Goal: Task Accomplishment & Management: Use online tool/utility

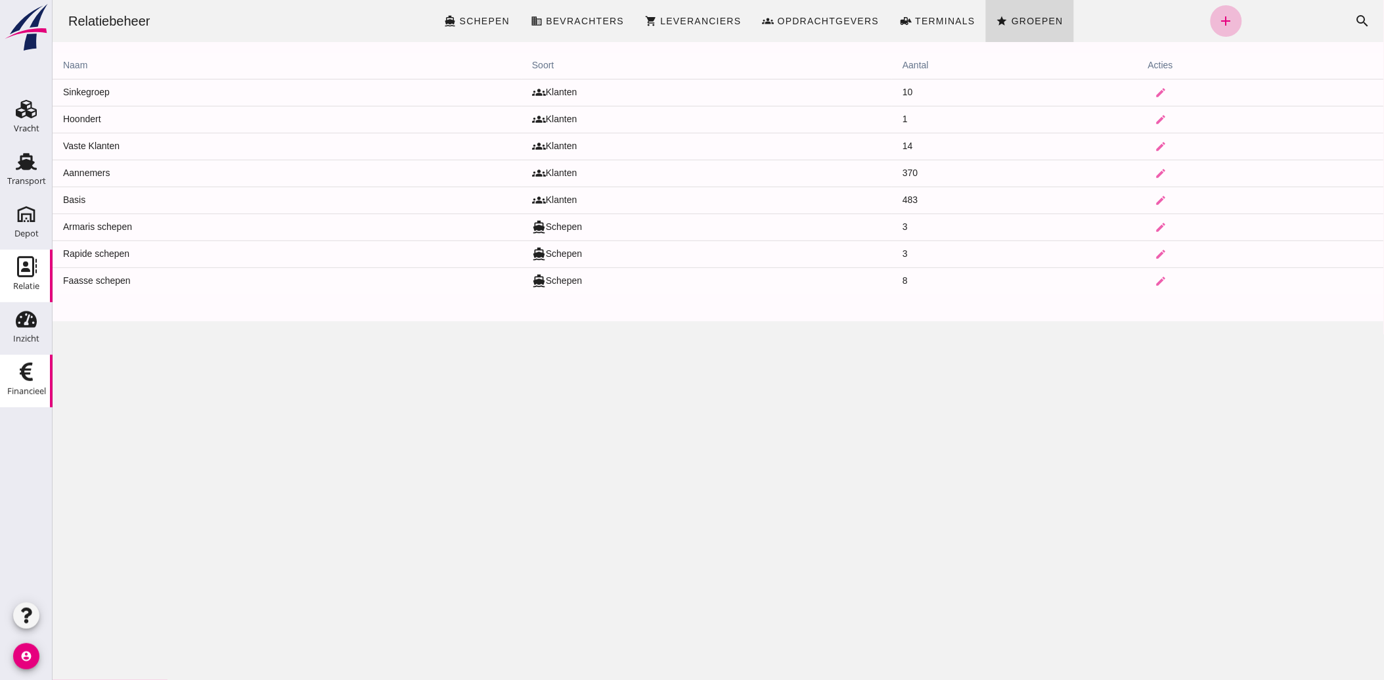
click at [26, 392] on div "Financieel" at bounding box center [26, 391] width 39 height 9
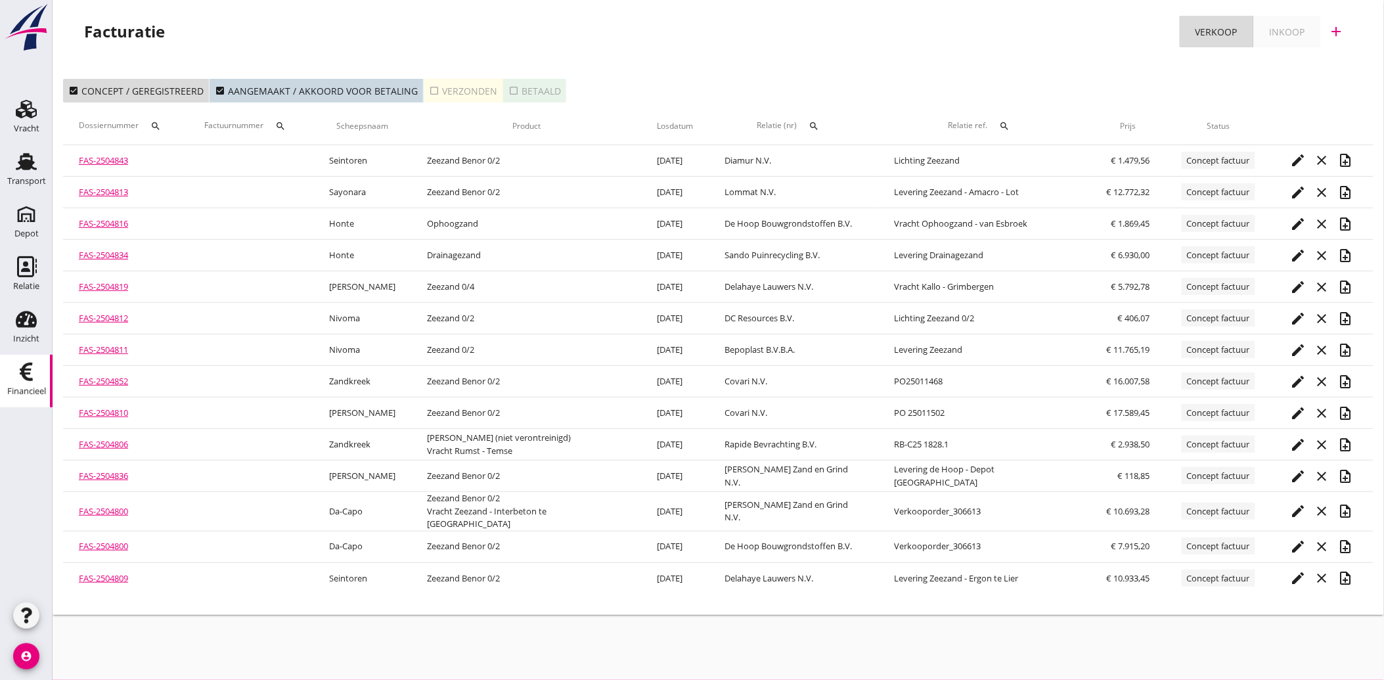
drag, startPoint x: 92, startPoint y: 562, endPoint x: 129, endPoint y: 615, distance: 64.7
click at [138, 629] on div "cancel You are impersonating another user. Facturatie Verkoop Inkoop add check_…" at bounding box center [719, 340] width 1332 height 680
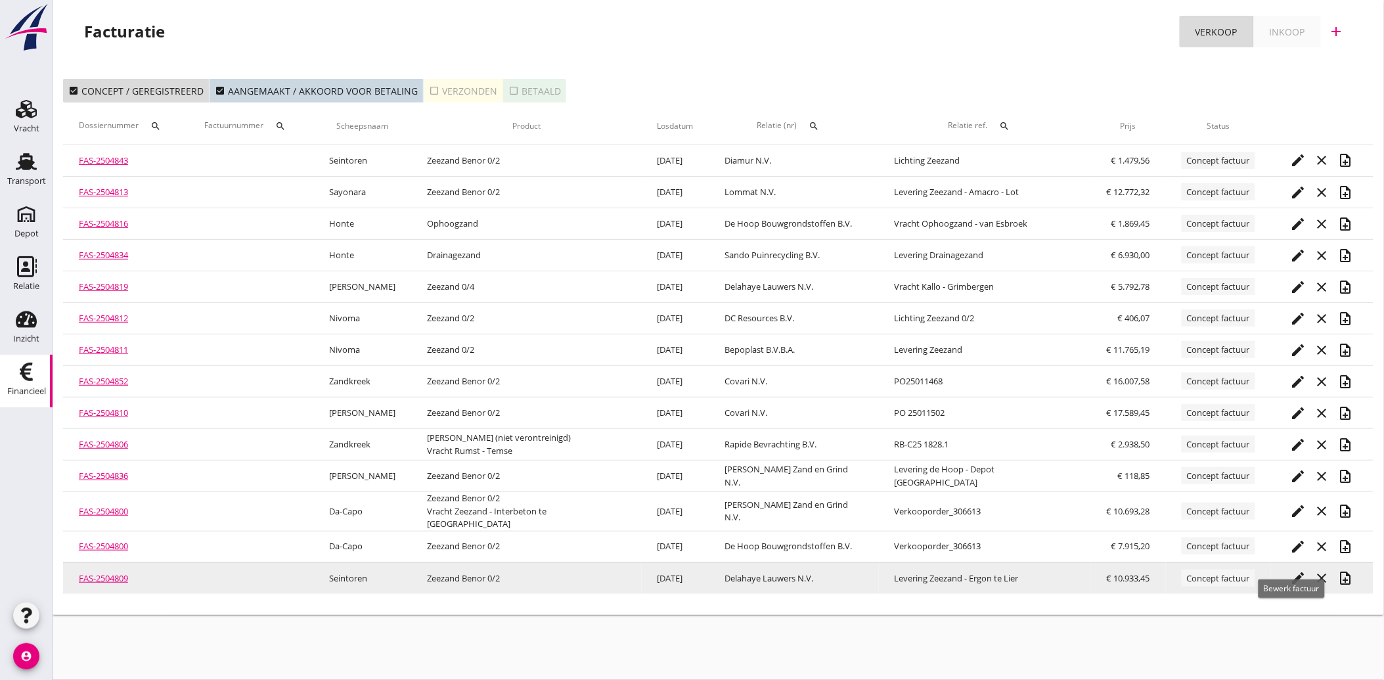
click at [1291, 570] on icon "edit" at bounding box center [1299, 578] width 16 height 16
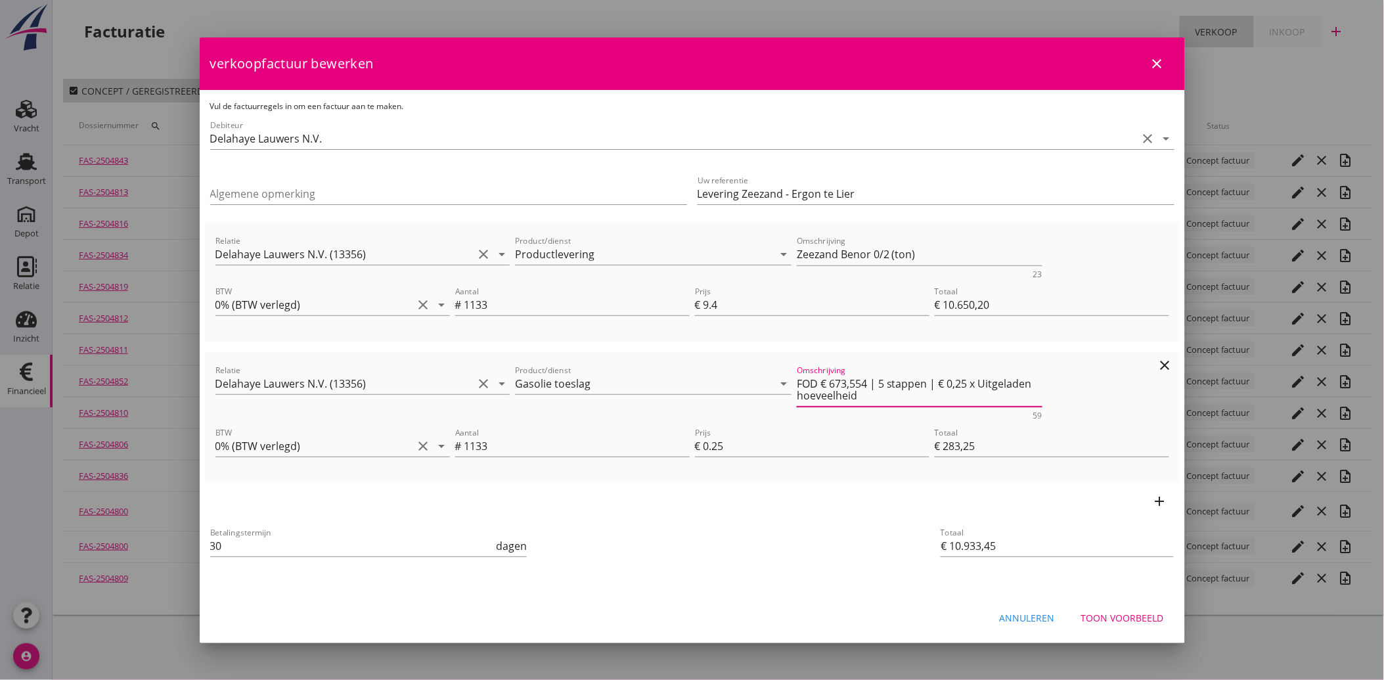
click at [855, 381] on textarea "FOD € 673,554 | 5 stappen | € 0,25 x Uitgeladen hoeveelheid" at bounding box center [920, 390] width 246 height 34
type textarea "FOD € 673,59 | 5 stappen | € 0,25 x Uitgeladen hoeveelheid"
click at [738, 543] on div "Betalingstermijn 30 dagen" at bounding box center [530, 547] width 644 height 50
click at [713, 516] on div "add" at bounding box center [692, 501] width 975 height 37
click at [1115, 614] on div "Toon voorbeeld" at bounding box center [1122, 618] width 83 height 14
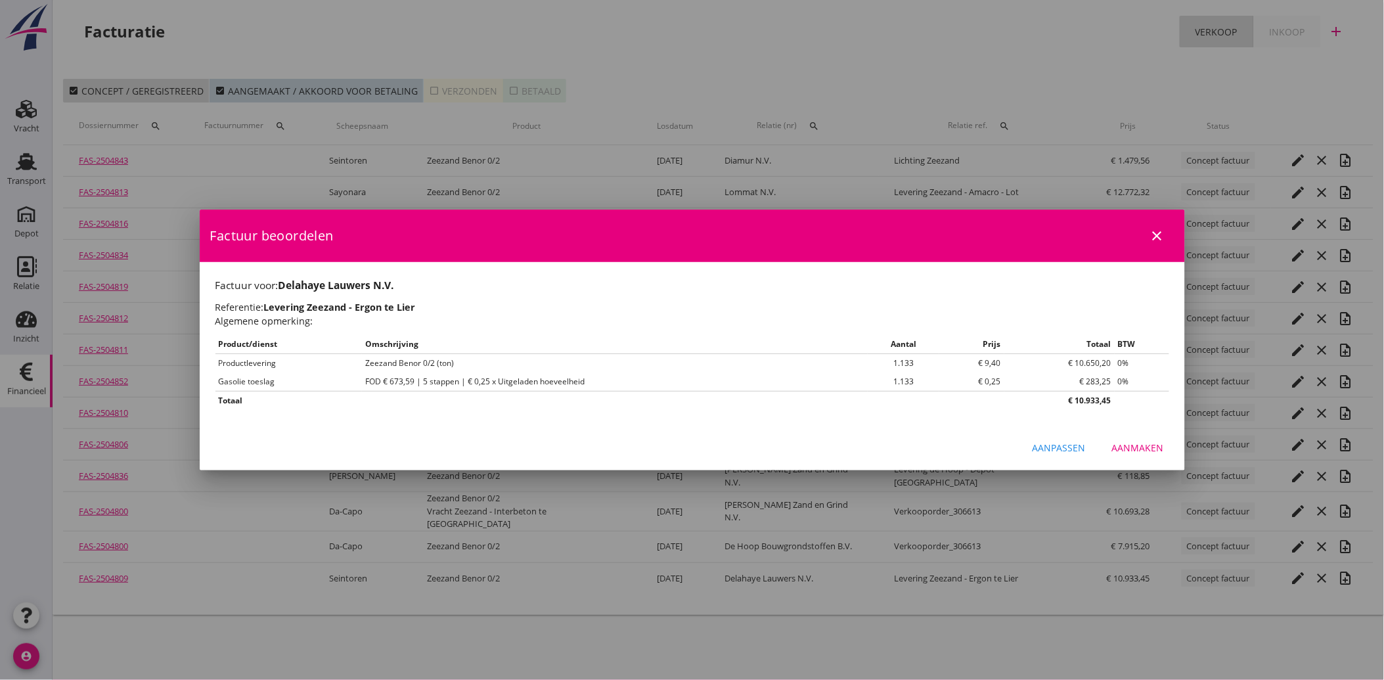
click at [1148, 441] on div "Aanmaken" at bounding box center [1138, 448] width 52 height 14
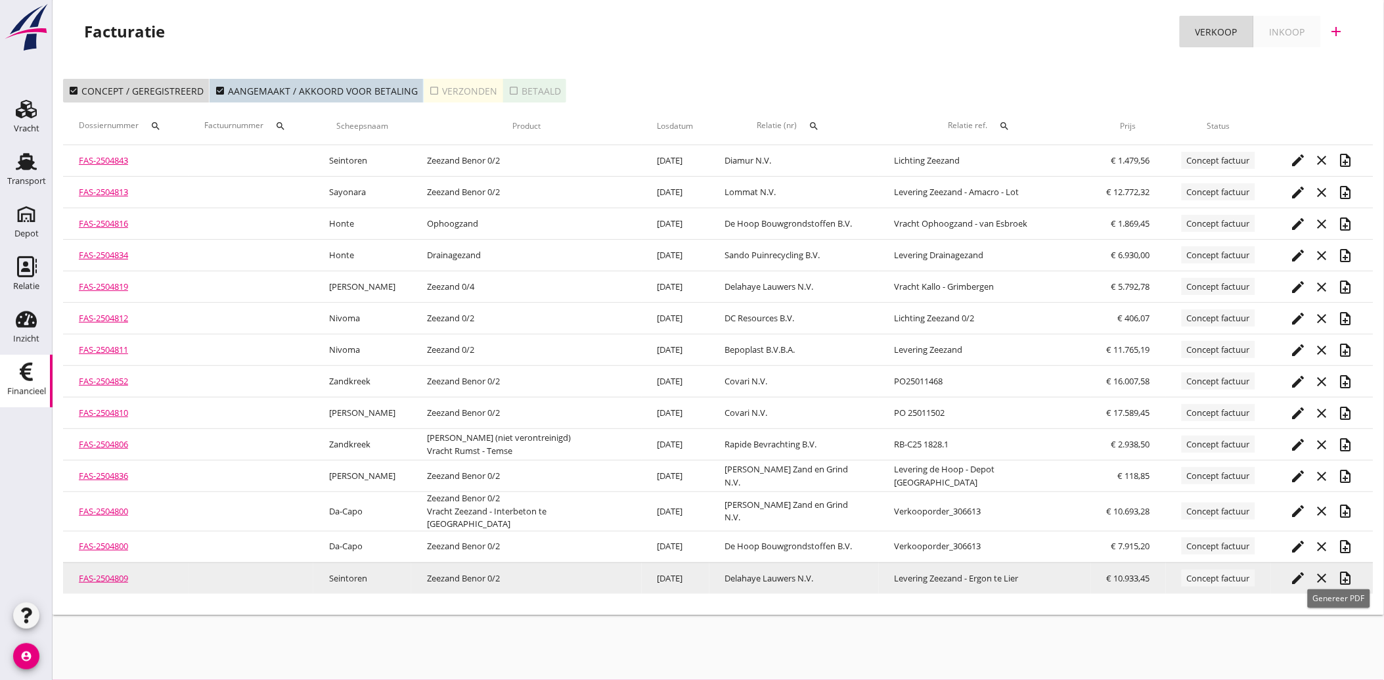
click at [1341, 570] on icon "note_add" at bounding box center [1346, 578] width 16 height 16
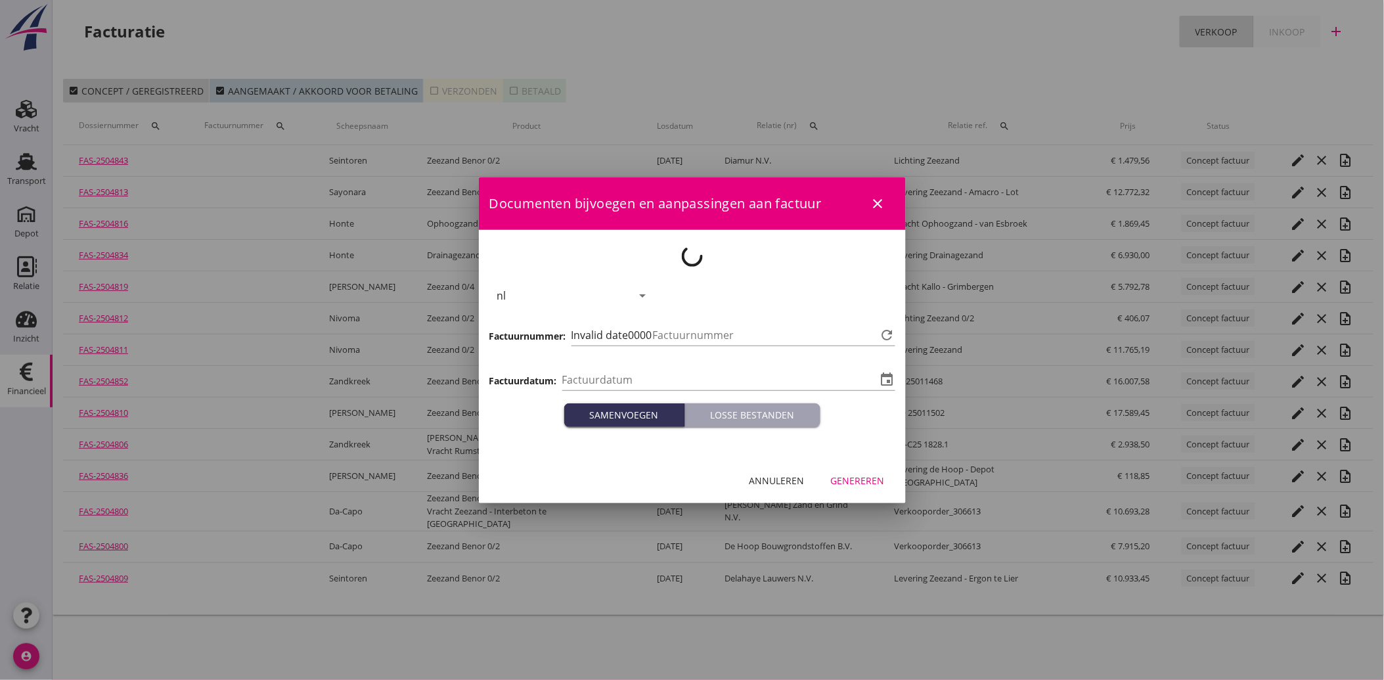
type input "[DATE]"
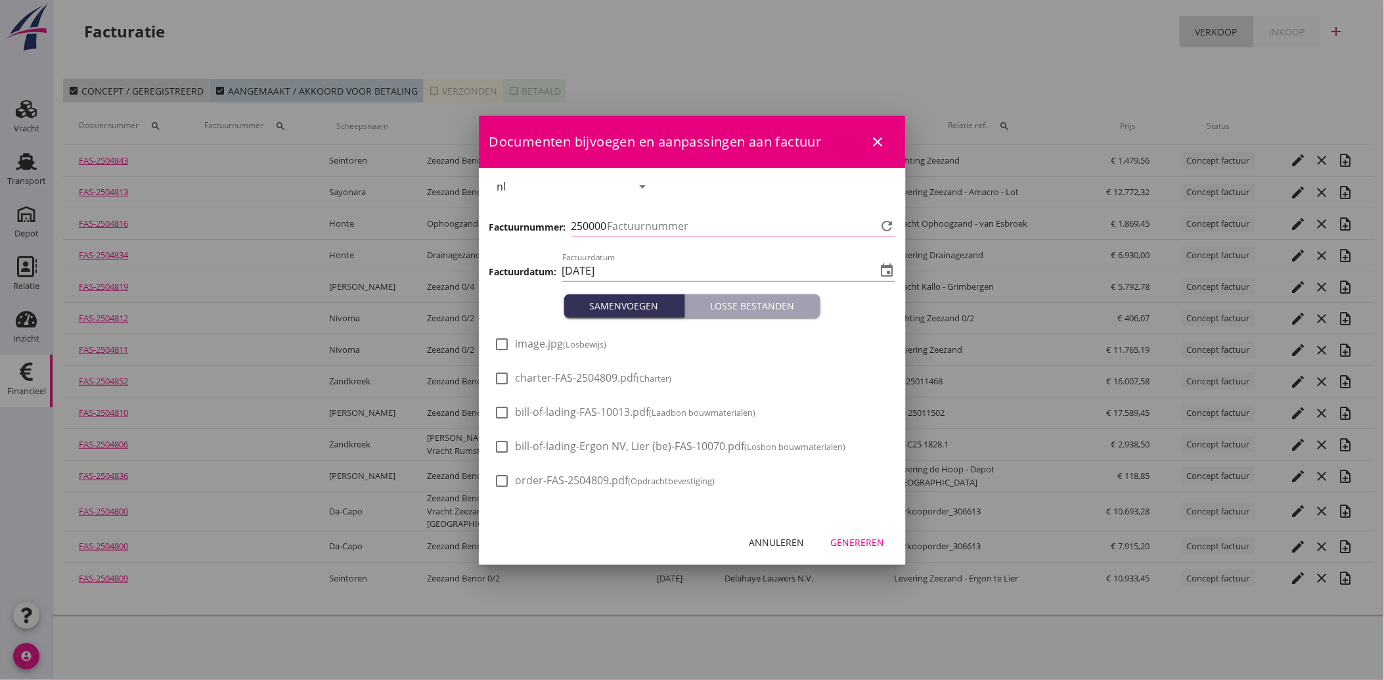
type input "3480"
click at [508, 343] on div at bounding box center [502, 344] width 22 height 22
checkbox input "true"
click at [872, 545] on div "Genereren" at bounding box center [858, 542] width 54 height 14
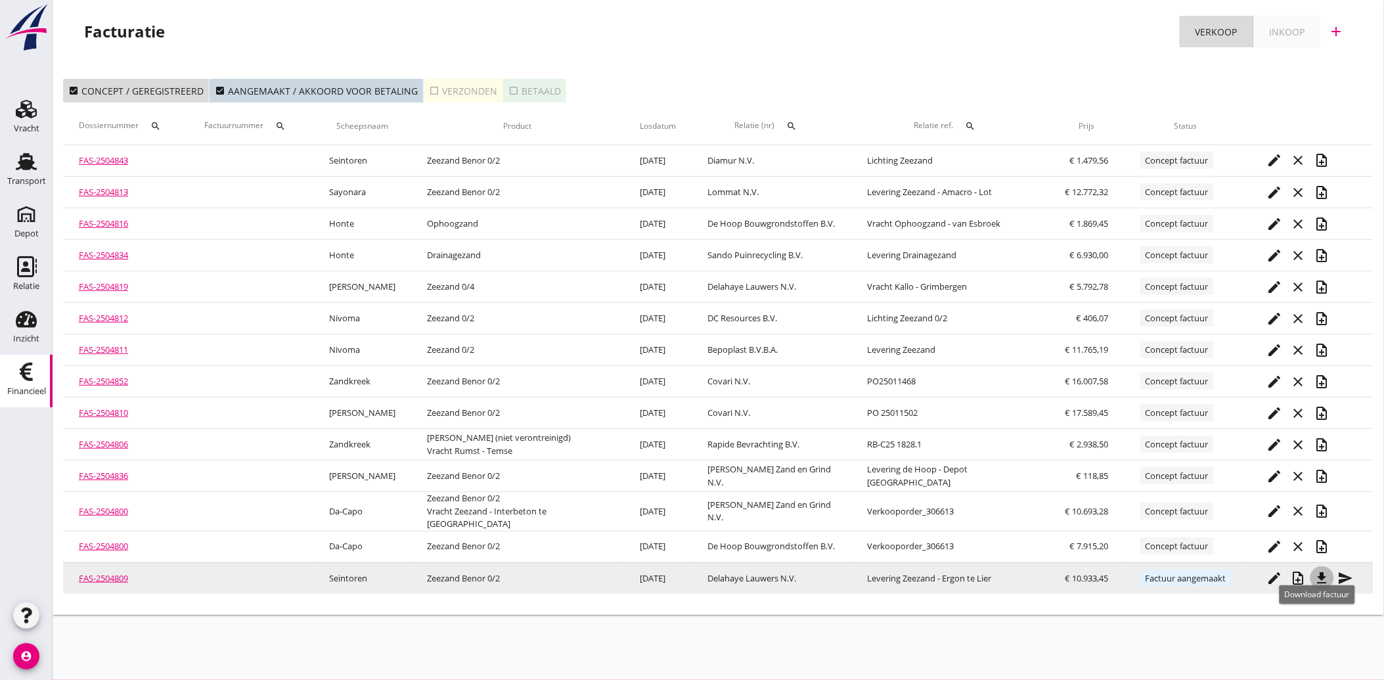
click at [1315, 570] on icon "file_download" at bounding box center [1322, 578] width 16 height 16
click at [1342, 570] on icon "send" at bounding box center [1346, 578] width 16 height 16
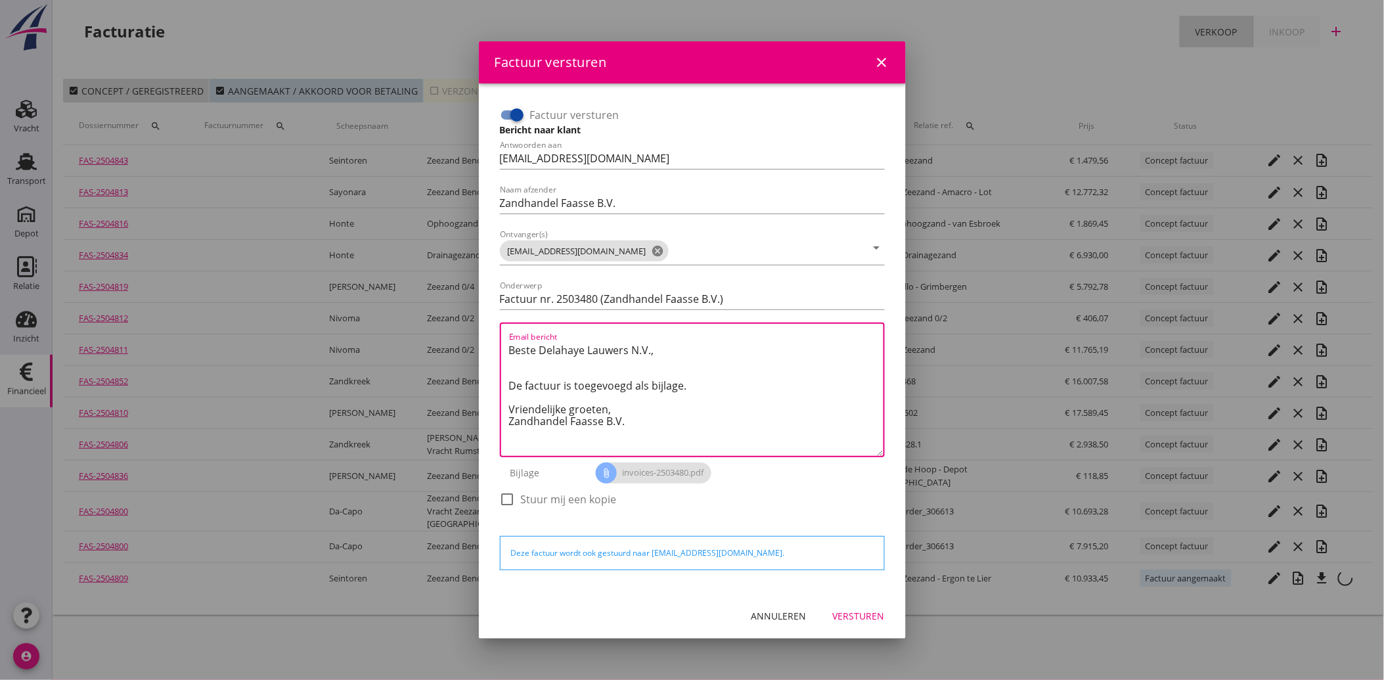
drag, startPoint x: 633, startPoint y: 426, endPoint x: 503, endPoint y: 352, distance: 150.0
click at [503, 352] on div "Email bericht Beste [PERSON_NAME] N.V., De factuur is toegevoegd als bijlage. V…" at bounding box center [692, 390] width 385 height 135
paste textarea "Geachte heer/mevrouw, Hierbij zenden wij u onze factuur i.v.m. de door ons aan …"
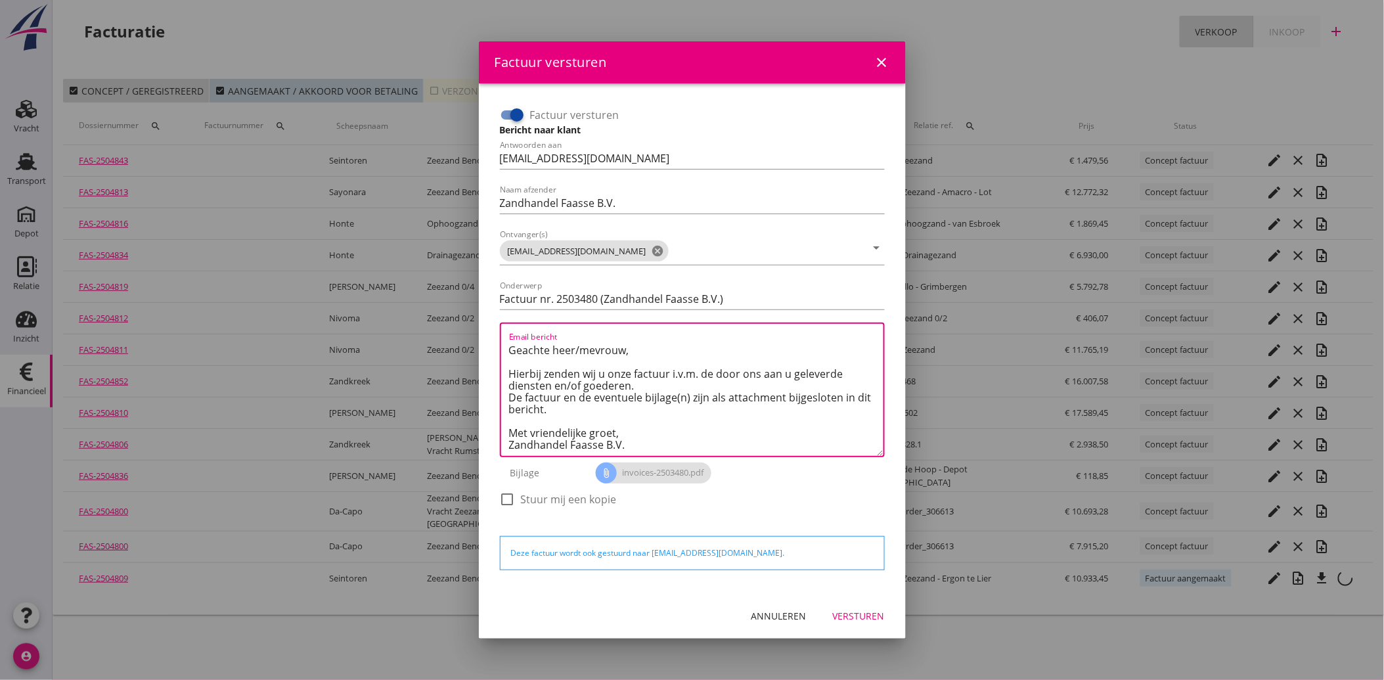
type textarea "Geachte heer/mevrouw, Hierbij zenden wij u onze factuur i.v.m. de door ons aan …"
click at [856, 619] on div "Versturen" at bounding box center [859, 616] width 52 height 14
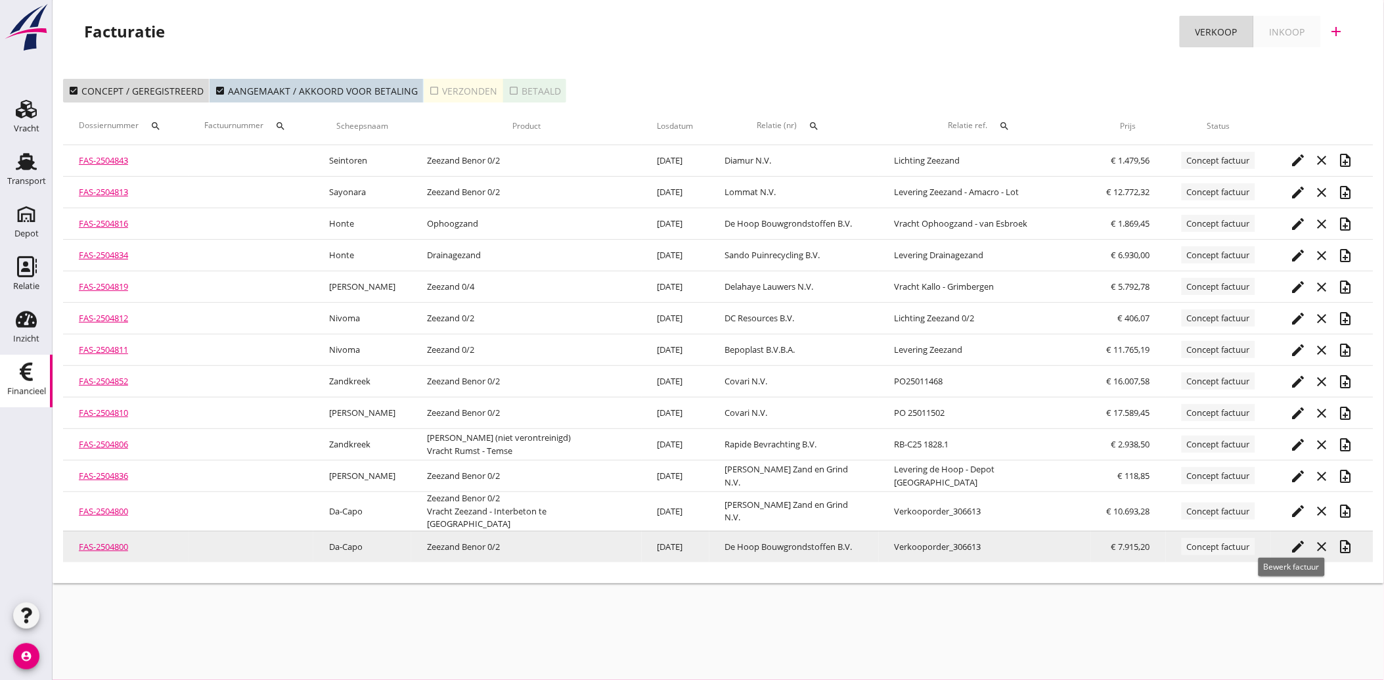
click at [1287, 541] on div "edit" at bounding box center [1299, 547] width 24 height 16
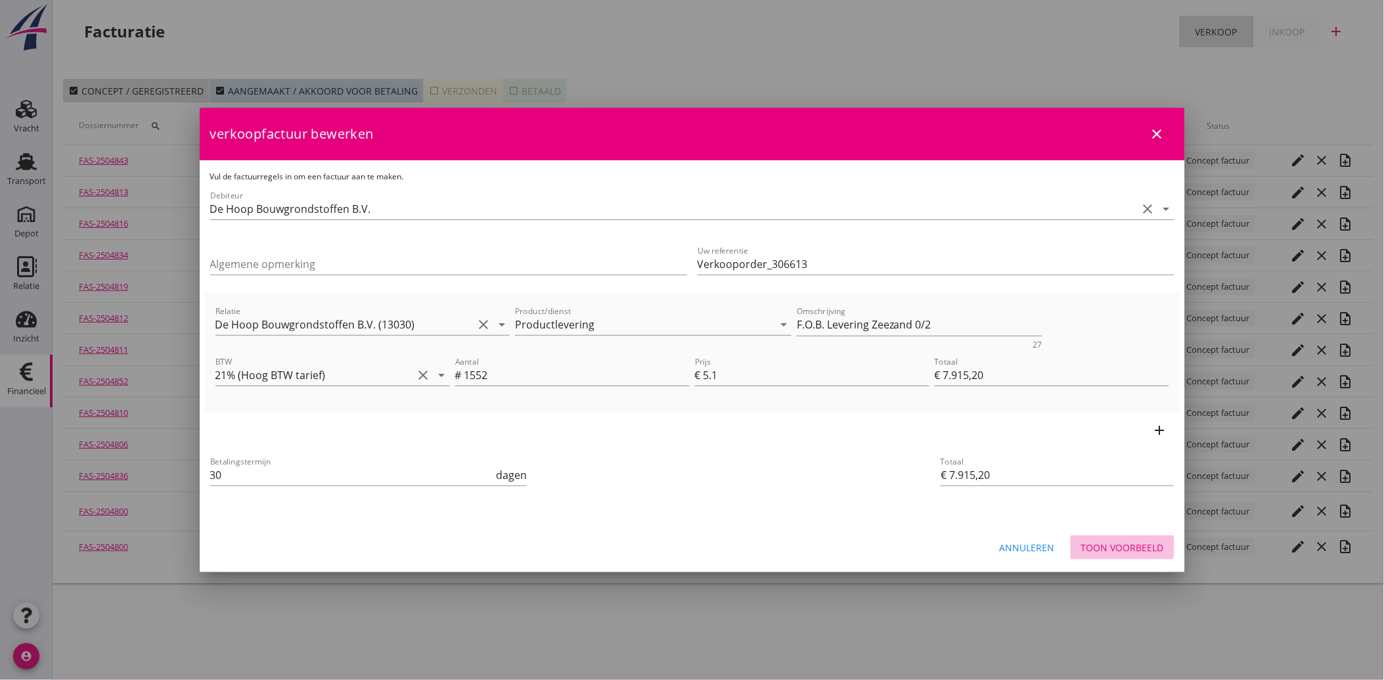
click at [1124, 546] on div "Toon voorbeeld" at bounding box center [1122, 548] width 83 height 14
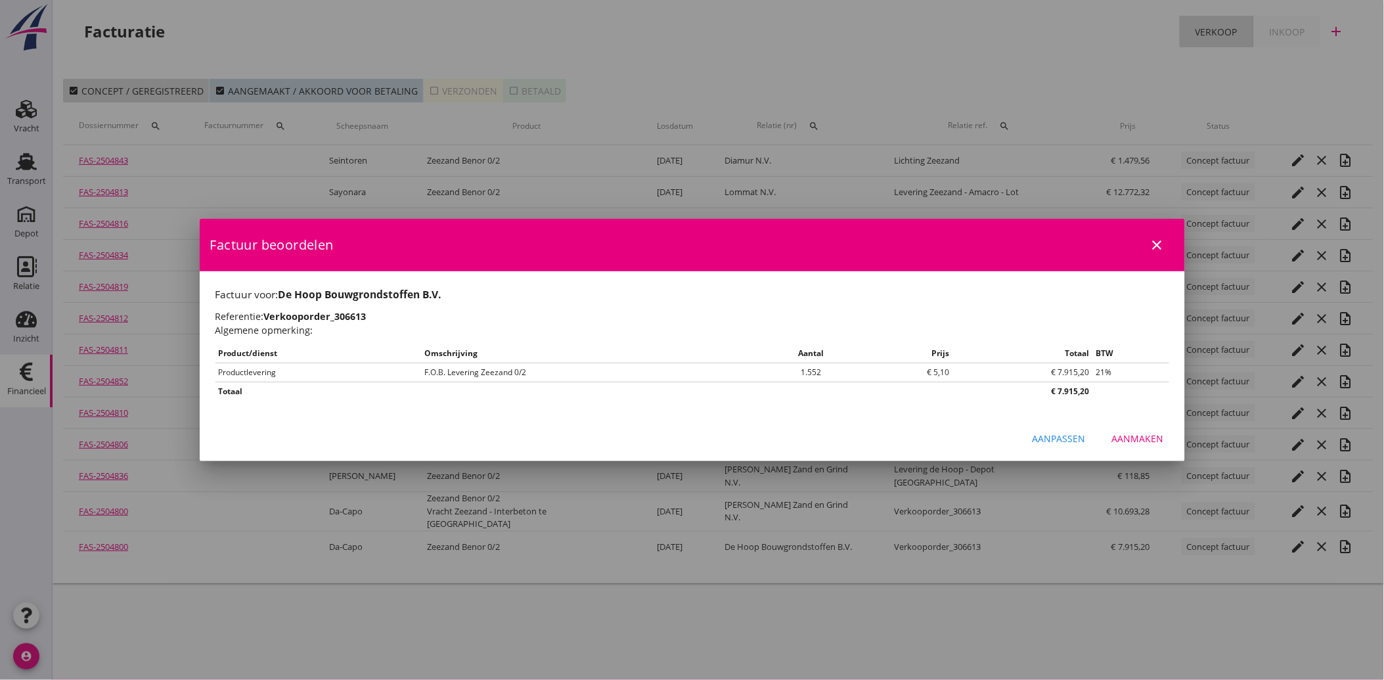
click at [1137, 432] on div "Aanmaken" at bounding box center [1138, 439] width 52 height 14
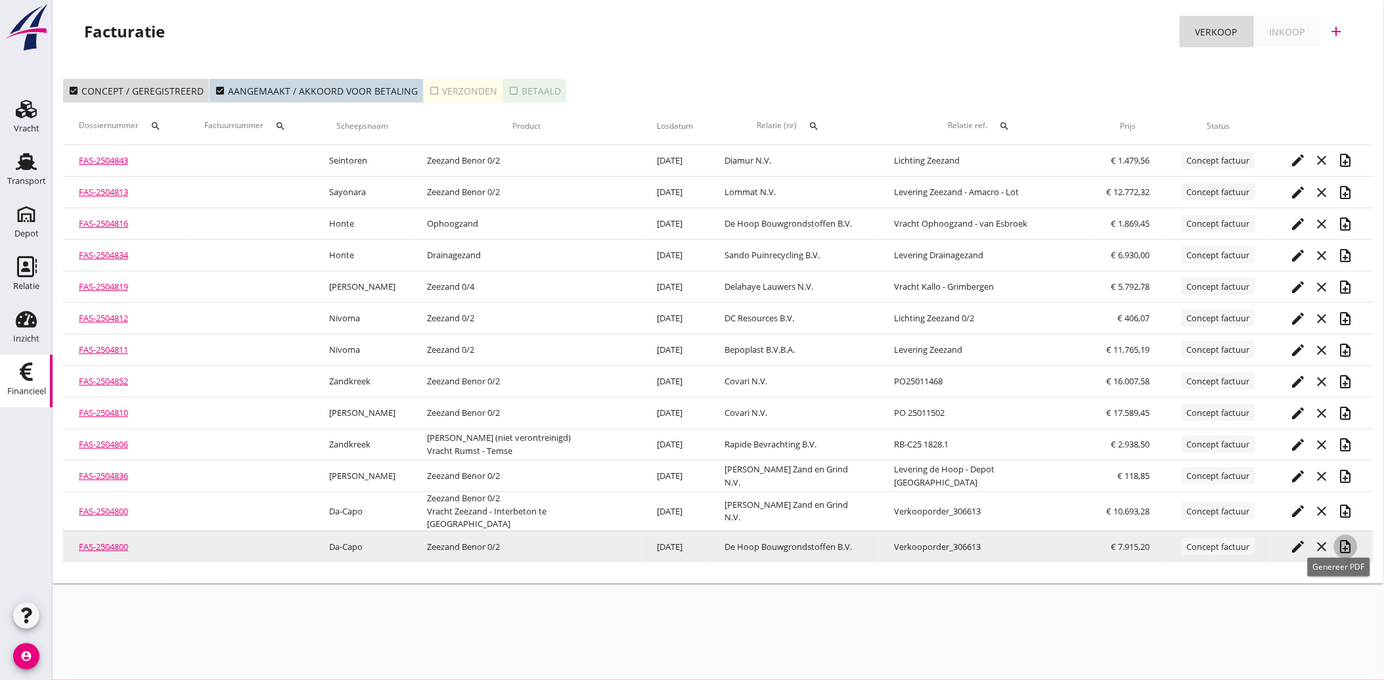
click at [1338, 539] on icon "note_add" at bounding box center [1346, 547] width 16 height 16
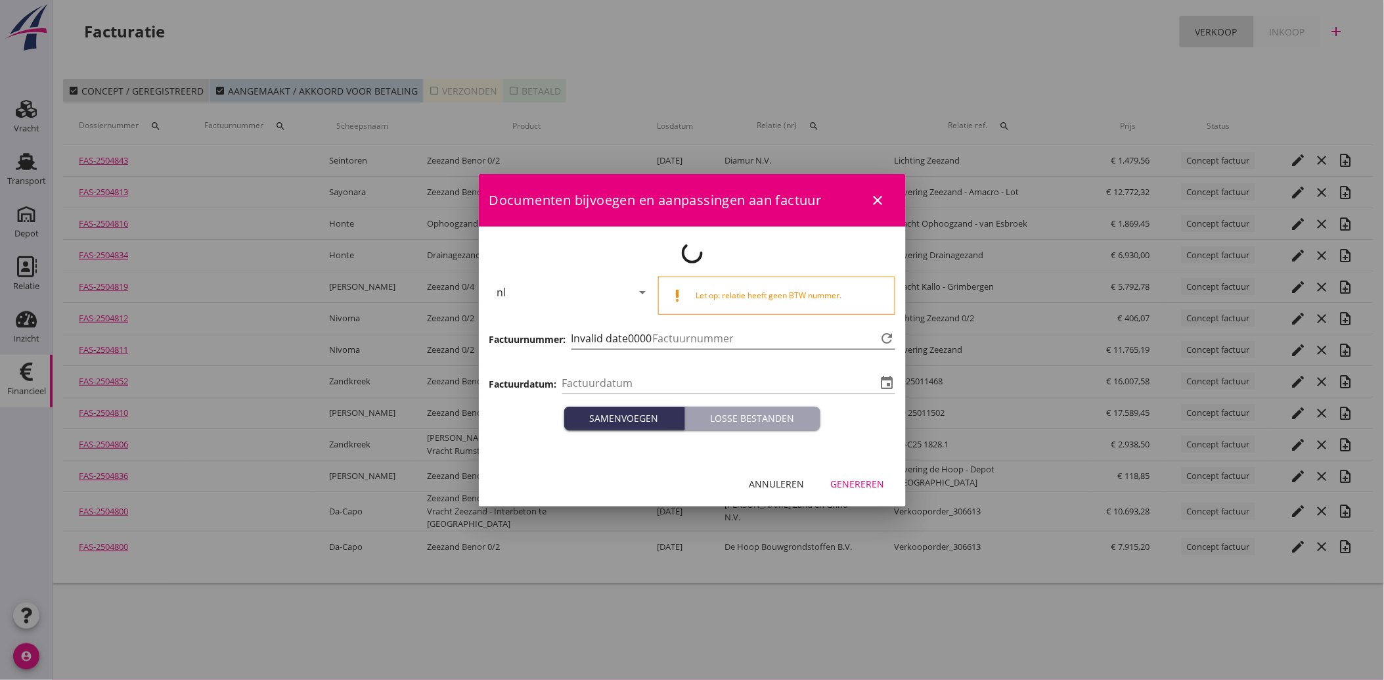
type input "[DATE]"
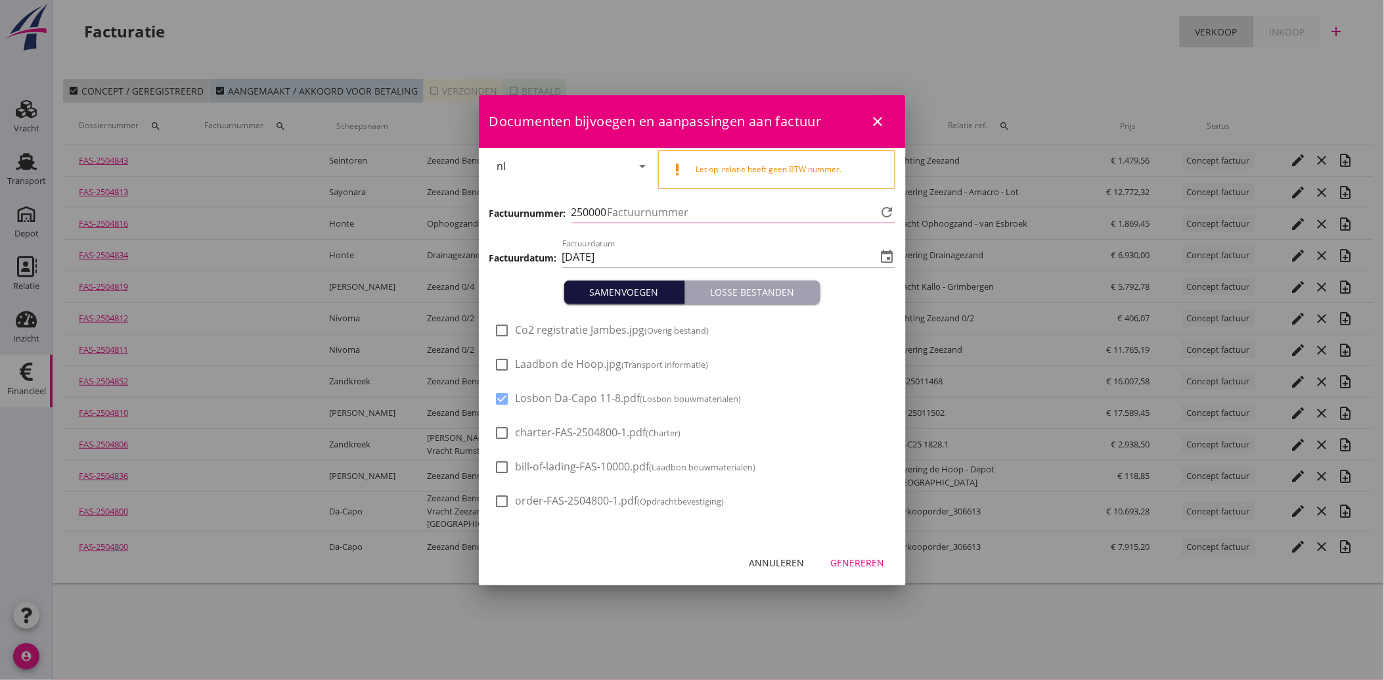
type input "3481"
click at [863, 561] on div "Genereren" at bounding box center [858, 563] width 54 height 14
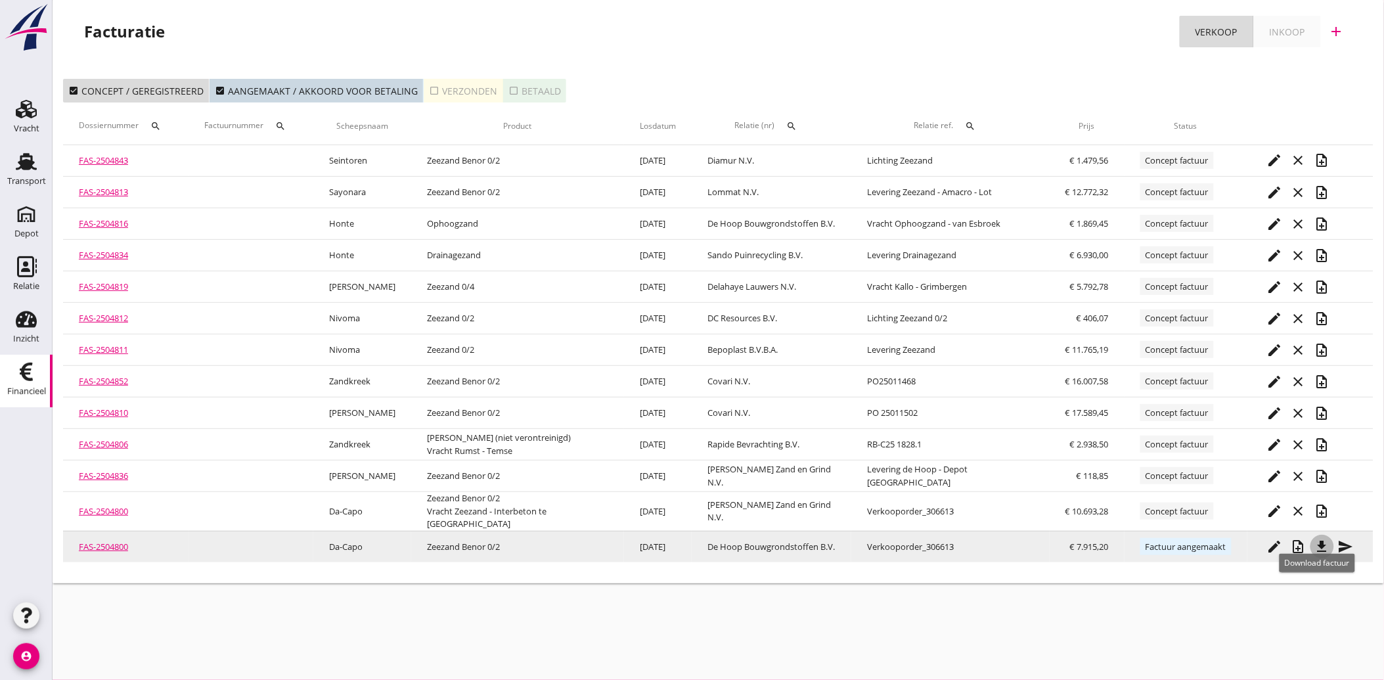
click at [1317, 539] on icon "file_download" at bounding box center [1322, 547] width 16 height 16
click at [1338, 539] on icon "send" at bounding box center [1346, 547] width 16 height 16
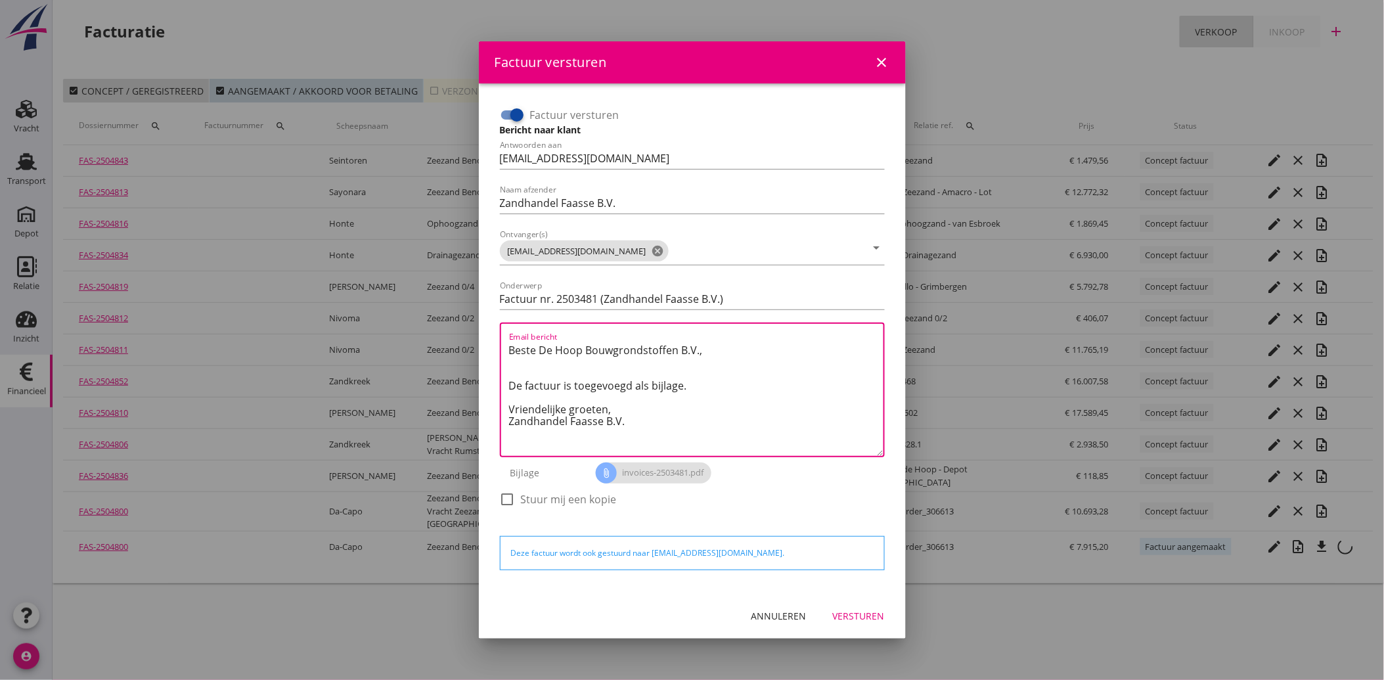
drag, startPoint x: 638, startPoint y: 428, endPoint x: 496, endPoint y: 332, distance: 170.9
click at [496, 332] on div "Factuur versturen Bericht naar klant Antwoorden aan [EMAIL_ADDRESS][DOMAIN_NAME…" at bounding box center [692, 313] width 395 height 428
paste textarea "Geachte heer/mevrouw, Hierbij zenden wij u onze factuur i.v.m. de door ons aan …"
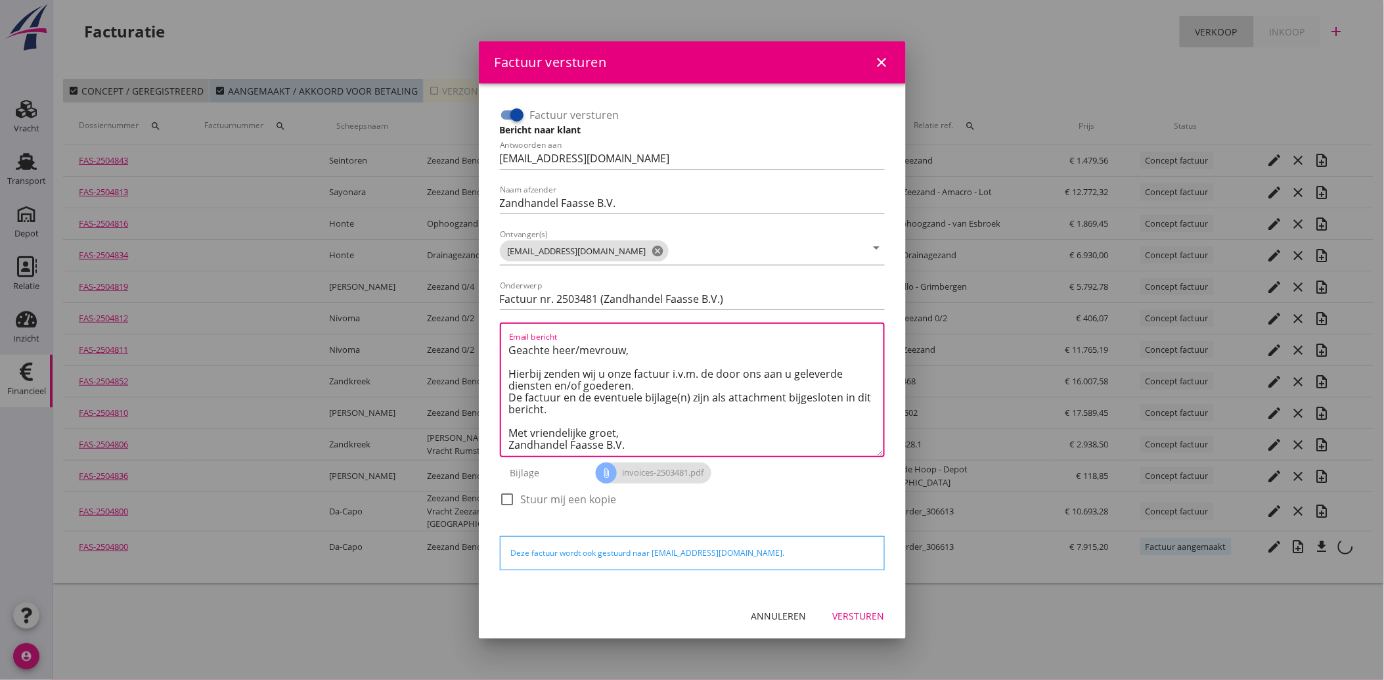
type textarea "Geachte heer/mevrouw, Hierbij zenden wij u onze factuur i.v.m. de door ons aan …"
click at [863, 610] on div "Versturen" at bounding box center [859, 616] width 52 height 14
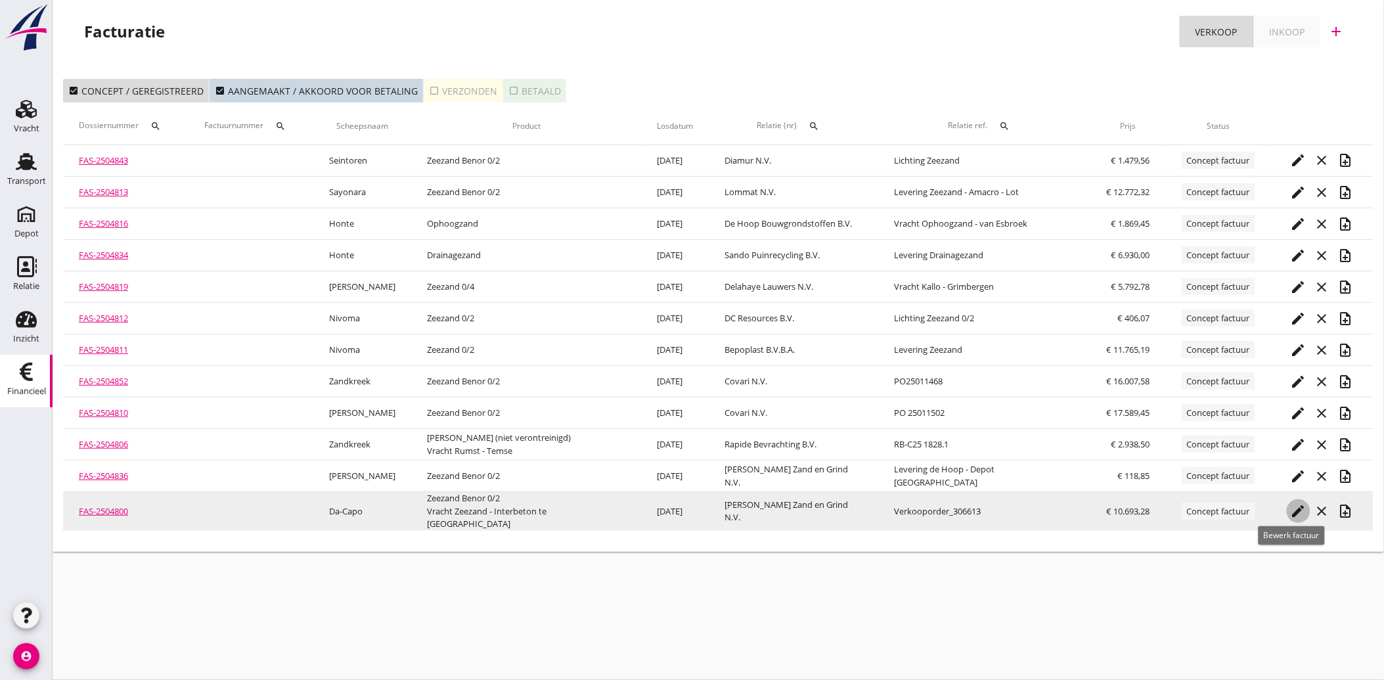
click at [1293, 506] on icon "edit" at bounding box center [1299, 511] width 16 height 16
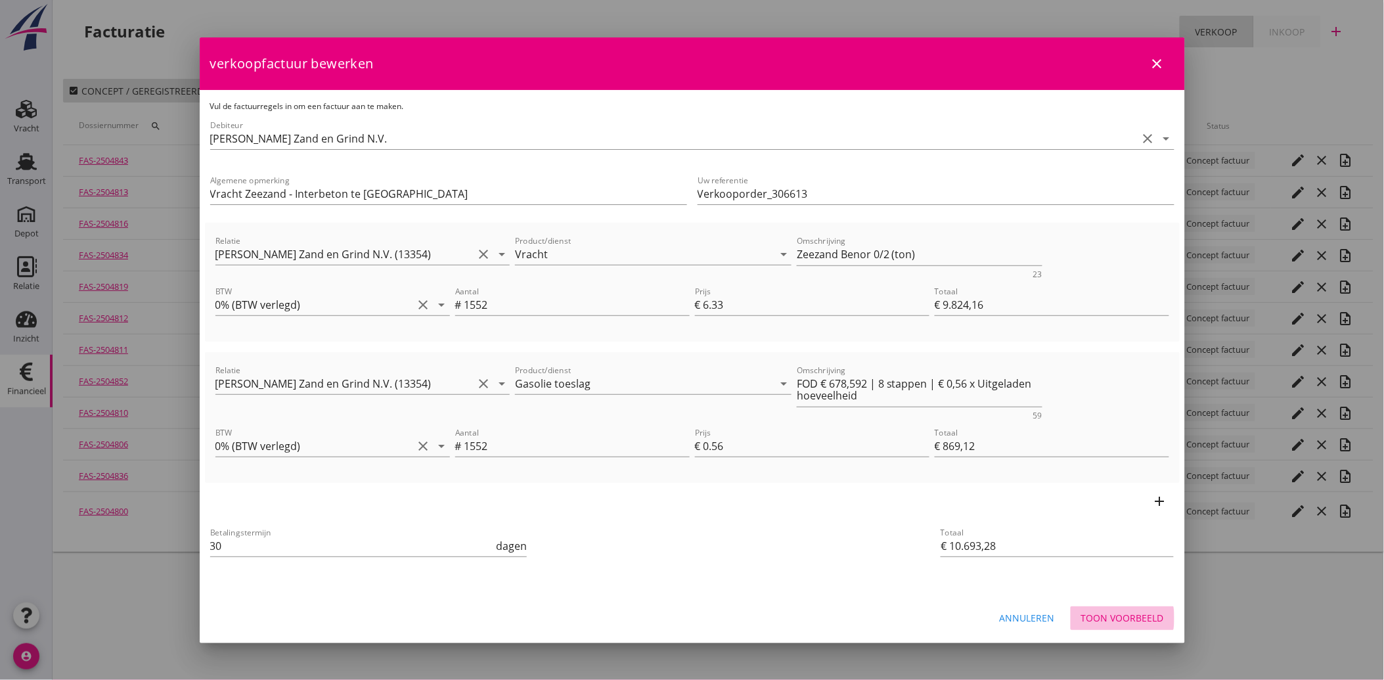
click at [1119, 615] on div "Toon voorbeeld" at bounding box center [1122, 618] width 83 height 14
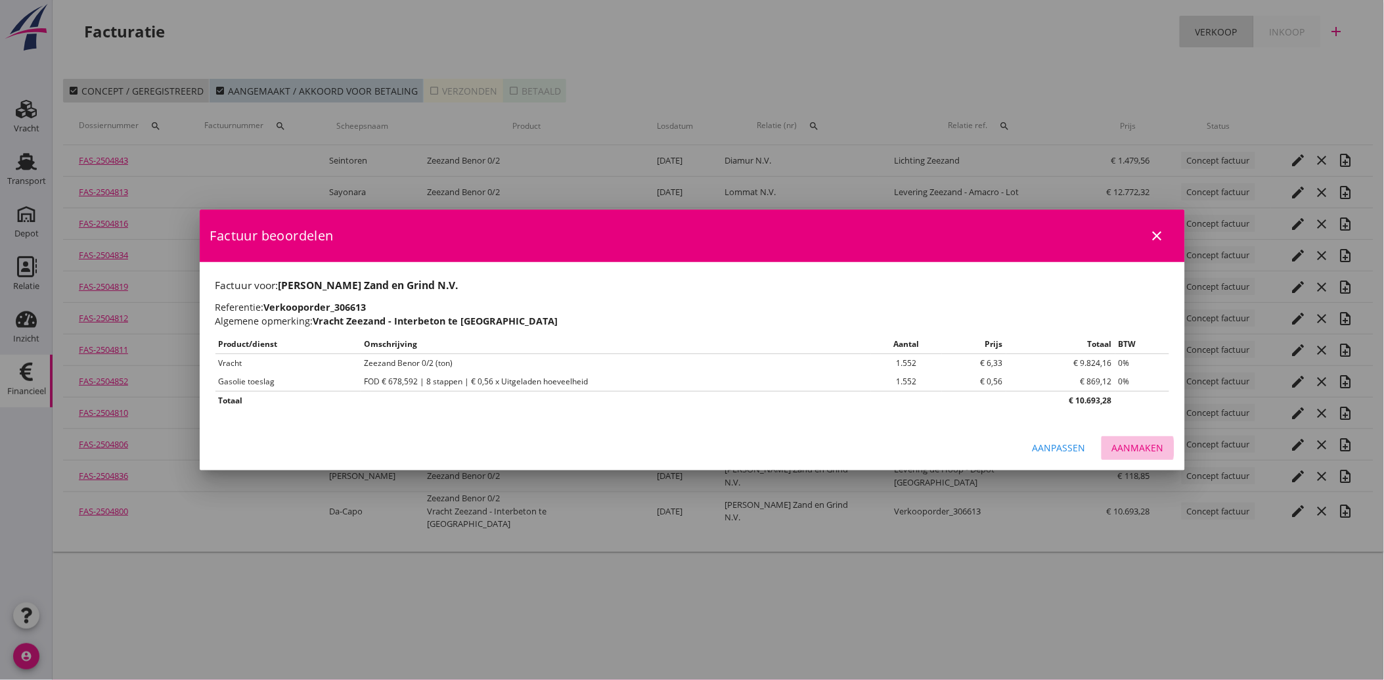
click at [1123, 449] on div "Aanmaken" at bounding box center [1138, 448] width 52 height 14
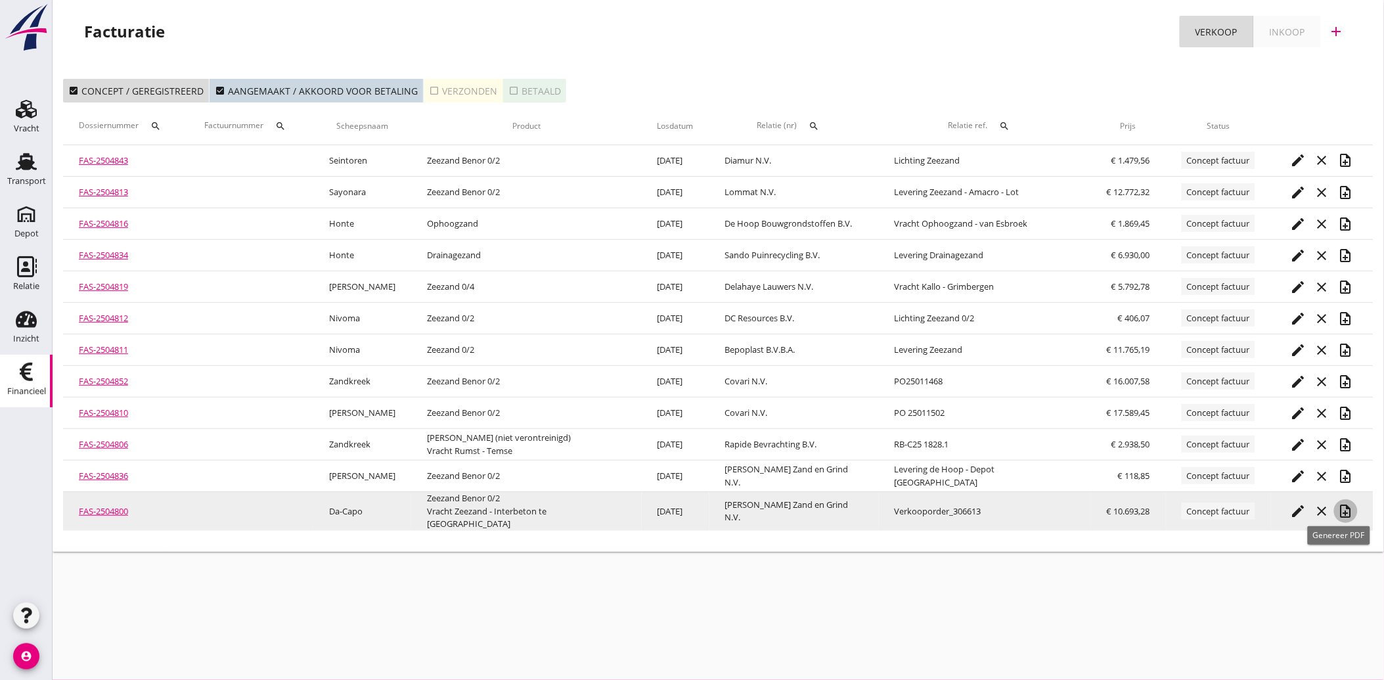
click at [1338, 508] on icon "note_add" at bounding box center [1346, 511] width 16 height 16
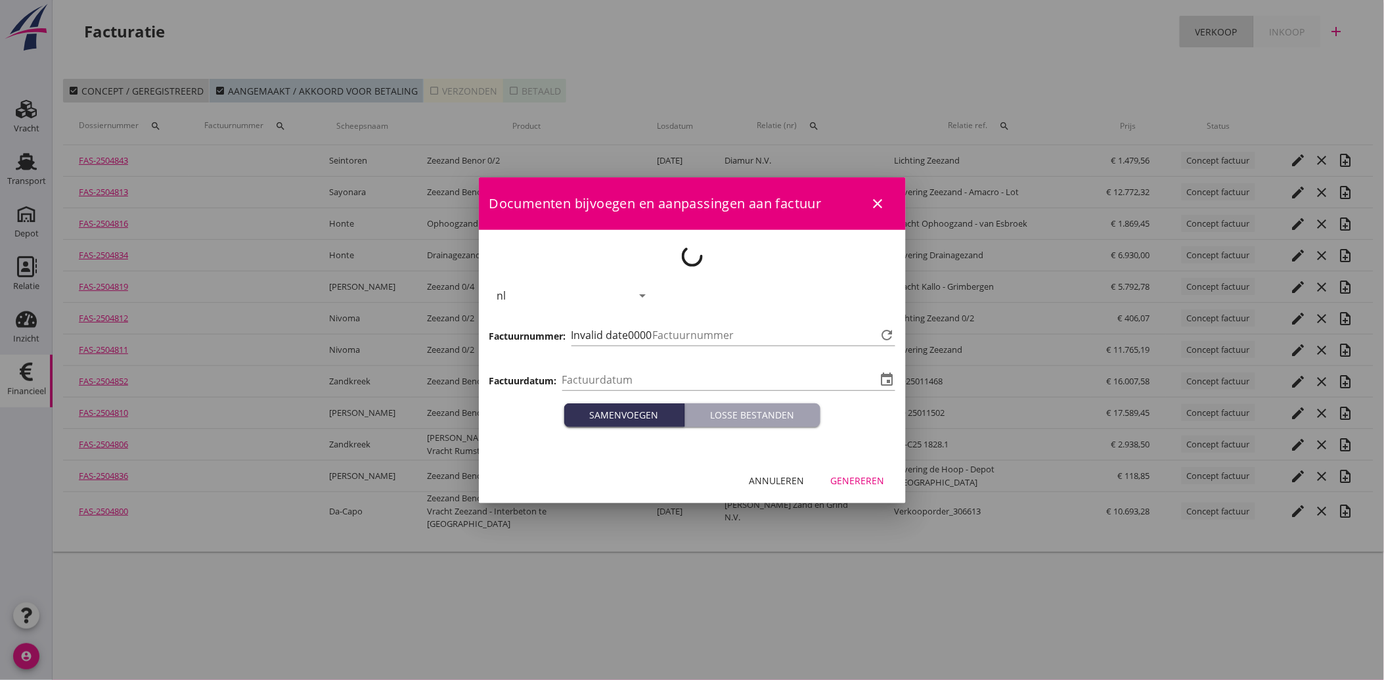
type input "[DATE]"
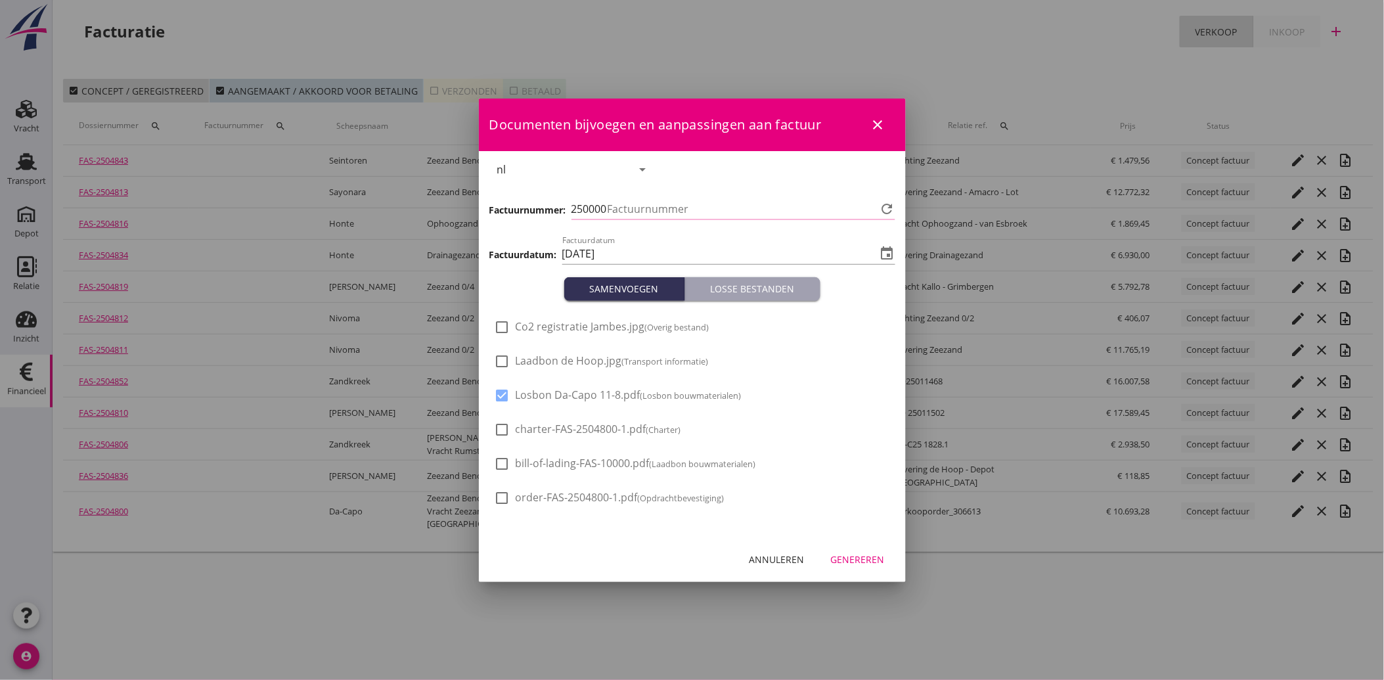
type input "3482"
click at [838, 554] on div "Genereren" at bounding box center [858, 559] width 54 height 14
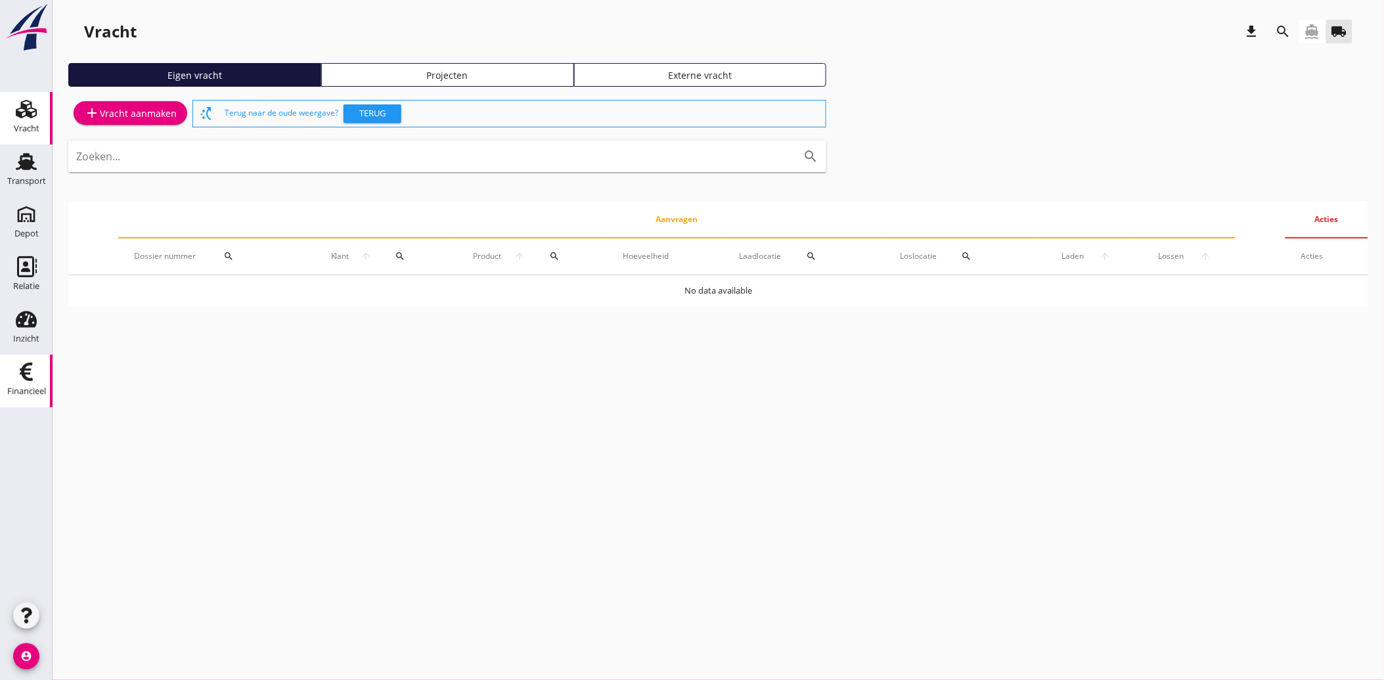
click at [18, 371] on icon "Financieel" at bounding box center [26, 371] width 21 height 21
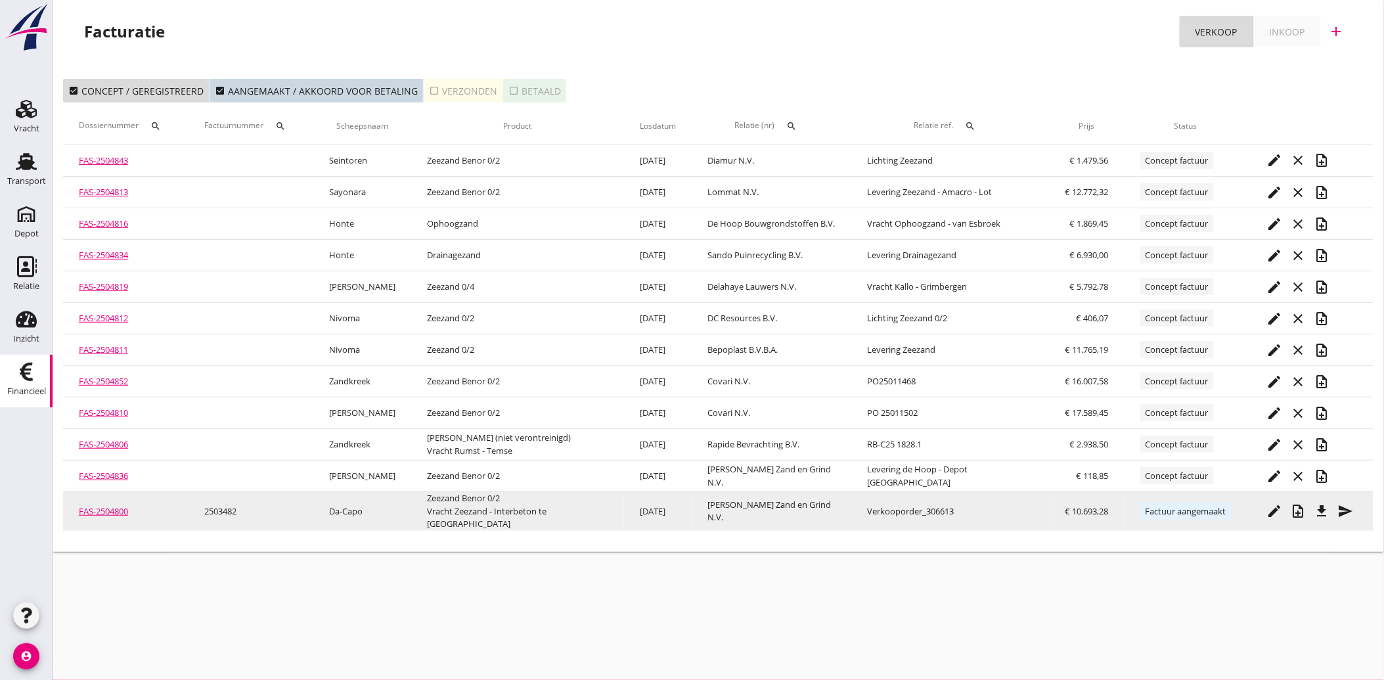
click at [1316, 506] on icon "file_download" at bounding box center [1322, 511] width 16 height 16
click at [1343, 503] on icon "send" at bounding box center [1346, 511] width 16 height 16
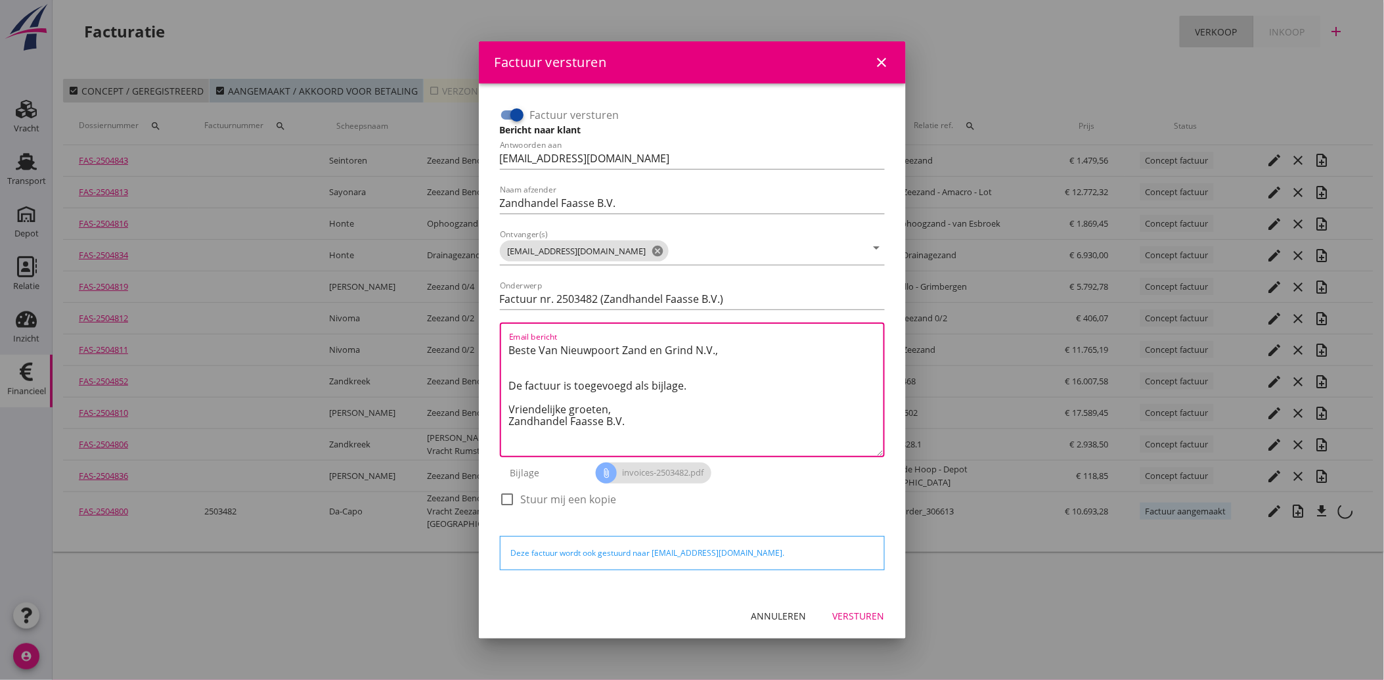
drag, startPoint x: 635, startPoint y: 426, endPoint x: 508, endPoint y: 347, distance: 149.3
click at [509, 347] on textarea "Beste Van Nieuwpoort Zand en Grind N.V., De factuur is toegevoegd als bijlage. …" at bounding box center [696, 398] width 374 height 116
paste textarea "Geachte heer/mevrouw, Hierbij zenden wij u onze factuur i.v.m. de door ons aan …"
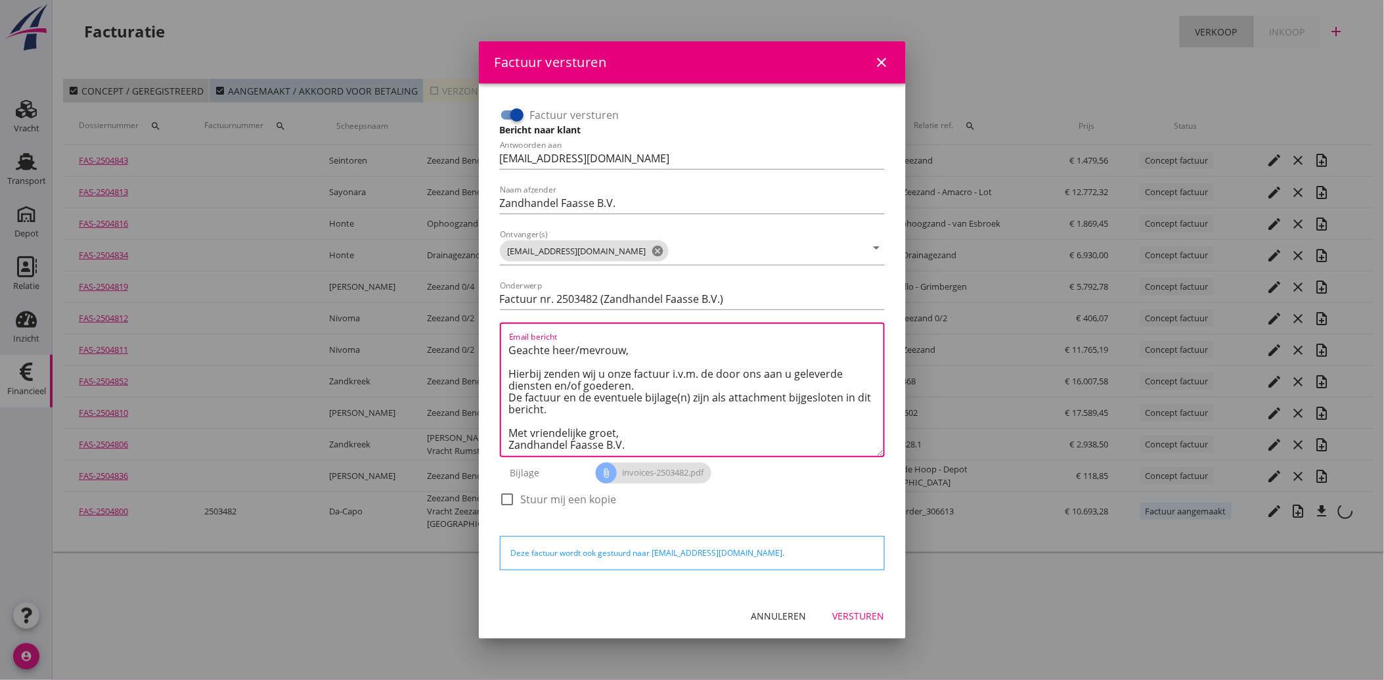
type textarea "Geachte heer/mevrouw, Hierbij zenden wij u onze factuur i.v.m. de door ons aan …"
click at [855, 614] on div "Versturen" at bounding box center [859, 616] width 52 height 14
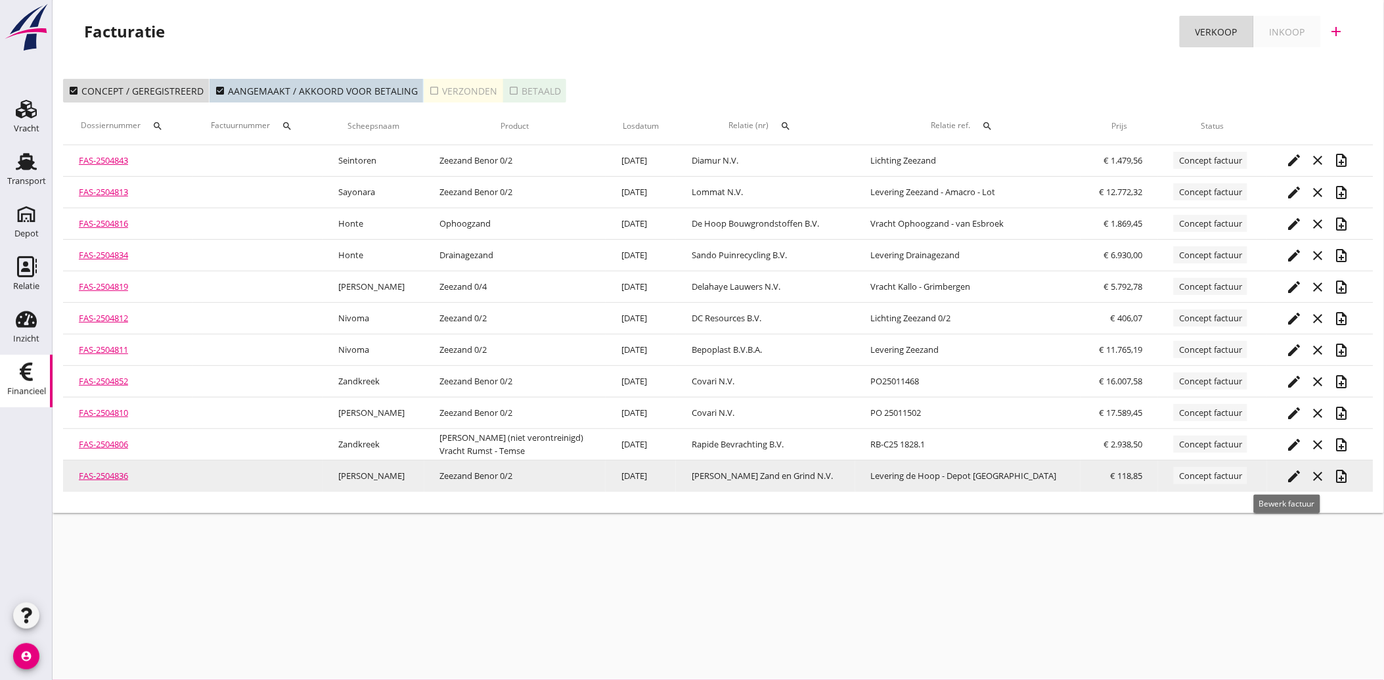
click at [1288, 475] on icon "edit" at bounding box center [1295, 476] width 16 height 16
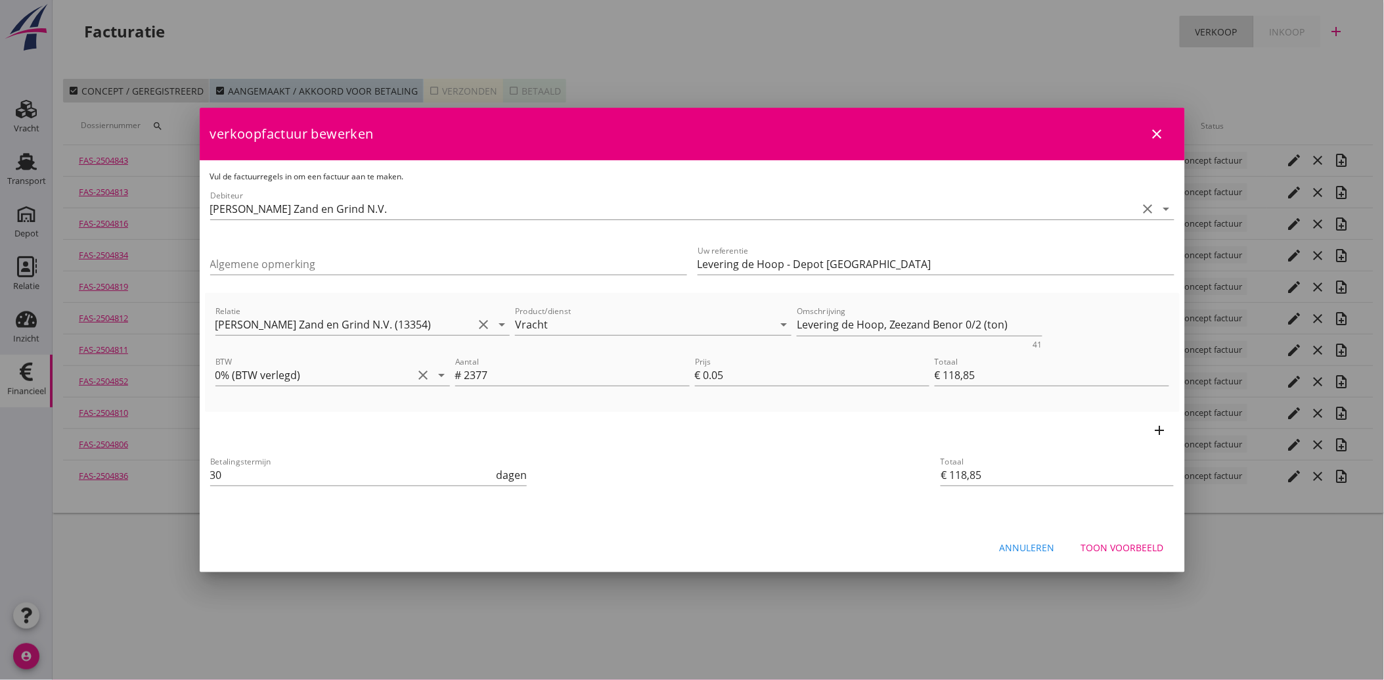
click at [1131, 549] on div "Toon voorbeeld" at bounding box center [1122, 548] width 83 height 14
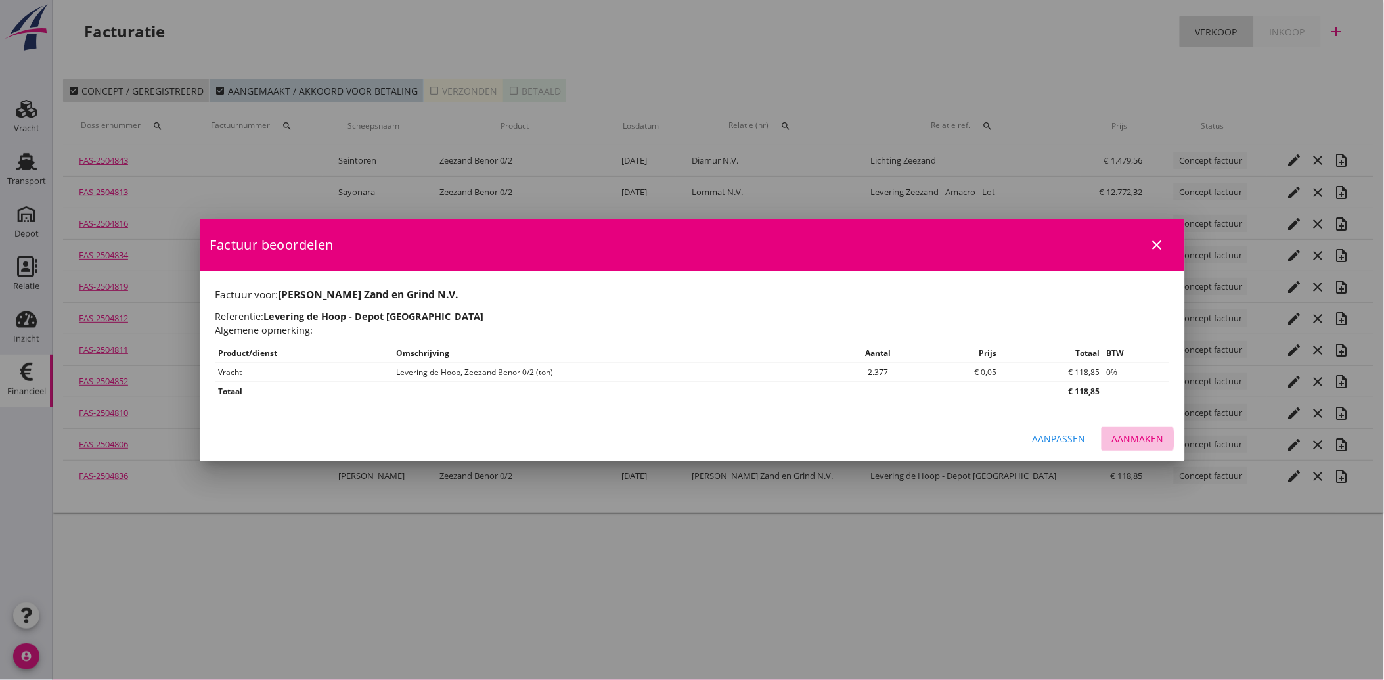
click at [1141, 445] on button "Aanmaken" at bounding box center [1138, 439] width 73 height 24
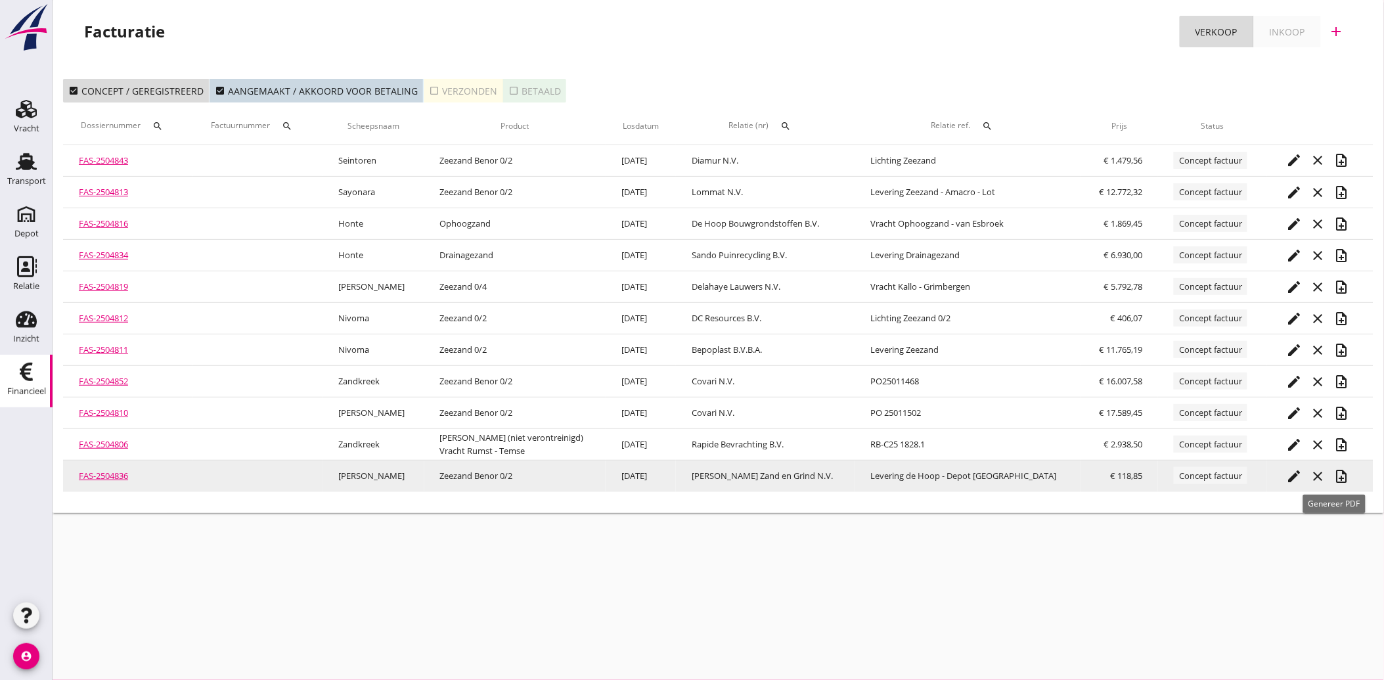
click at [1334, 476] on icon "note_add" at bounding box center [1342, 476] width 16 height 16
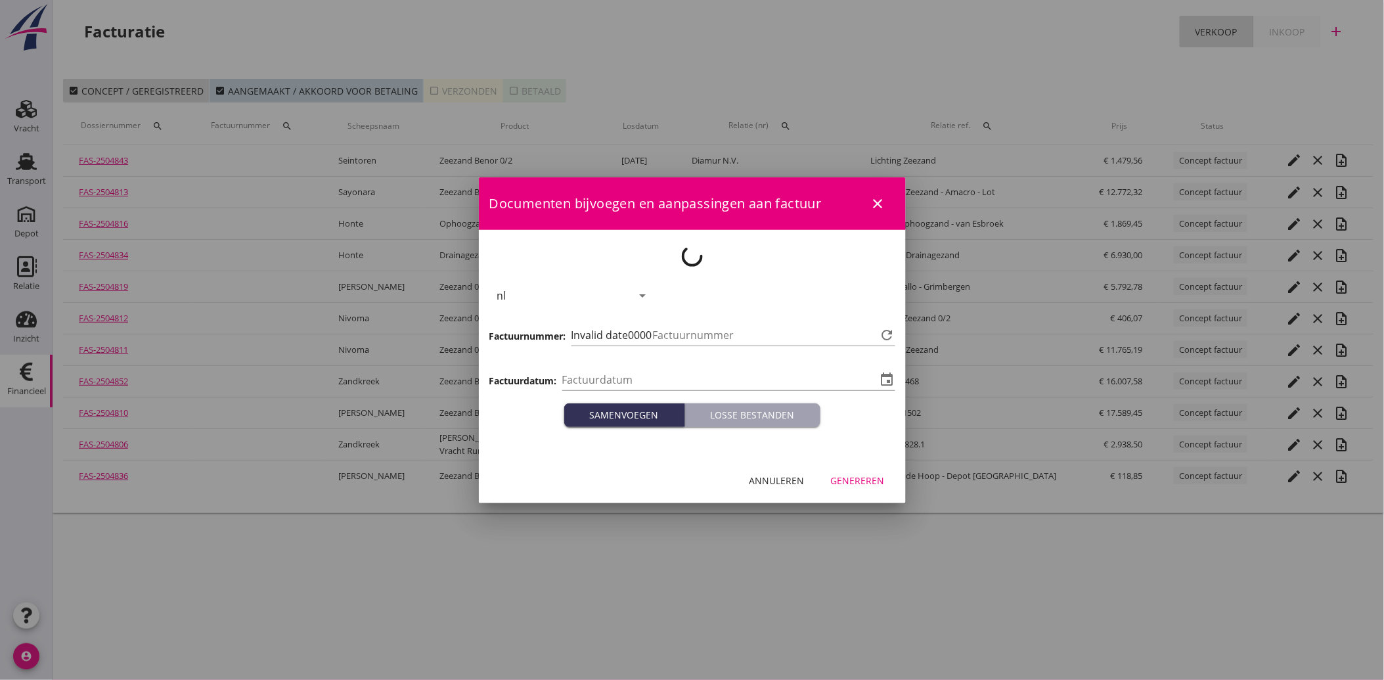
type input "[DATE]"
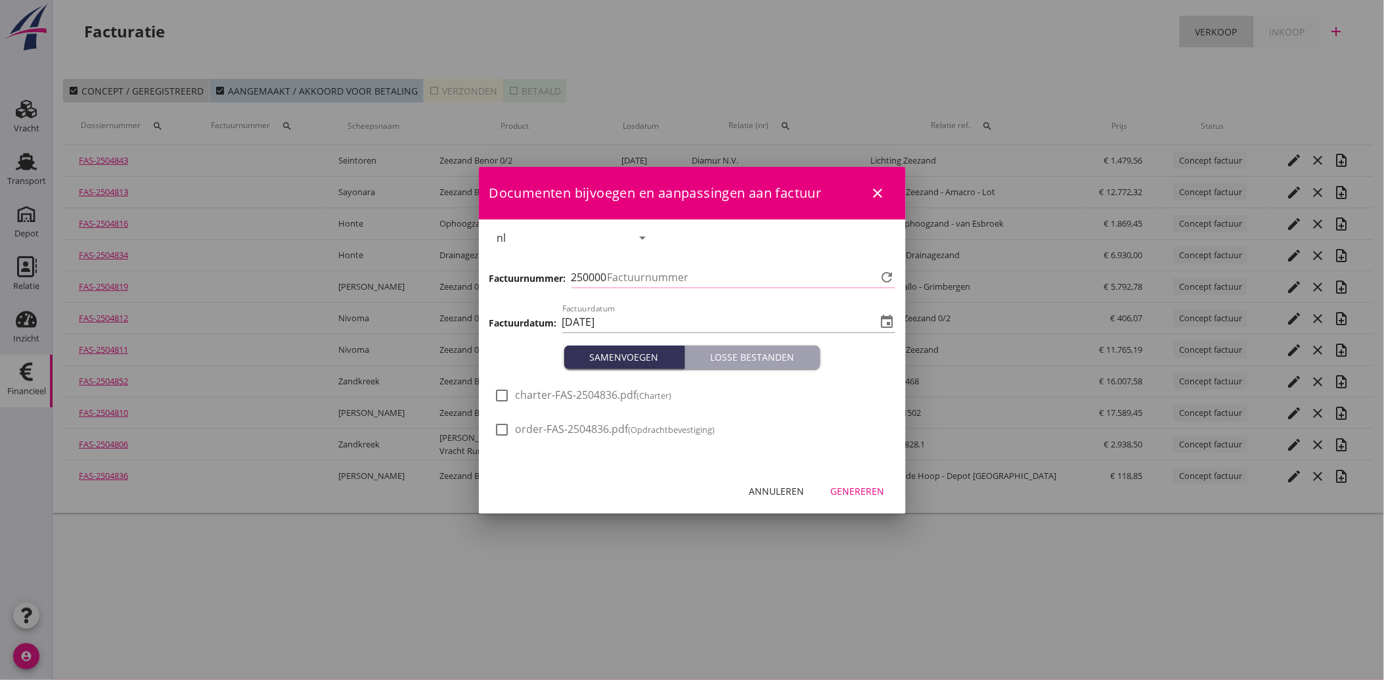
type input "3483"
click at [867, 493] on div "Genereren" at bounding box center [858, 491] width 54 height 14
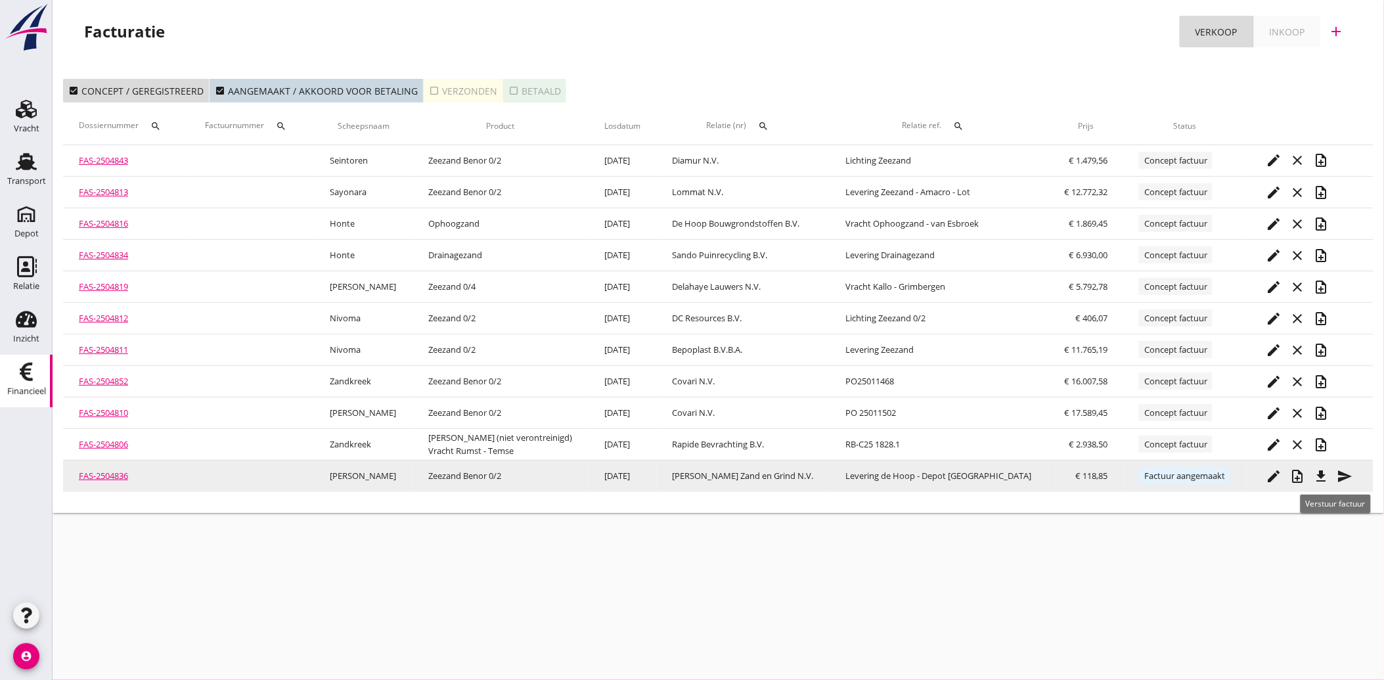
click at [1338, 470] on icon "send" at bounding box center [1345, 476] width 16 height 16
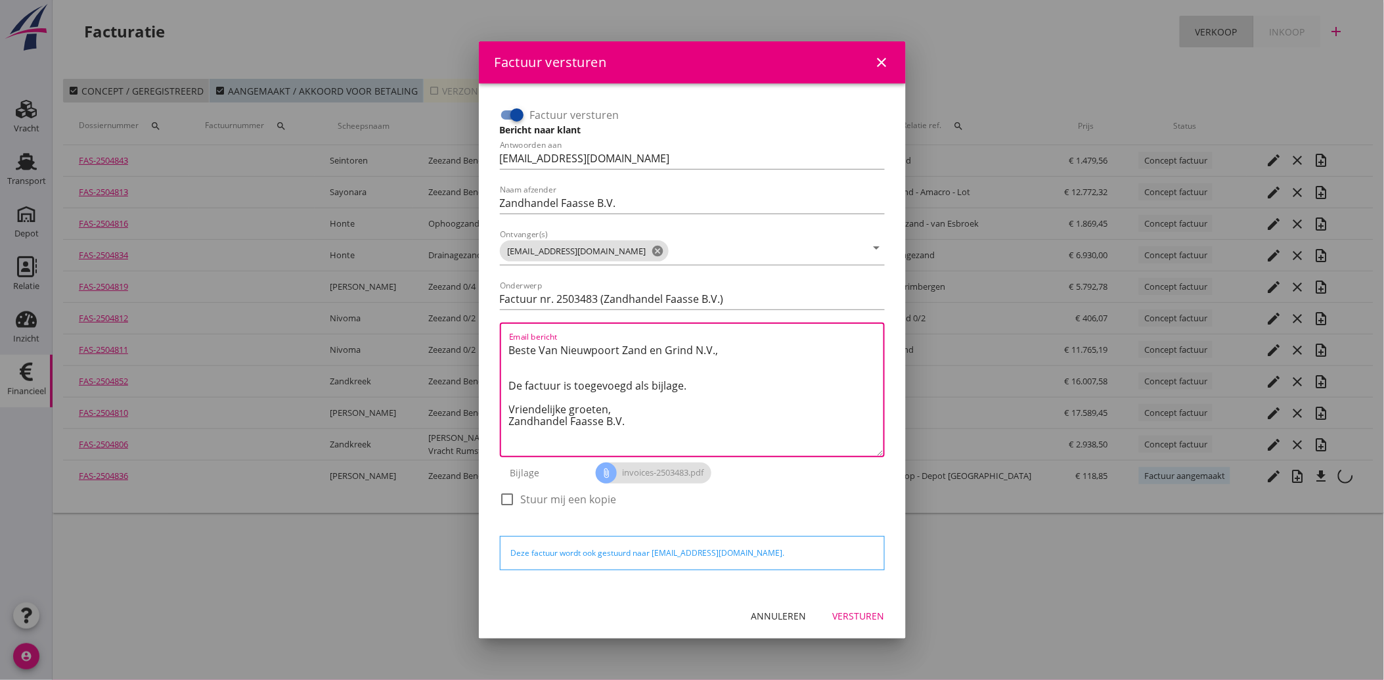
drag, startPoint x: 640, startPoint y: 428, endPoint x: 490, endPoint y: 331, distance: 179.1
click at [490, 331] on div "Factuur versturen Bericht naar klant Antwoorden aan administratie@faassegroep.n…" at bounding box center [692, 338] width 406 height 489
paste textarea "Geachte heer/mevrouw, Hierbij zenden wij u onze factuur i.v.m. de door ons aan …"
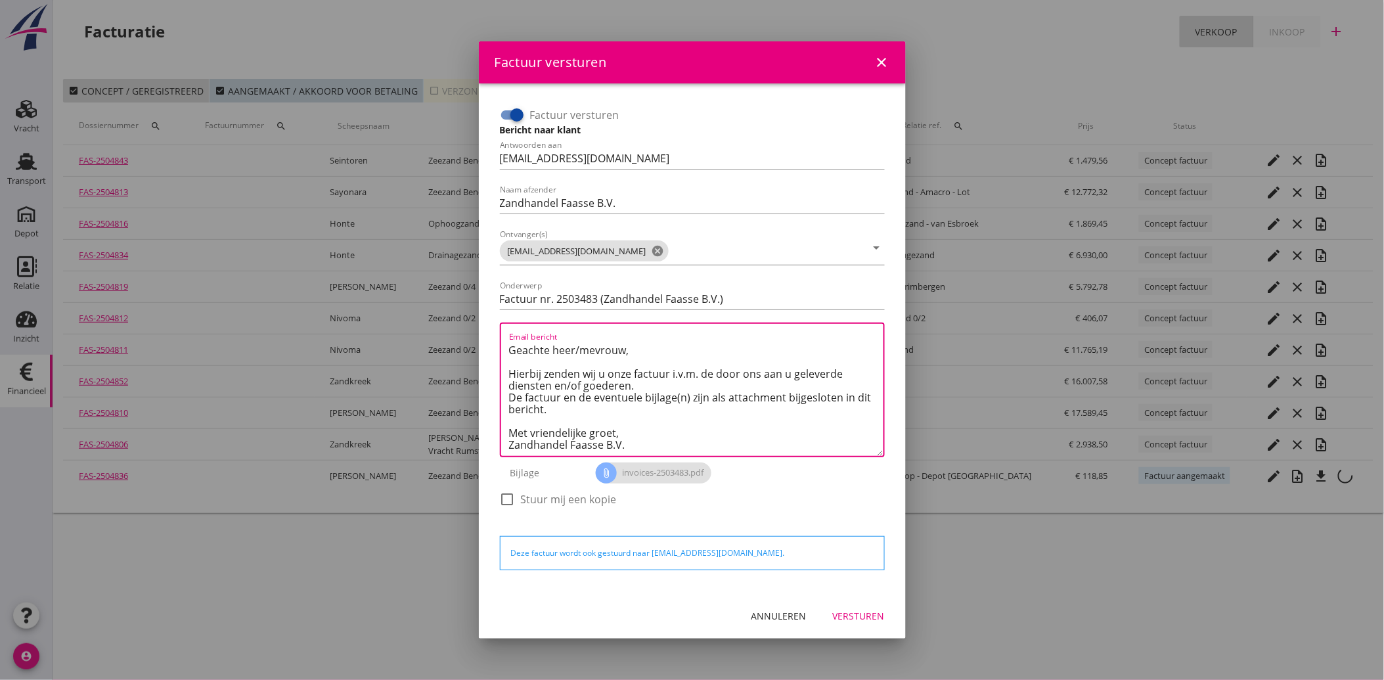
type textarea "Geachte heer/mevrouw, Hierbij zenden wij u onze factuur i.v.m. de door ons aan …"
click at [864, 612] on div "Versturen" at bounding box center [859, 616] width 52 height 14
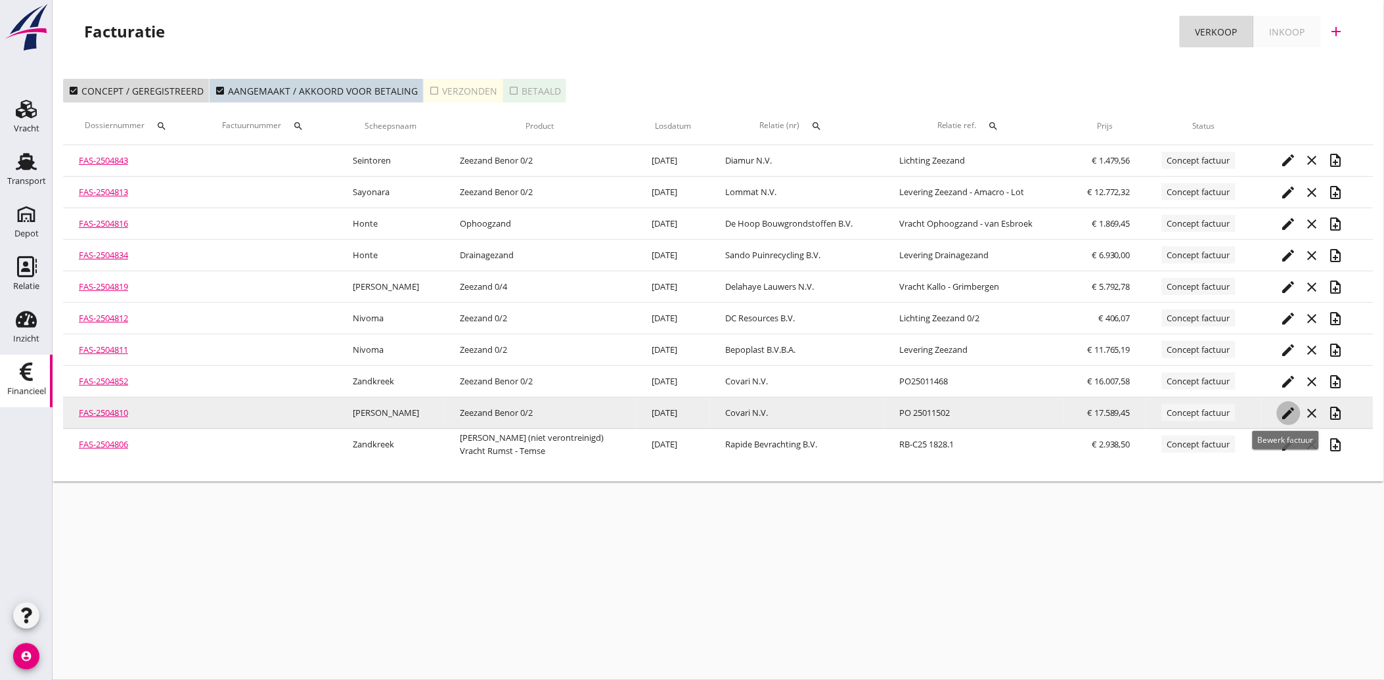
click at [1284, 406] on icon "edit" at bounding box center [1289, 413] width 16 height 16
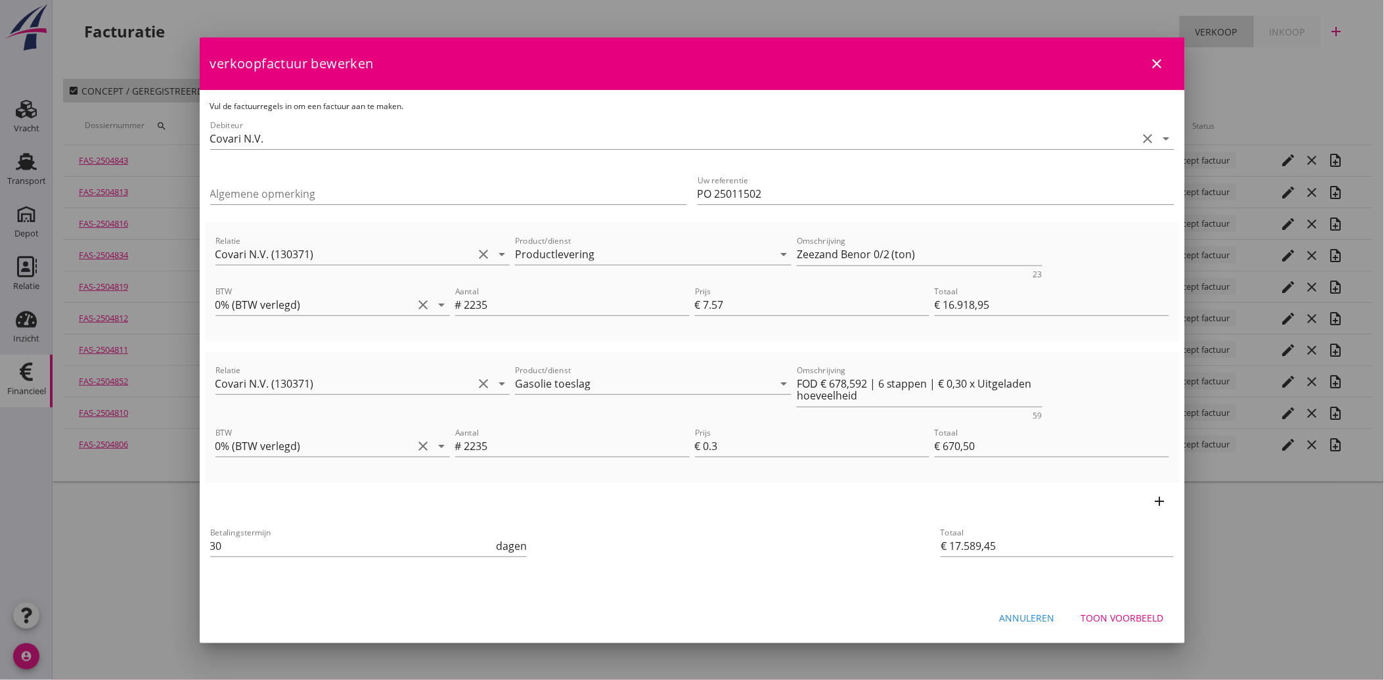
click at [1118, 614] on div "Toon voorbeeld" at bounding box center [1122, 618] width 83 height 14
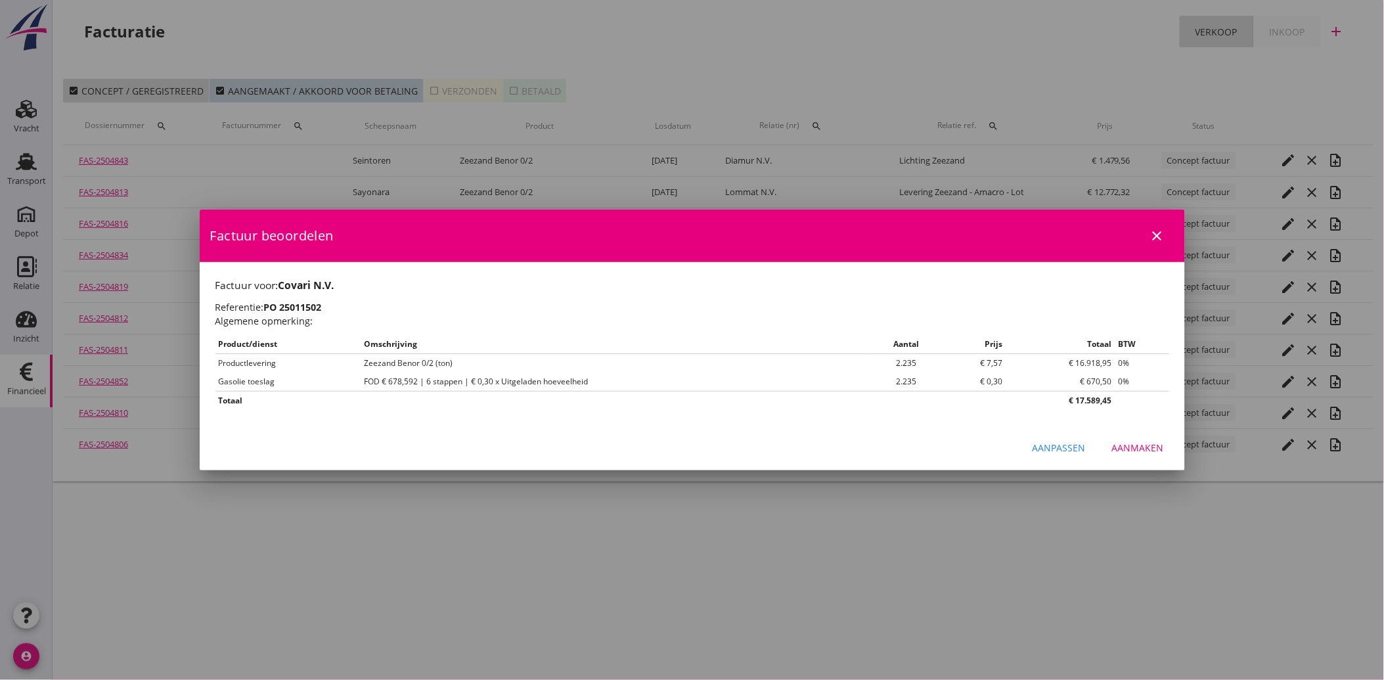
click at [1136, 449] on div "Aanmaken" at bounding box center [1138, 448] width 52 height 14
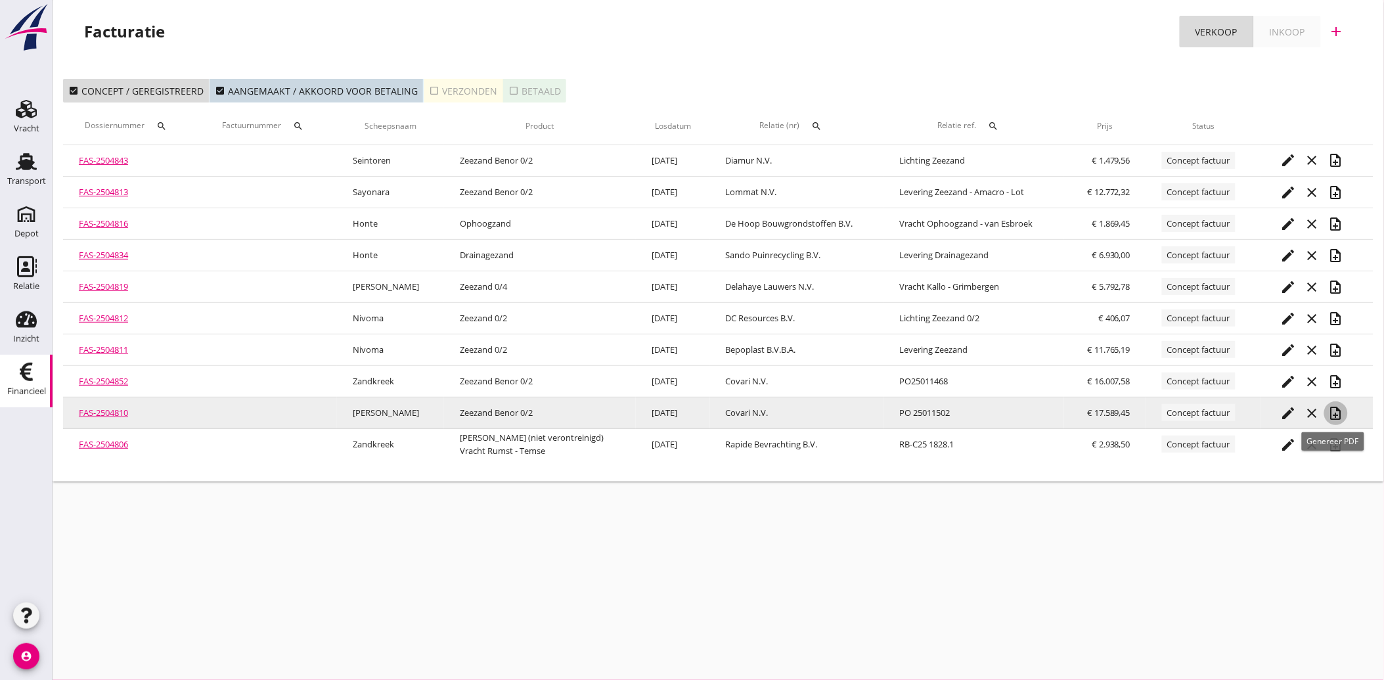
click at [1331, 409] on icon "note_add" at bounding box center [1336, 413] width 16 height 16
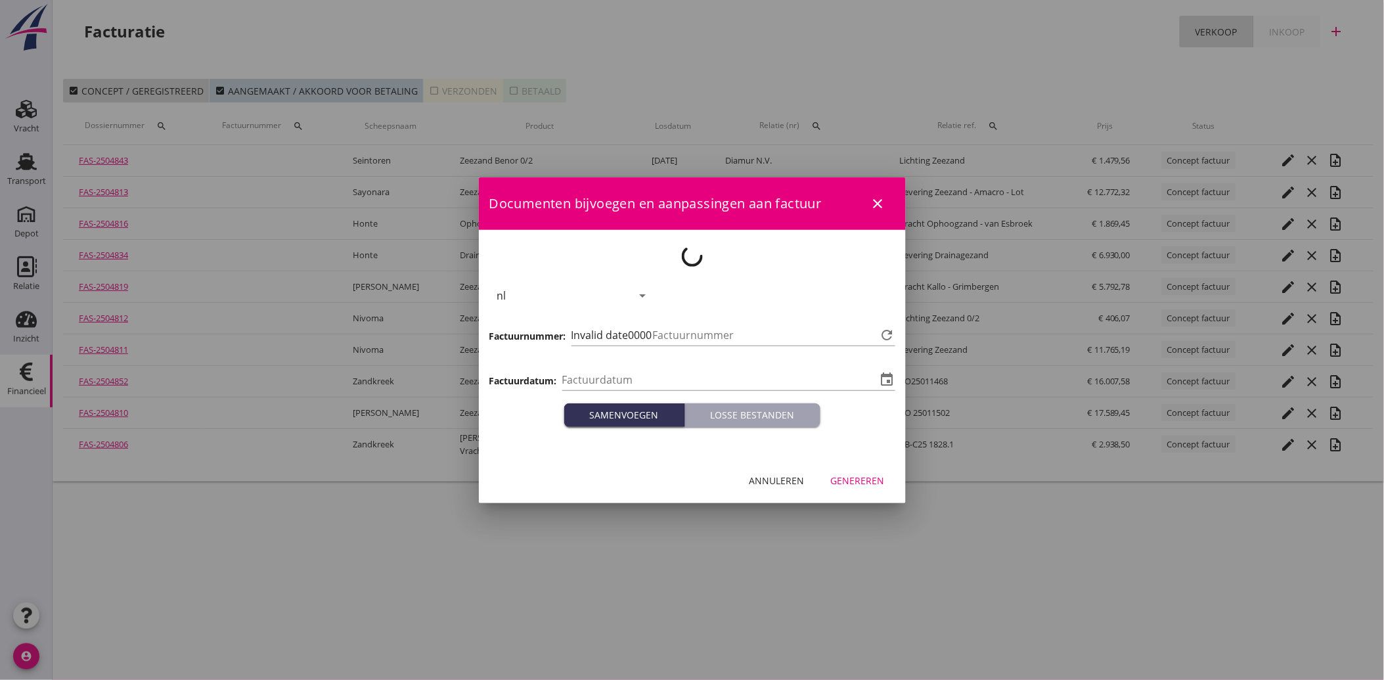
type input "[DATE]"
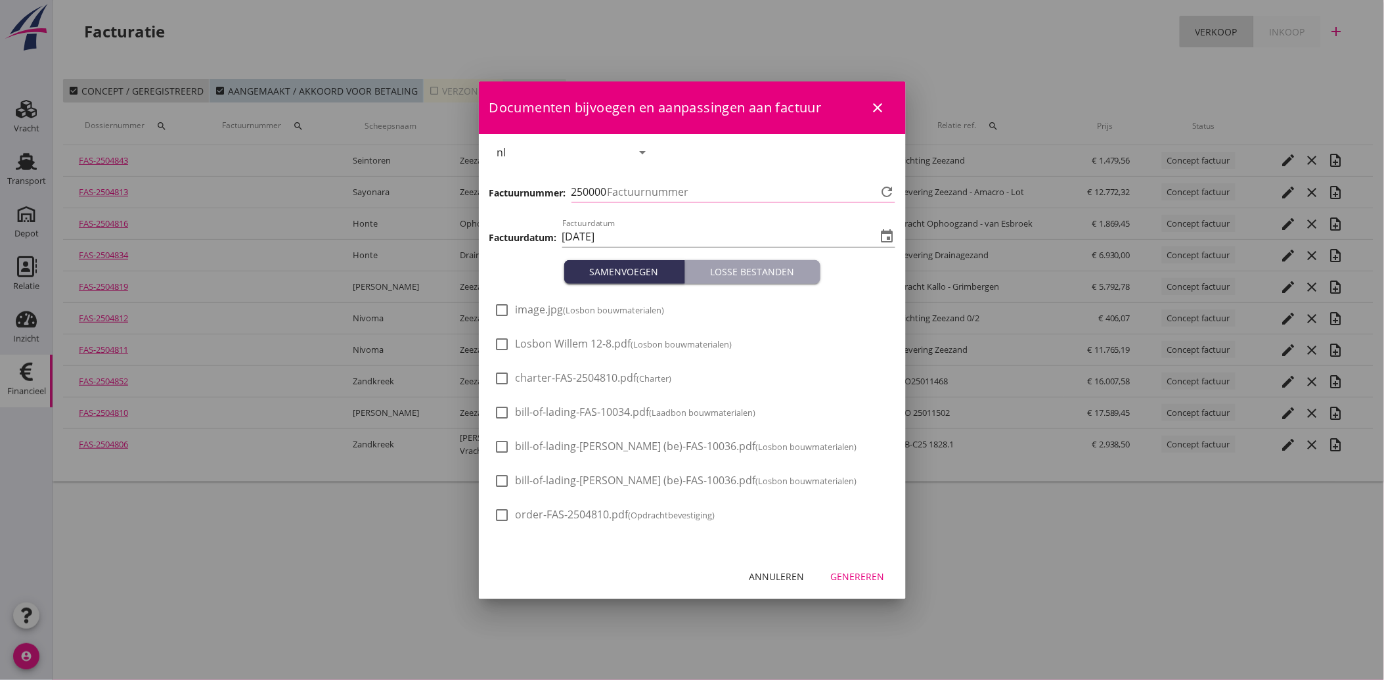
type input "3484"
click at [570, 345] on span "Losbon Willem 12-8.pdf (Losbon bouwmaterialen)" at bounding box center [624, 344] width 217 height 14
checkbox input "true"
click at [859, 573] on div "Genereren" at bounding box center [858, 577] width 54 height 14
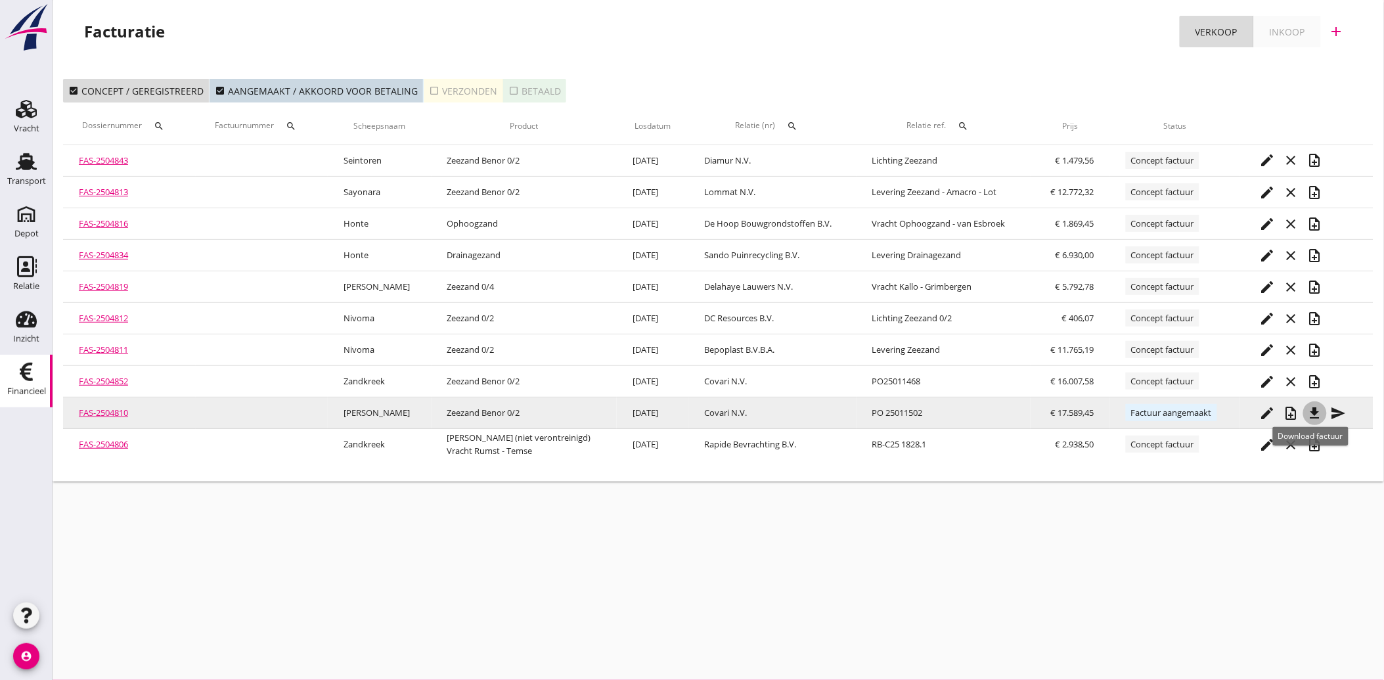
click at [1314, 411] on icon "file_download" at bounding box center [1315, 413] width 16 height 16
click at [1332, 411] on icon "send" at bounding box center [1339, 413] width 16 height 16
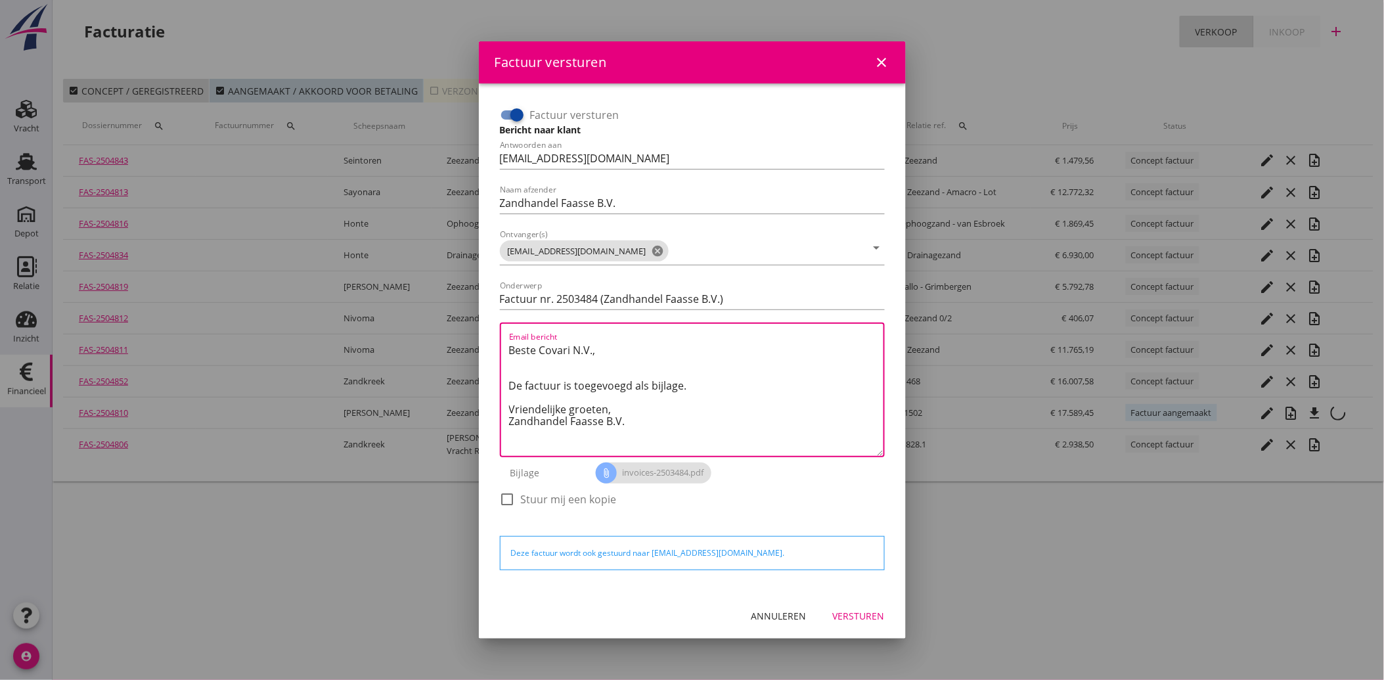
drag, startPoint x: 628, startPoint y: 427, endPoint x: 474, endPoint y: 340, distance: 176.5
click at [474, 340] on div "Factuur versturen close Factuur versturen Bericht naar klant Antwoorden aan adm…" at bounding box center [692, 340] width 1384 height 680
paste textarea "Geachte heer/mevrouw, Hierbij zenden wij u onze factuur i.v.m. de door ons aan …"
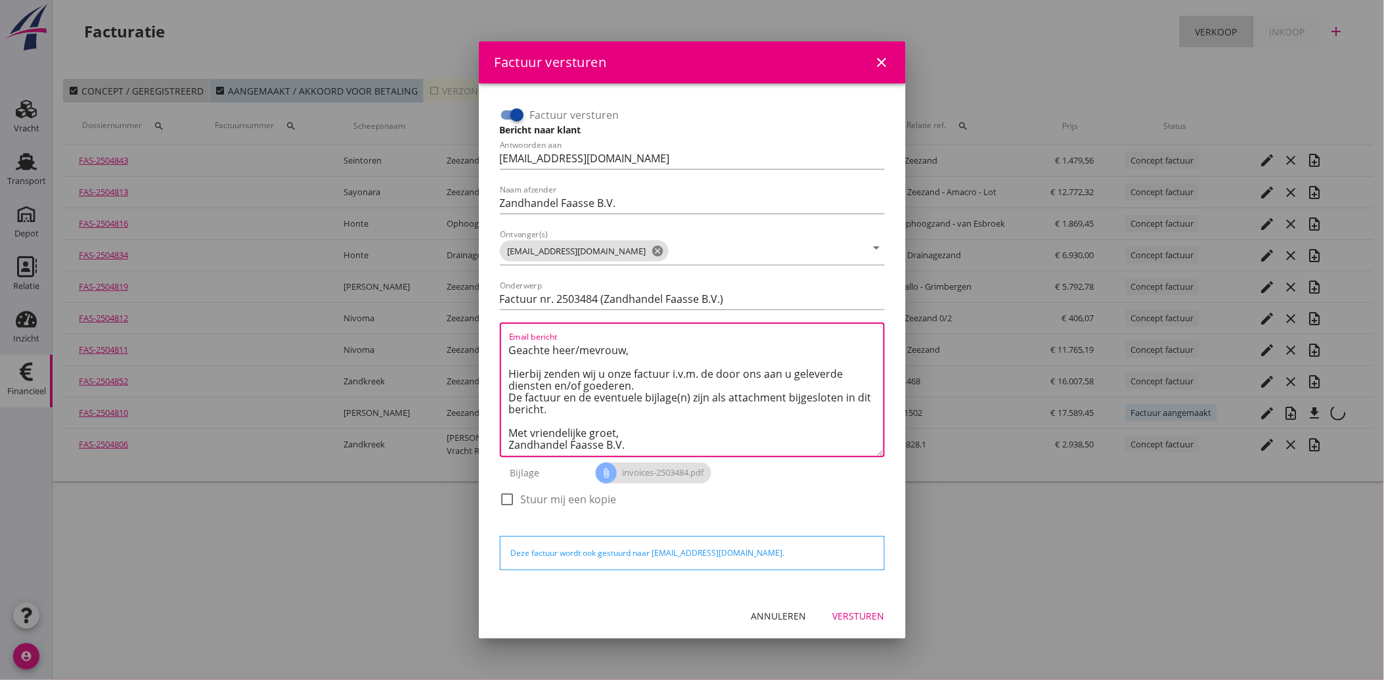
type textarea "Geachte heer/mevrouw, Hierbij zenden wij u onze factuur i.v.m. de door ons aan …"
click at [882, 611] on div "Versturen" at bounding box center [859, 616] width 52 height 14
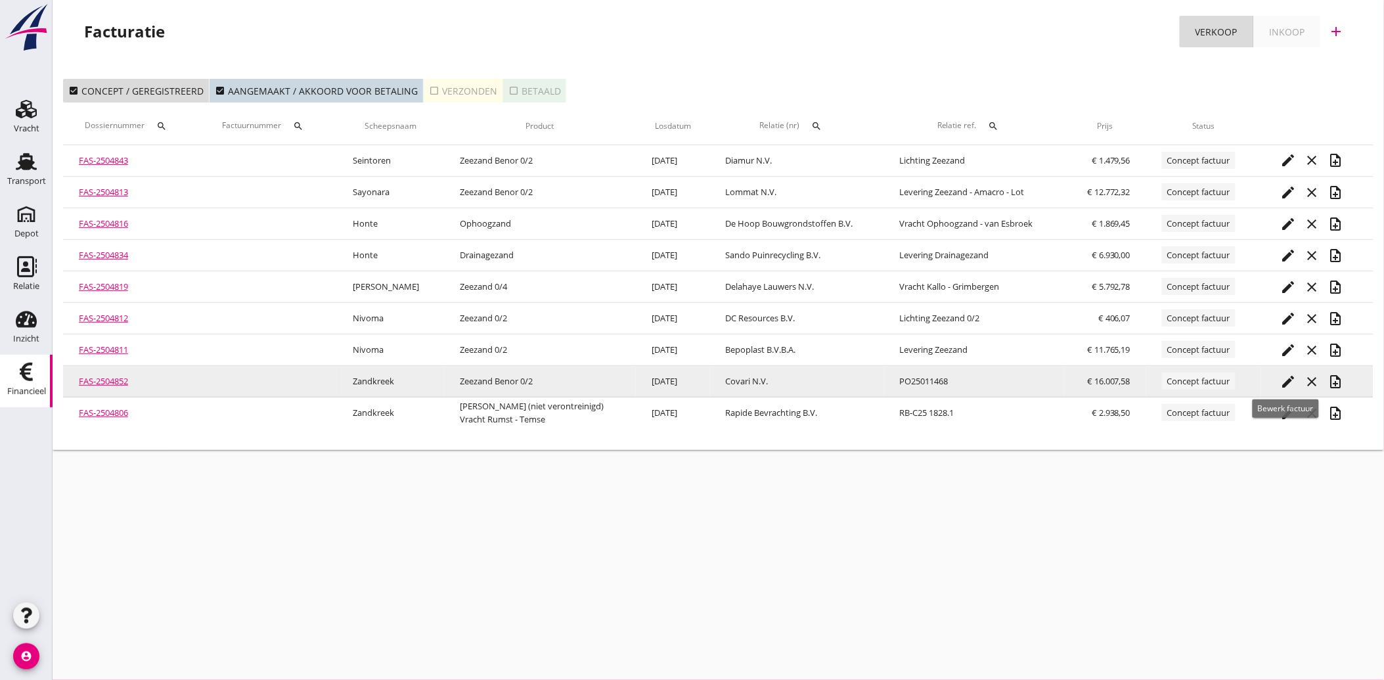
click at [1285, 382] on icon "edit" at bounding box center [1289, 382] width 16 height 16
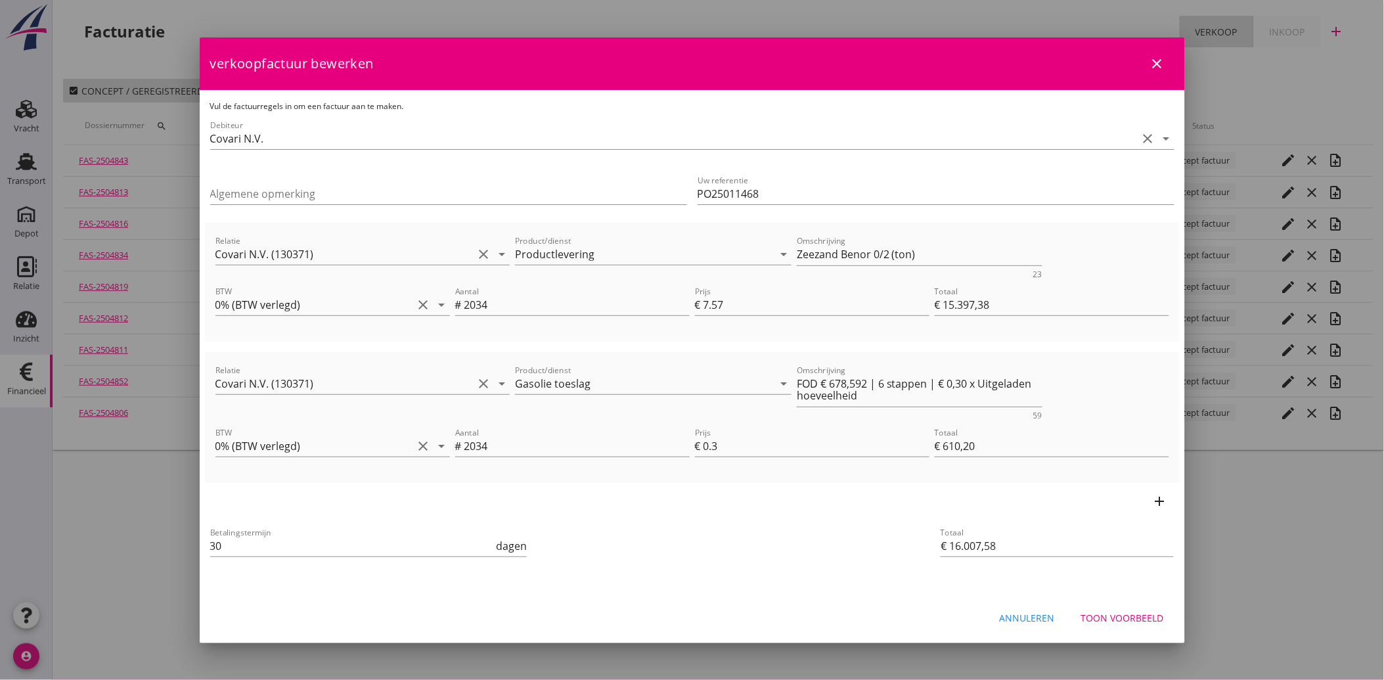
click at [1125, 615] on div "Toon voorbeeld" at bounding box center [1122, 618] width 83 height 14
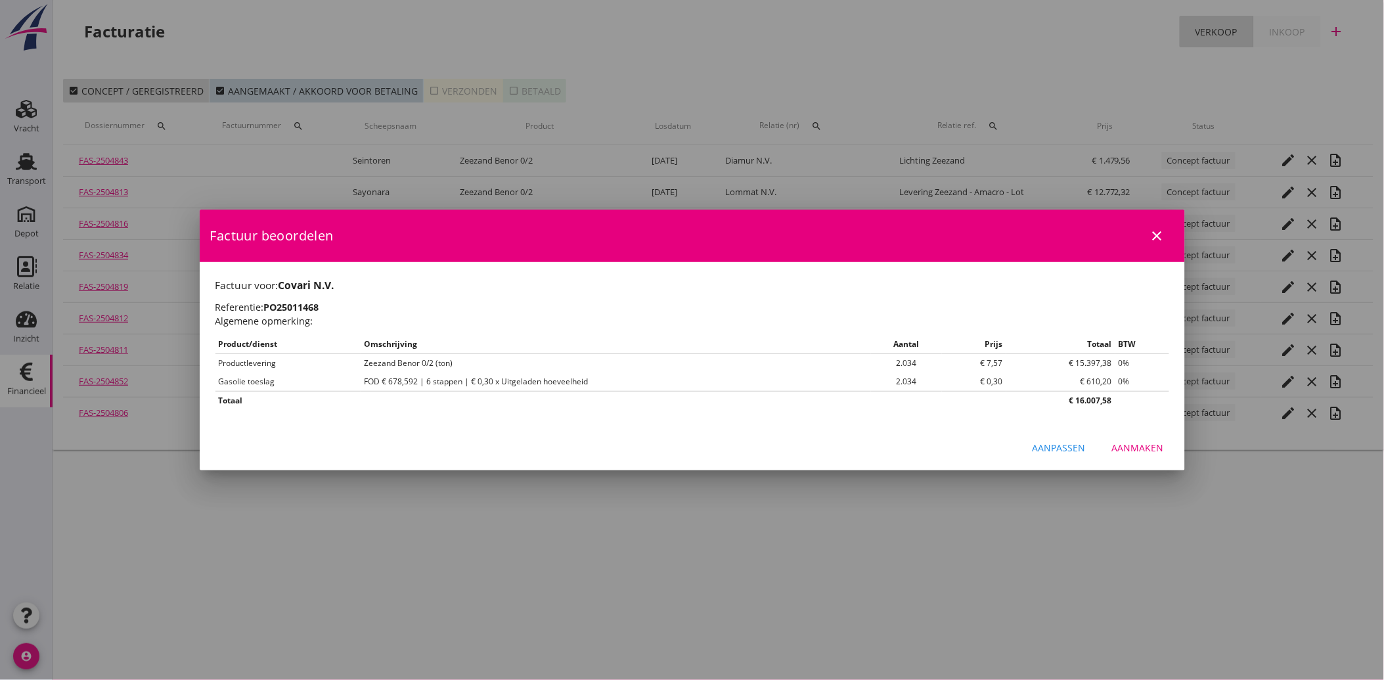
click at [1122, 439] on button "Aanmaken" at bounding box center [1138, 448] width 73 height 24
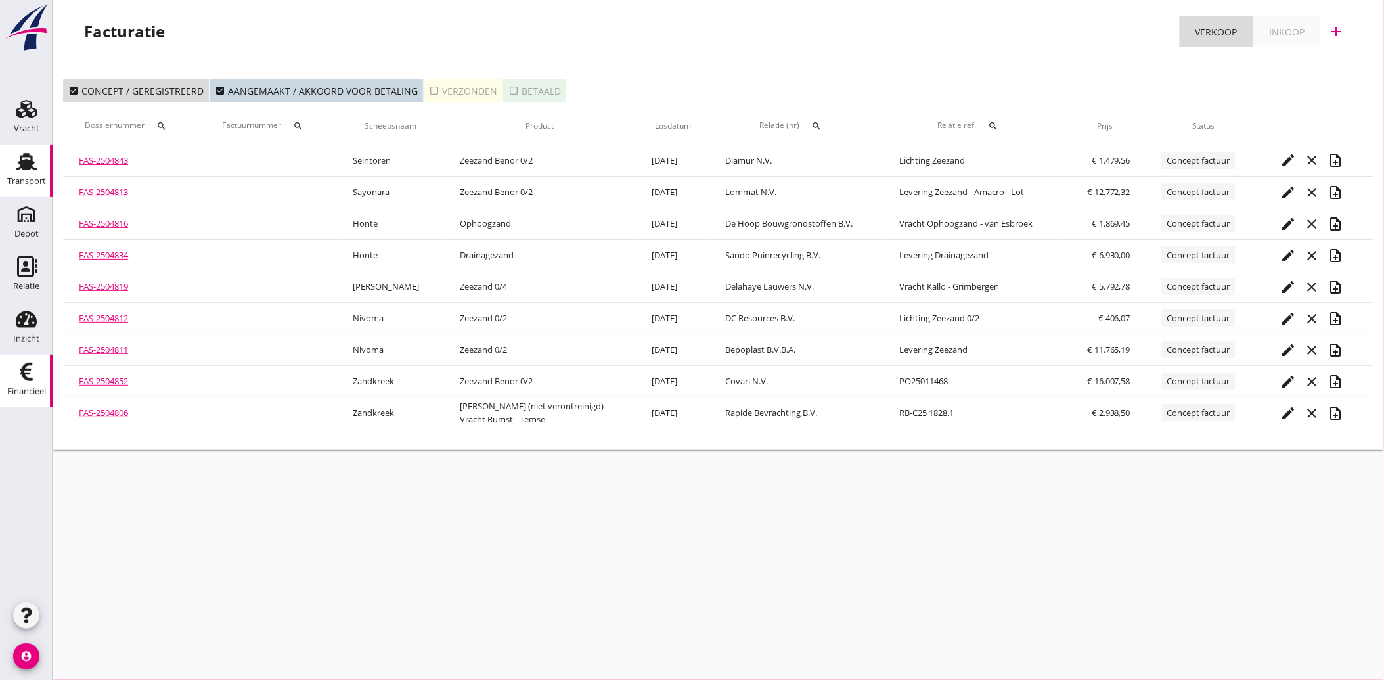
click at [13, 166] on div "Transport" at bounding box center [27, 161] width 32 height 21
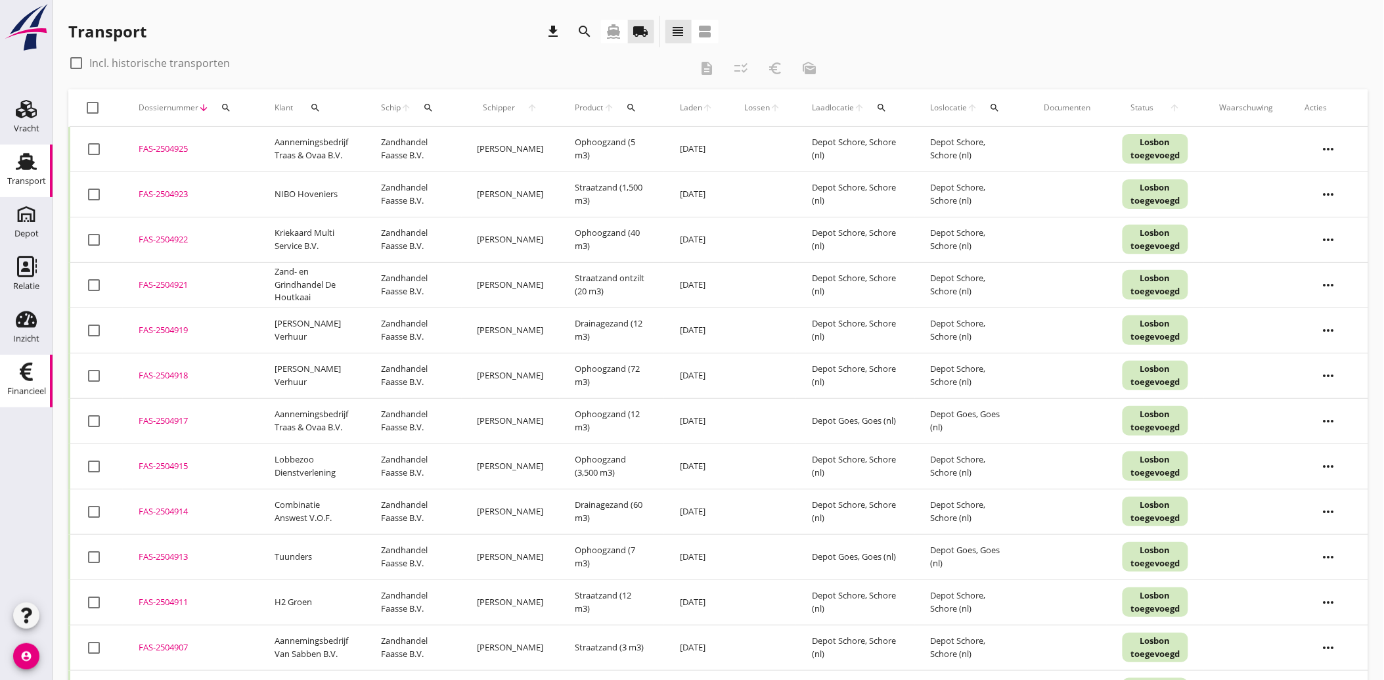
click at [28, 371] on icon "Financieel" at bounding box center [26, 371] width 21 height 21
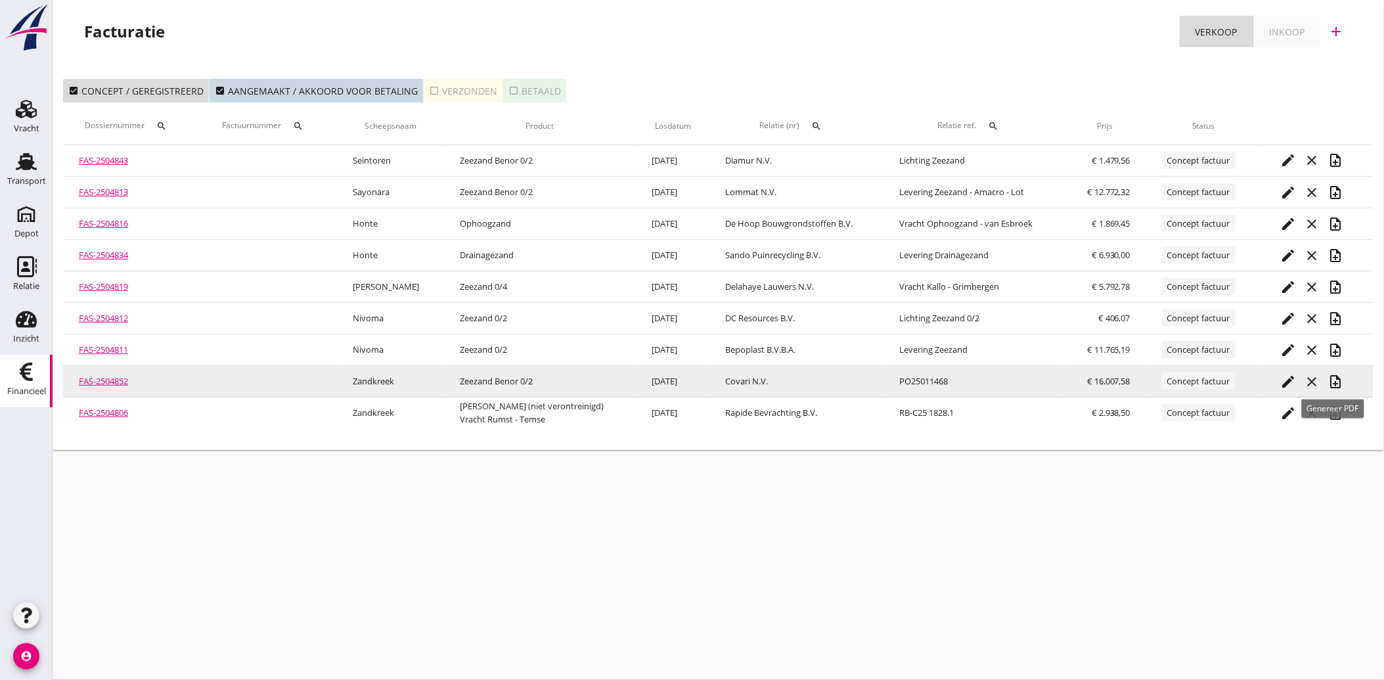
click at [1337, 376] on icon "note_add" at bounding box center [1336, 382] width 16 height 16
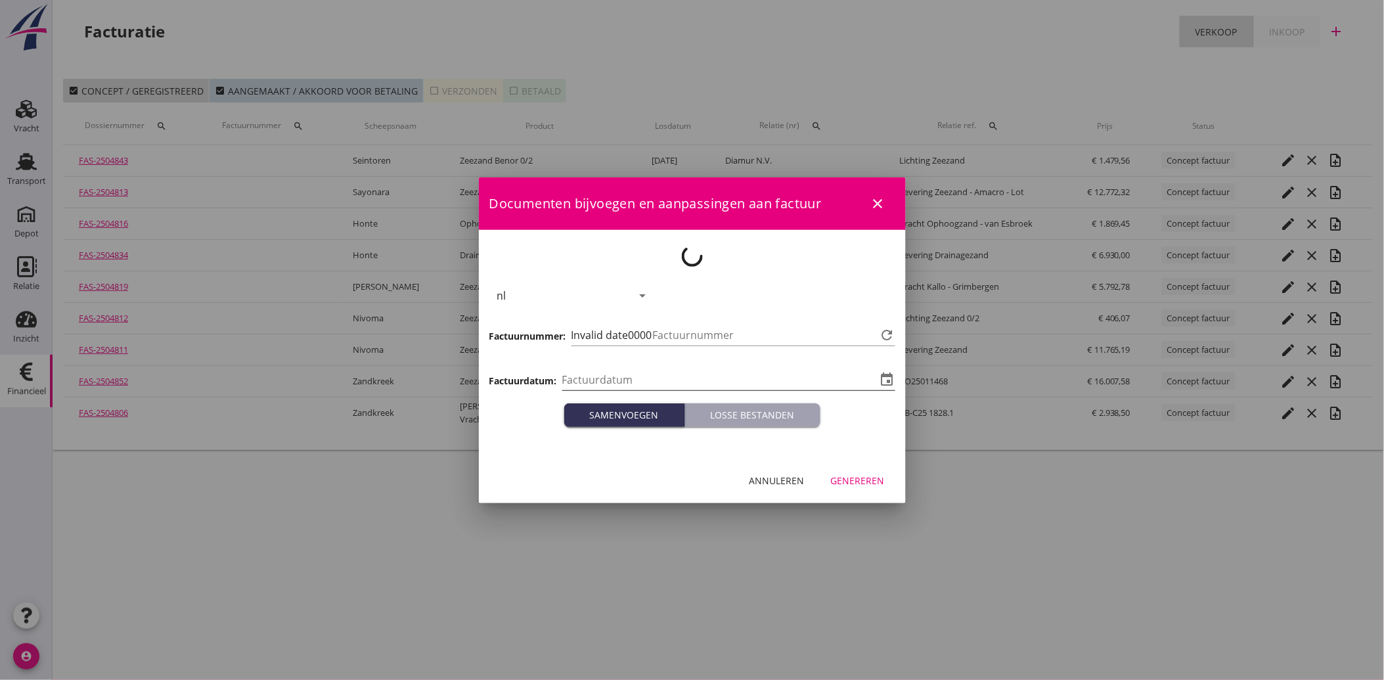
type input "[DATE]"
type input "3485"
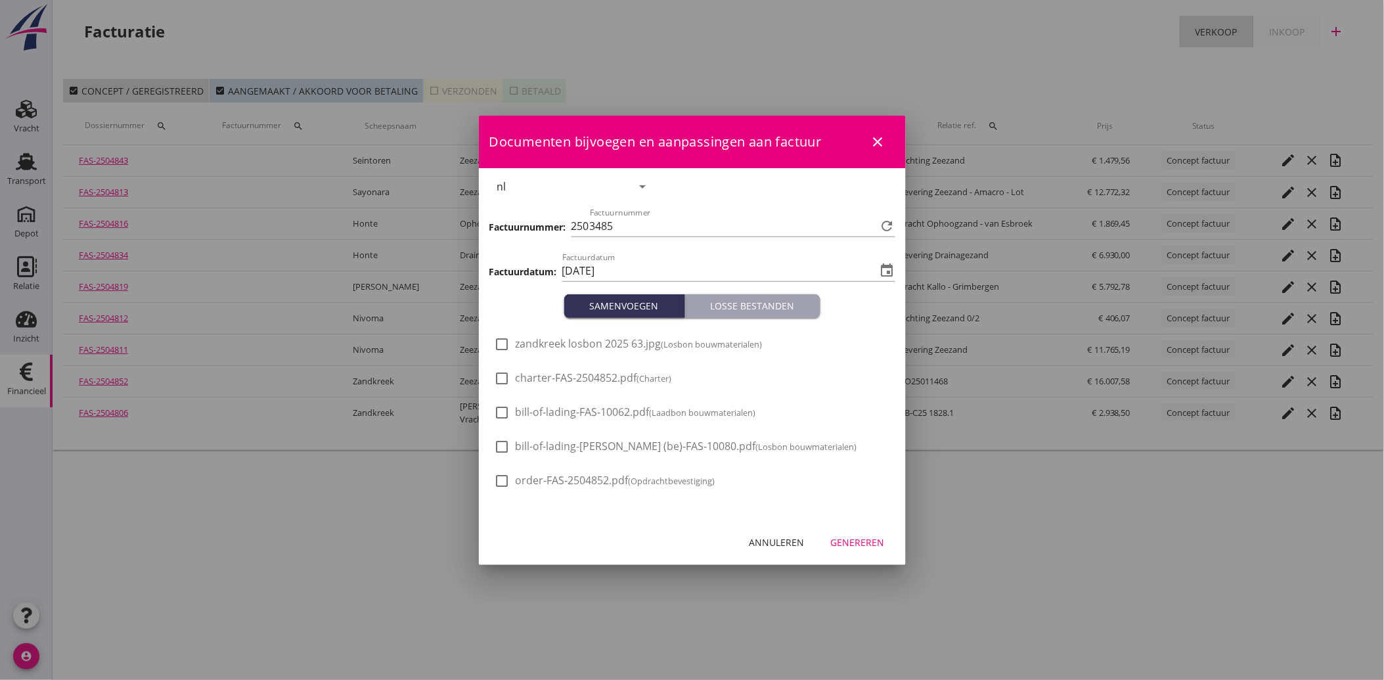
click at [526, 345] on span "zandkreek losbon 2025 63.jpg (Losbon bouwmaterialen)" at bounding box center [639, 344] width 247 height 14
checkbox input "true"
click at [857, 537] on div "Genereren" at bounding box center [858, 542] width 54 height 14
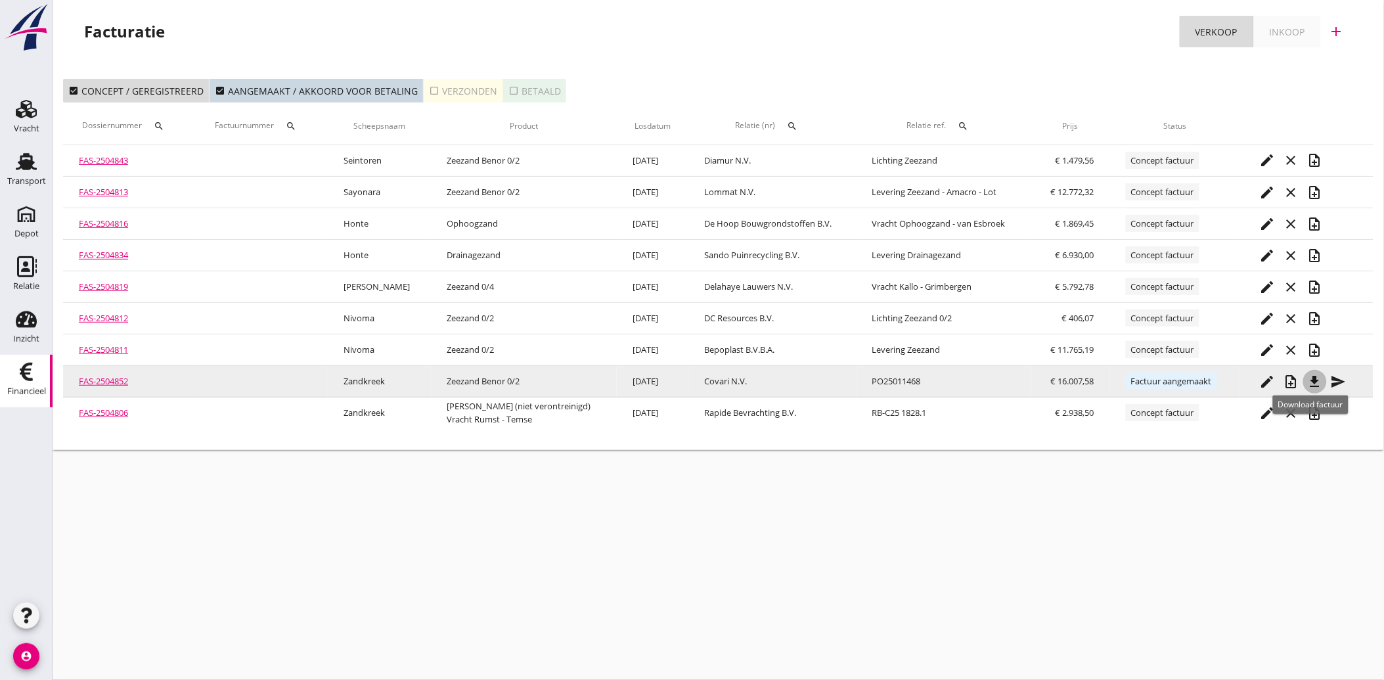
click at [1309, 376] on icon "file_download" at bounding box center [1315, 382] width 16 height 16
click at [1331, 378] on icon "send" at bounding box center [1339, 382] width 16 height 16
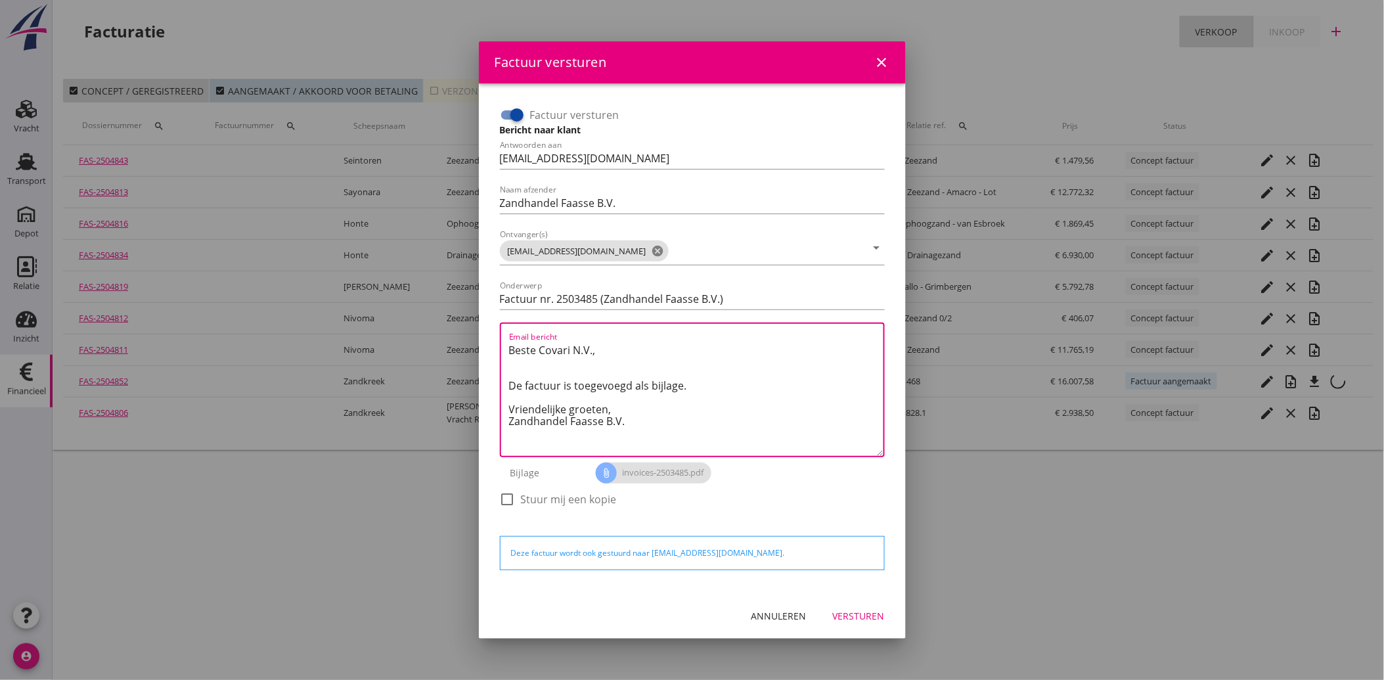
drag, startPoint x: 639, startPoint y: 428, endPoint x: 503, endPoint y: 339, distance: 163.2
click at [503, 339] on div "Email bericht Beste Covari N.V., De factuur is toegevoegd als bijlage. Vriendel…" at bounding box center [692, 390] width 385 height 135
paste textarea "Geachte heer/mevrouw, Hierbij zenden wij u onze factuur i.v.m. de door ons aan …"
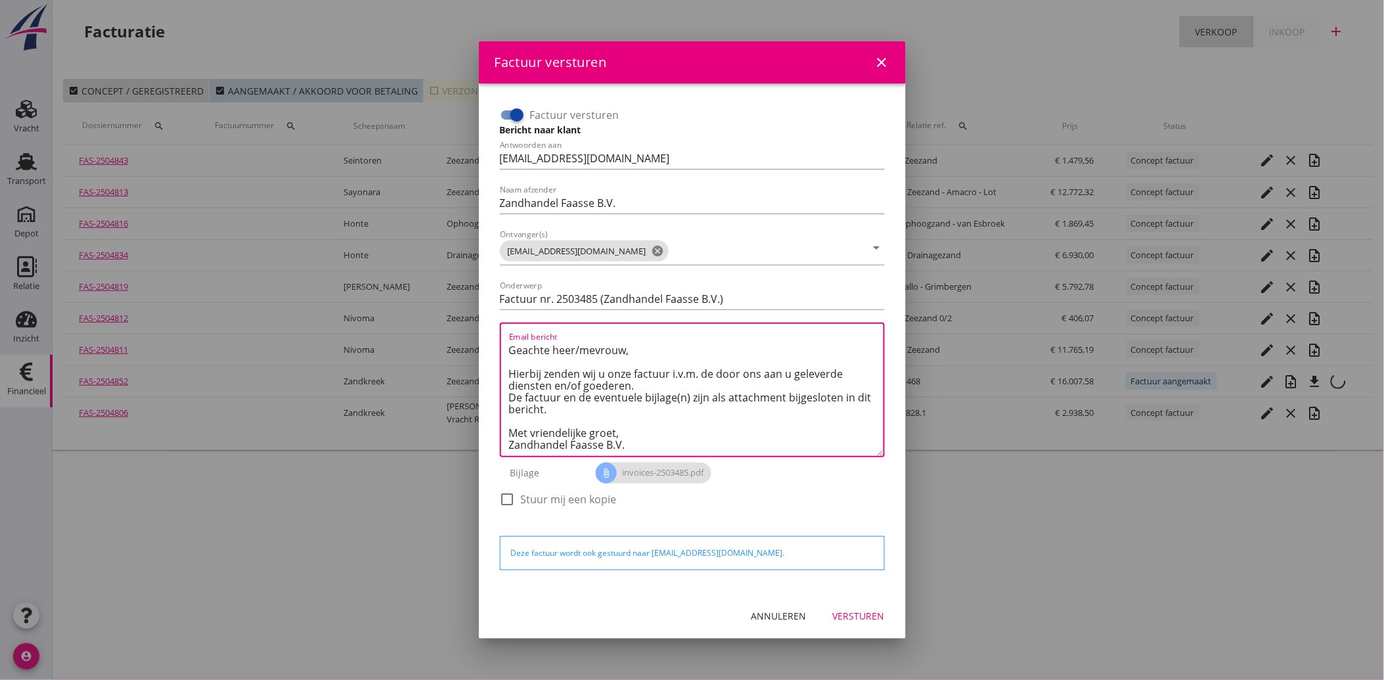
type textarea "Geachte heer/mevrouw, Hierbij zenden wij u onze factuur i.v.m. de door ons aan …"
click at [859, 620] on div "Versturen" at bounding box center [859, 616] width 52 height 14
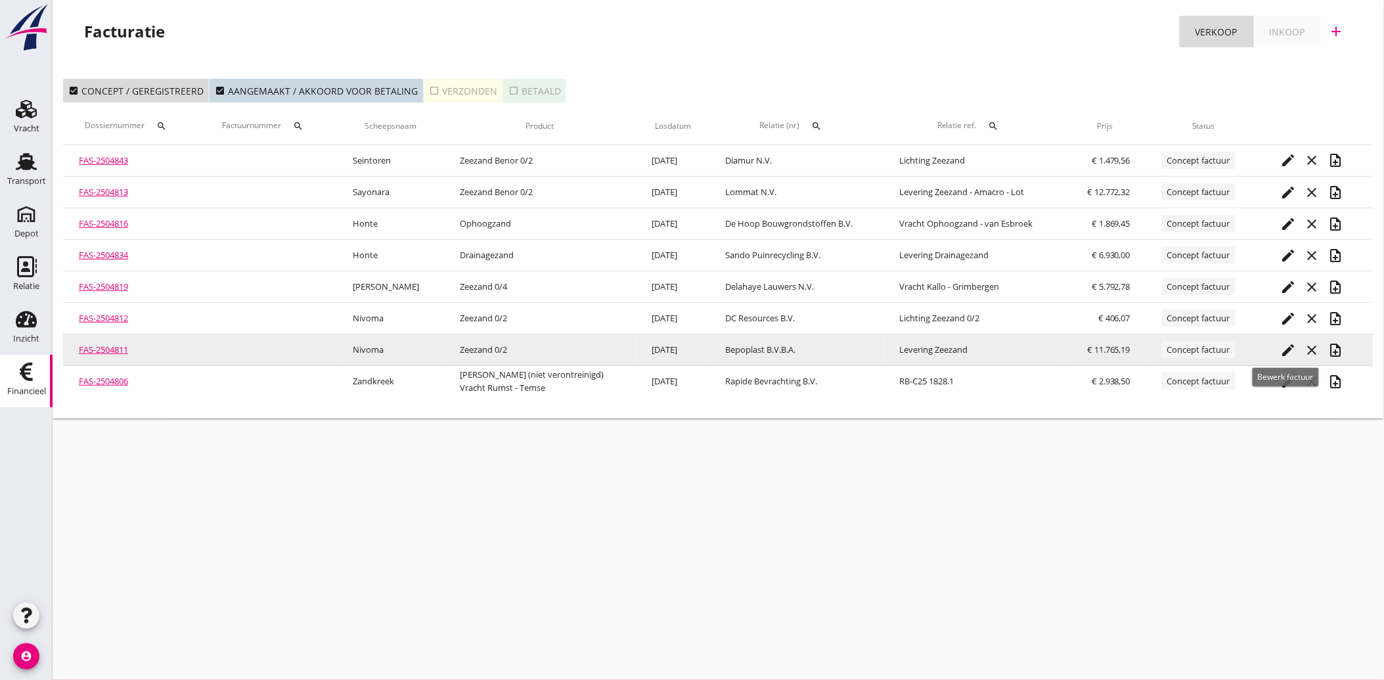
click at [1283, 346] on icon "edit" at bounding box center [1289, 350] width 16 height 16
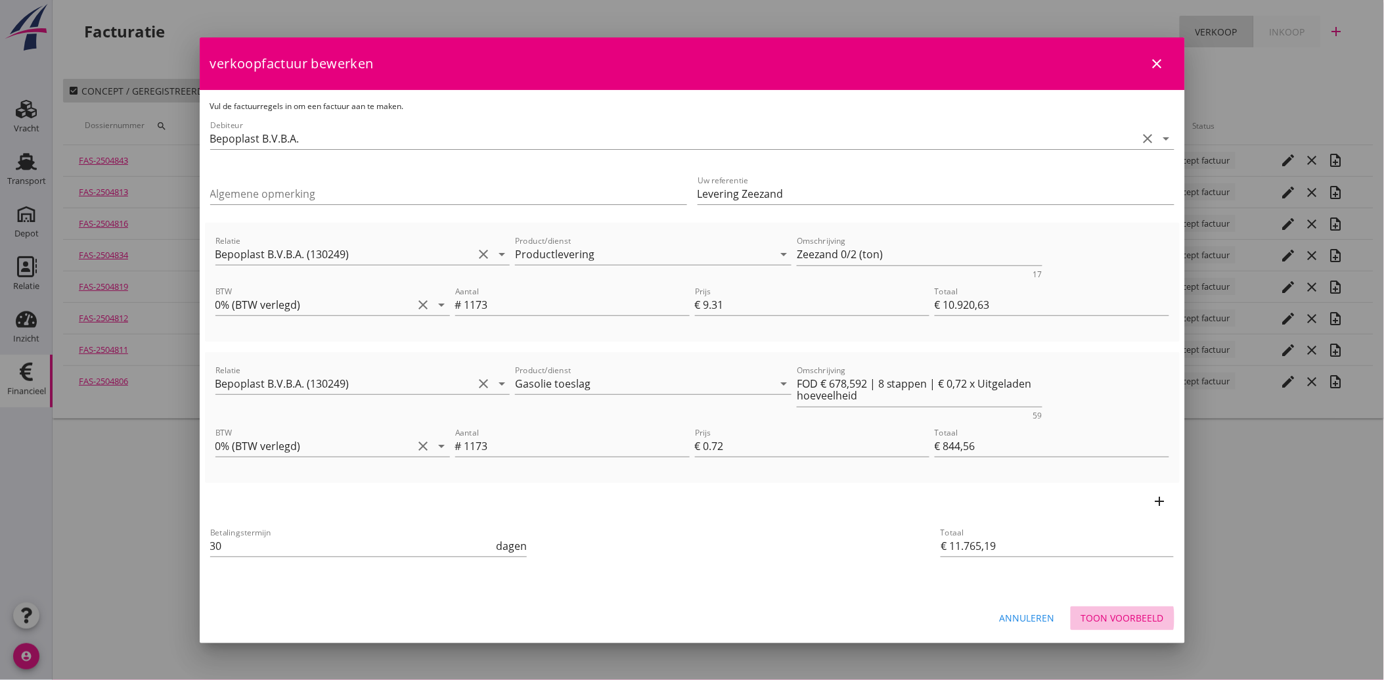
click at [1146, 618] on div "Toon voorbeeld" at bounding box center [1122, 618] width 83 height 14
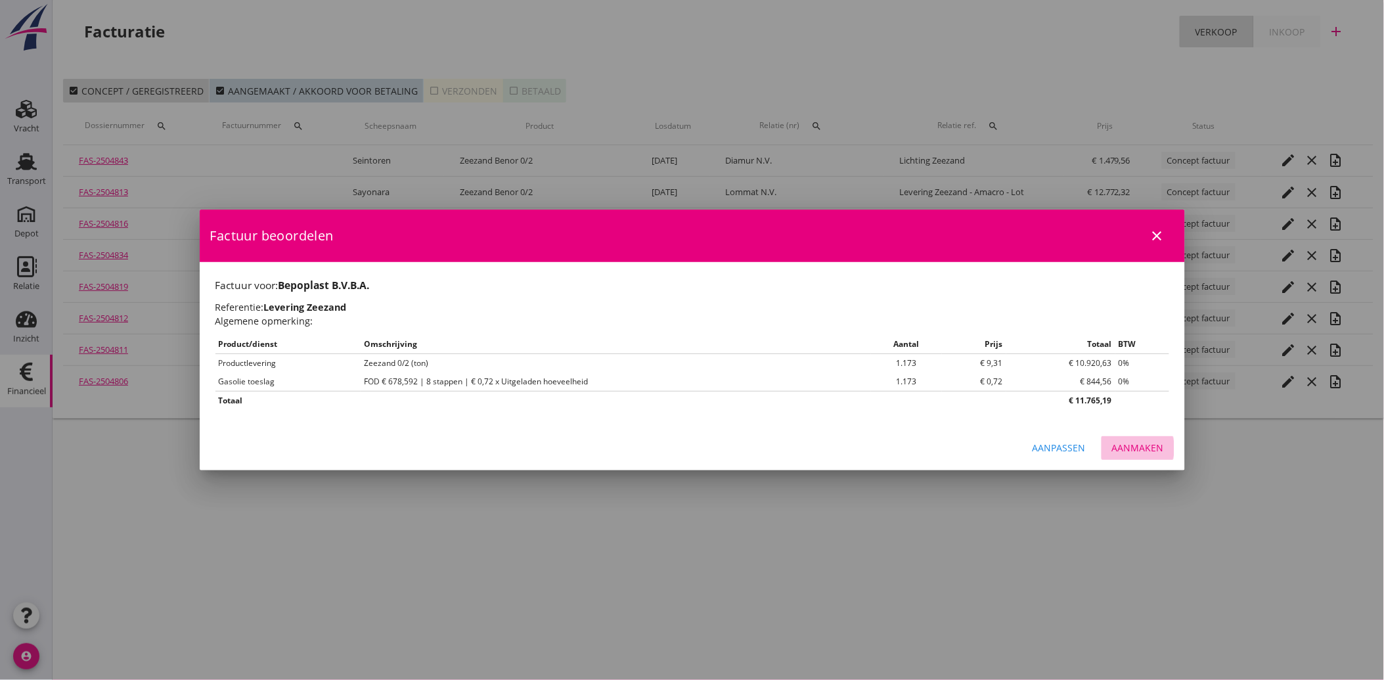
click at [1127, 448] on div "Aanmaken" at bounding box center [1138, 448] width 52 height 14
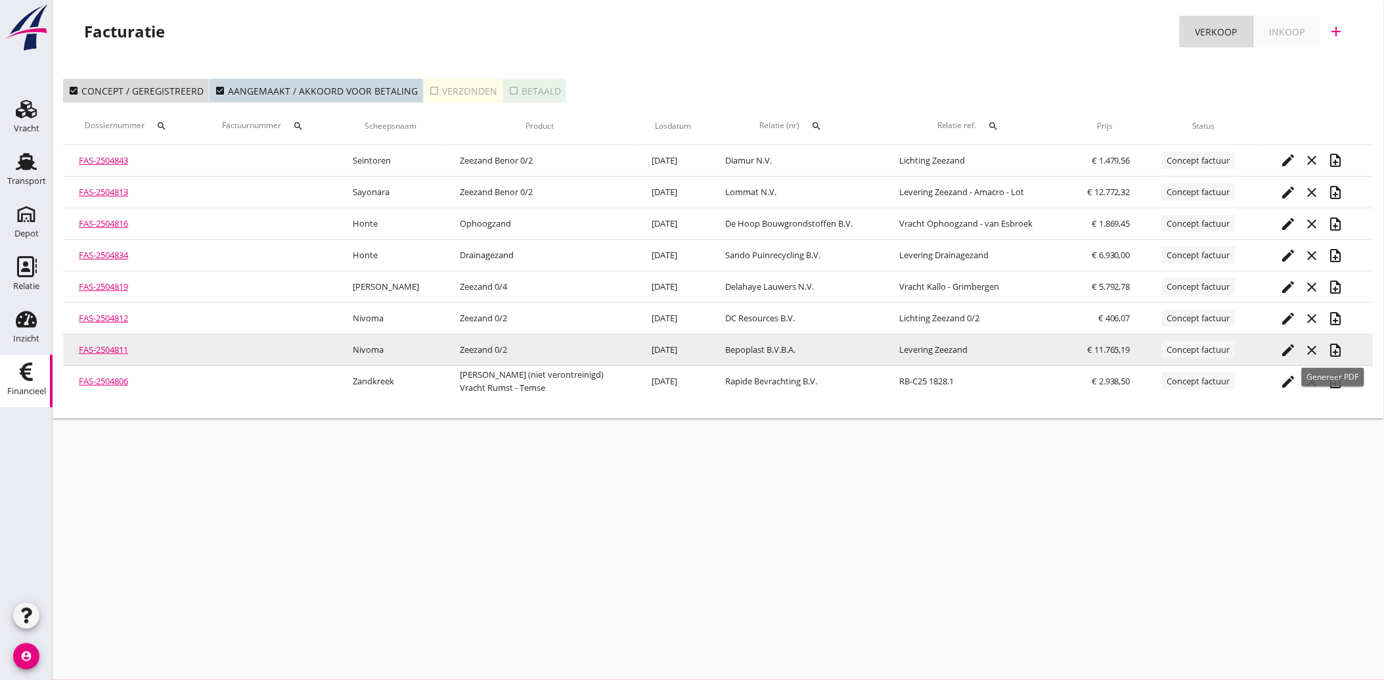
click at [1330, 350] on icon "note_add" at bounding box center [1336, 350] width 16 height 16
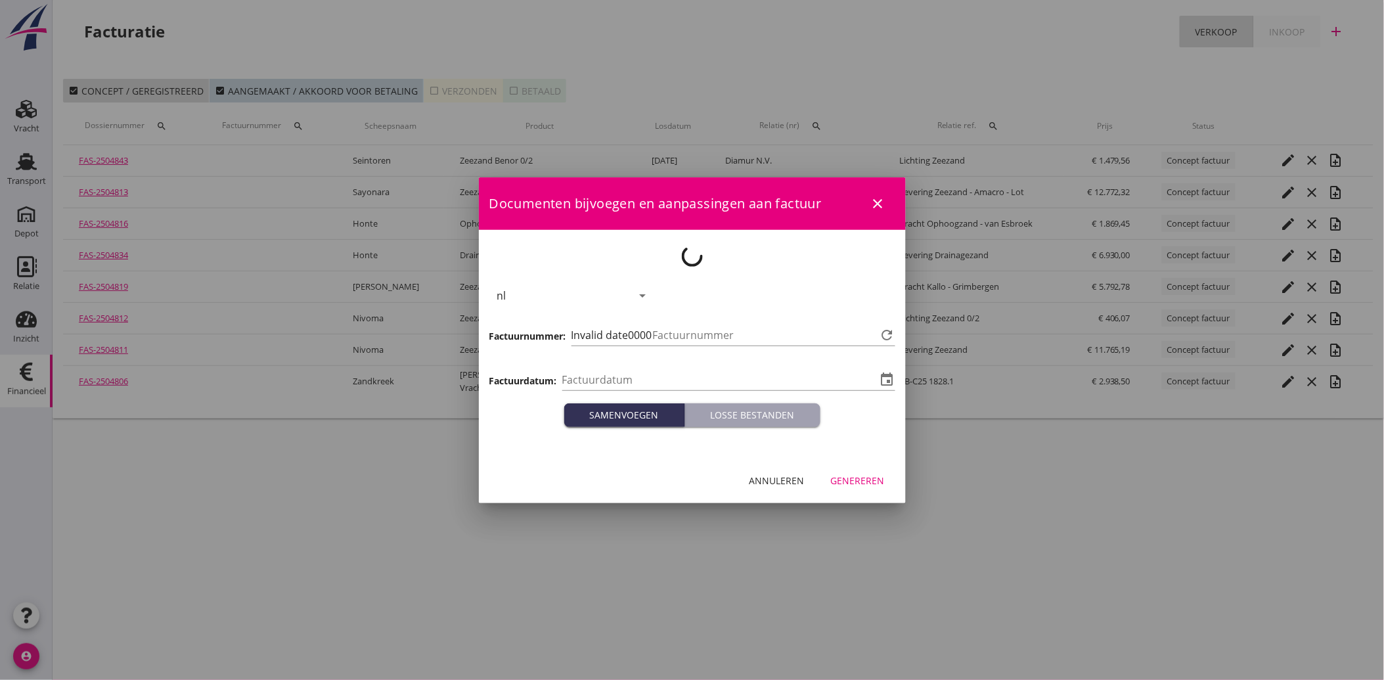
type input "[DATE]"
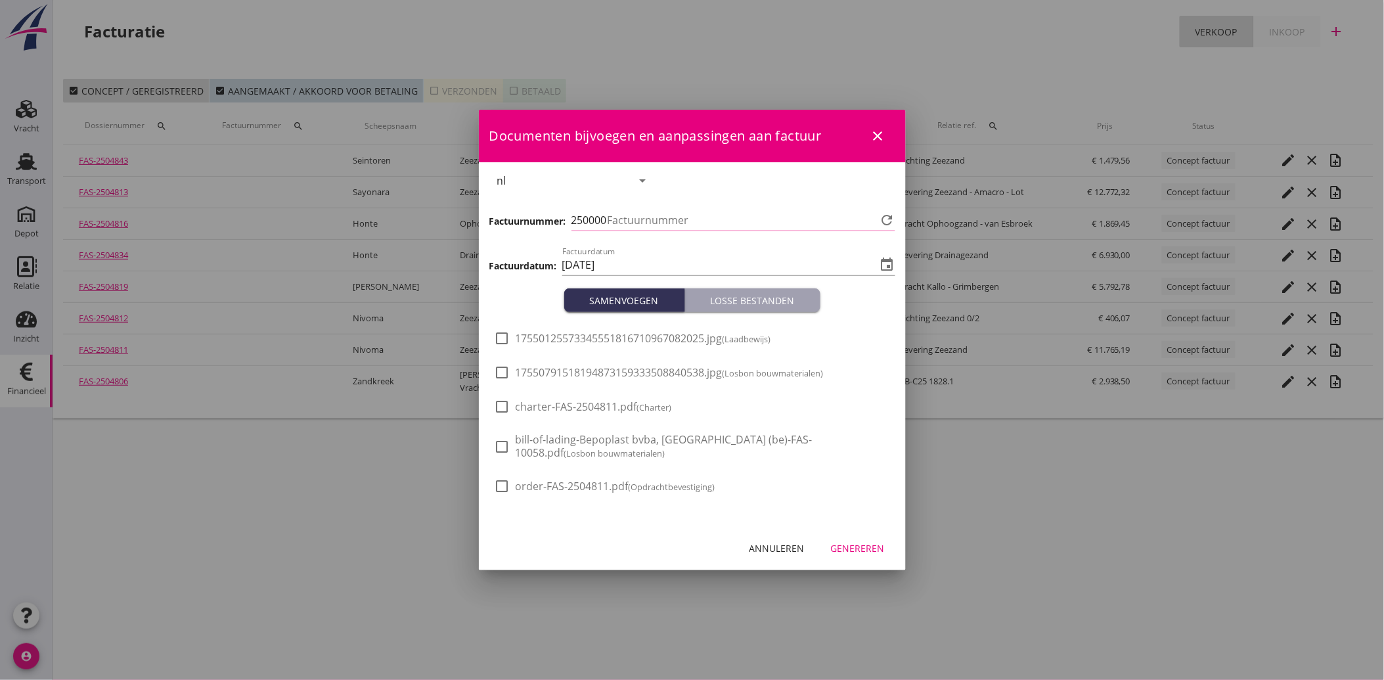
type input "3486"
click at [626, 370] on span "17550791518194873159333508840538.jpg (Losbon bouwmaterialen)" at bounding box center [670, 373] width 308 height 14
checkbox input "true"
click at [862, 544] on div "Genereren" at bounding box center [858, 548] width 54 height 14
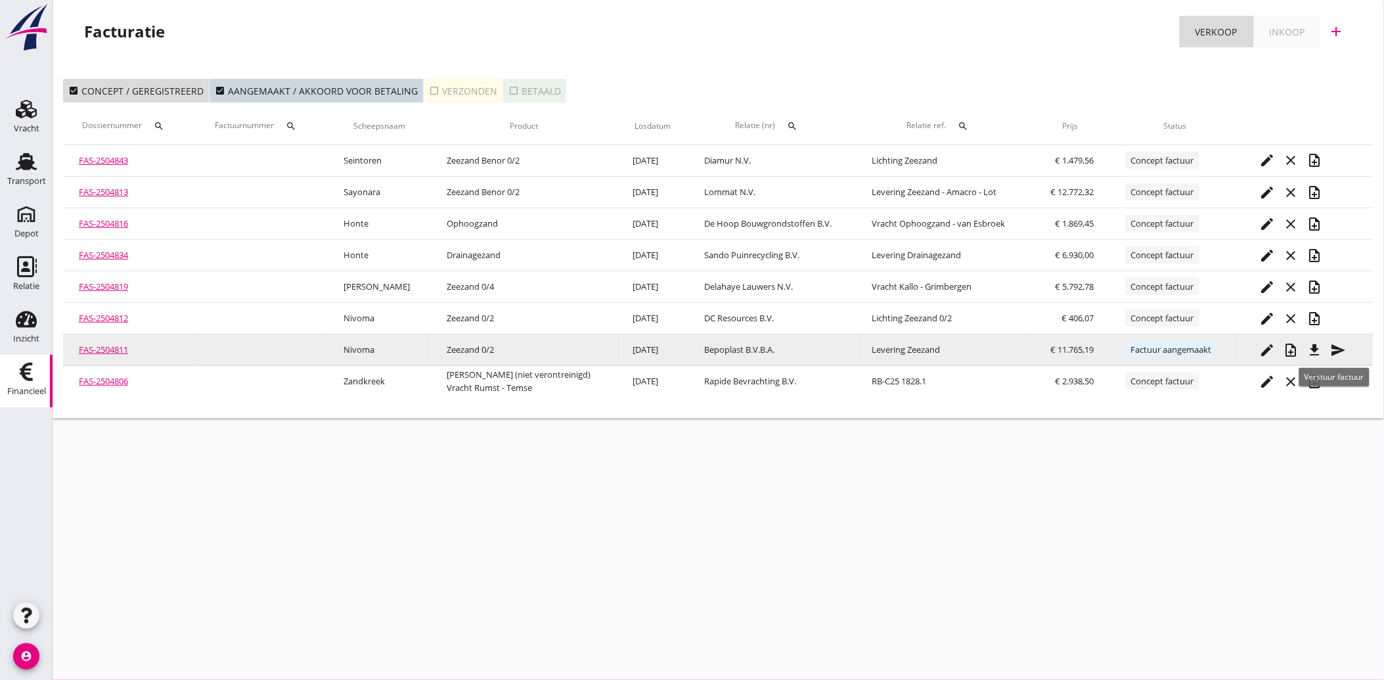
click at [1341, 346] on icon "send" at bounding box center [1339, 350] width 16 height 16
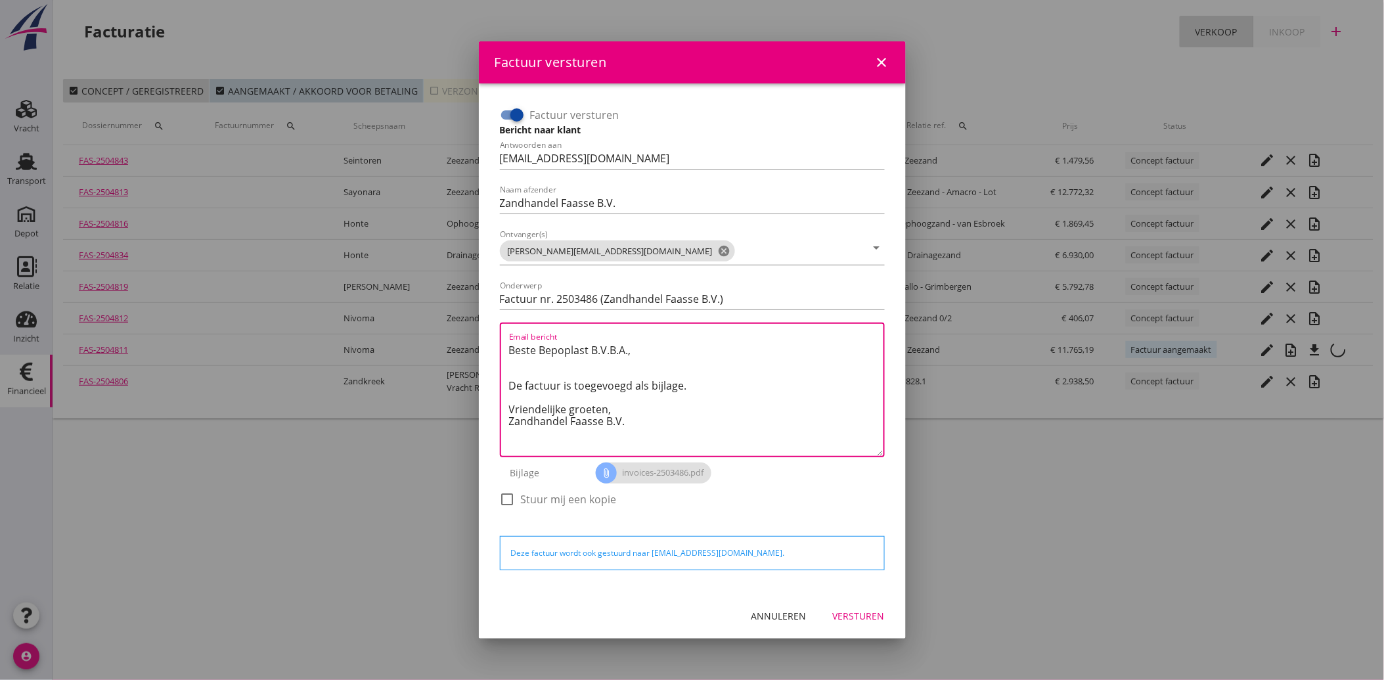
drag, startPoint x: 648, startPoint y: 423, endPoint x: 506, endPoint y: 355, distance: 157.2
click at [506, 355] on div "Email bericht Beste Bepoplast B.V.B.A., De factuur is toegevoegd als bijlage. V…" at bounding box center [692, 390] width 385 height 135
paste textarea "Geachte heer/mevrouw, Hierbij zenden wij u onze factuur i.v.m. de door ons aan …"
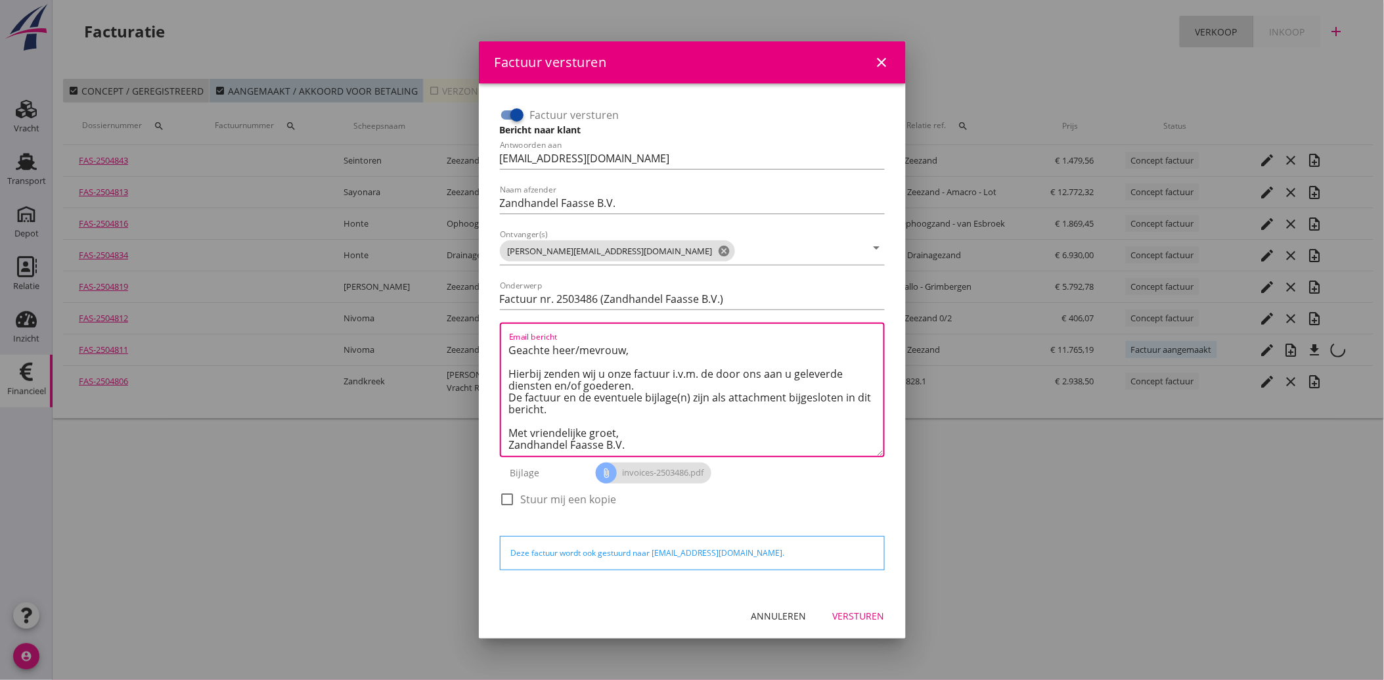
type textarea "Geachte heer/mevrouw, Hierbij zenden wij u onze factuur i.v.m. de door ons aan …"
click at [849, 610] on div "Versturen" at bounding box center [859, 616] width 52 height 14
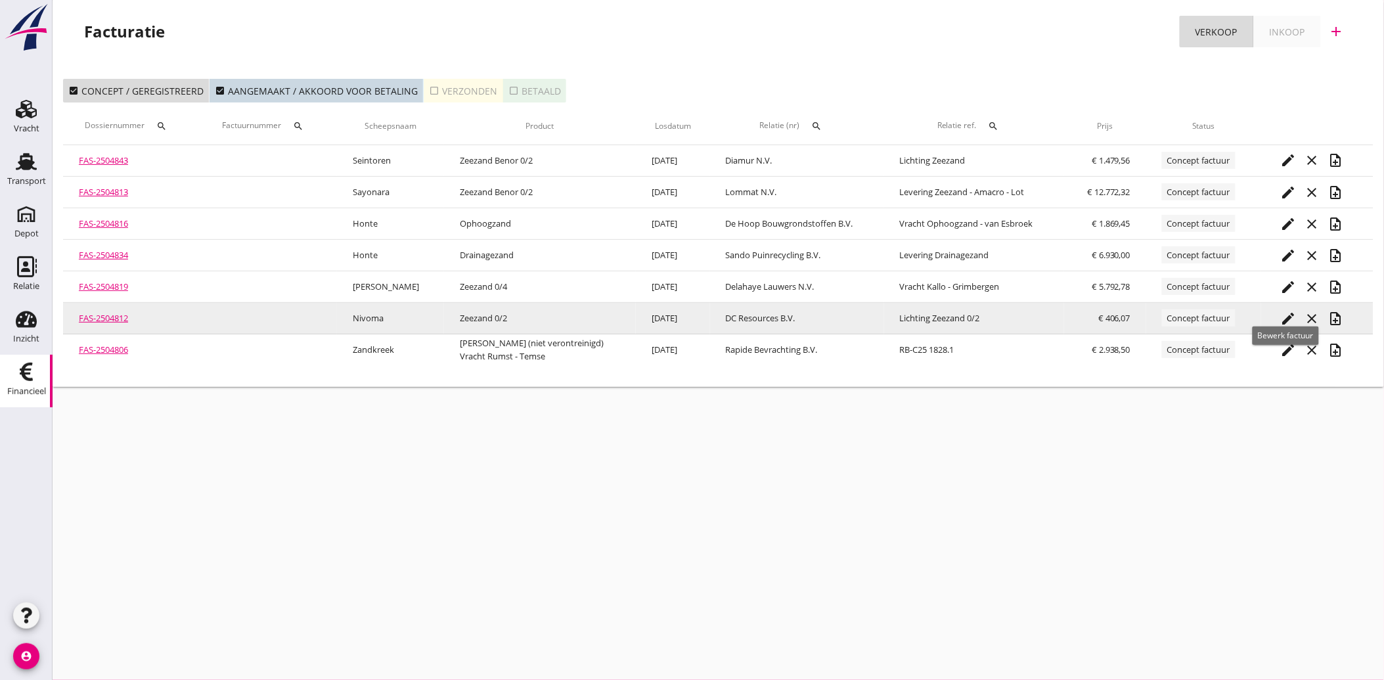
click at [1281, 315] on icon "edit" at bounding box center [1289, 319] width 16 height 16
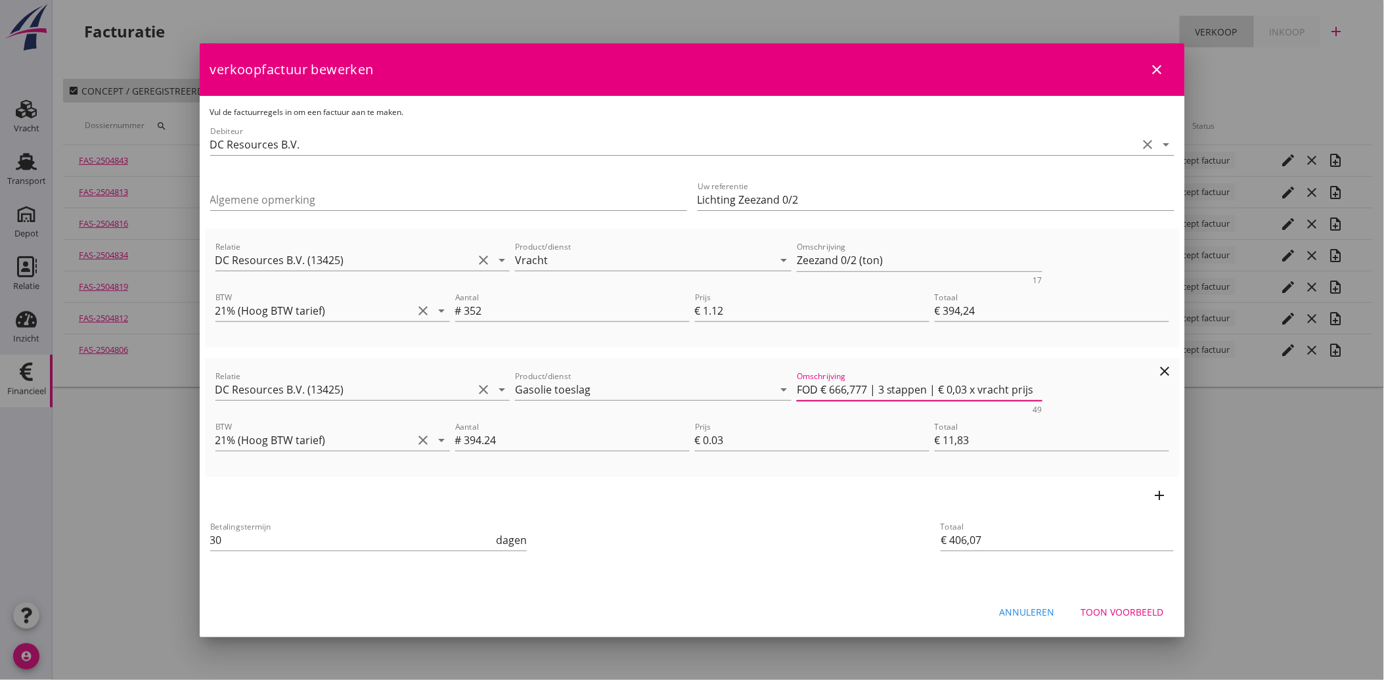
click at [982, 386] on textarea "FOD € 666,777 | 3 stappen | € 0,03 x vracht prijs" at bounding box center [920, 390] width 246 height 22
type textarea "FOD € 666,777 | 3 stappen | € 0,03 x Vrachtprijs"
click at [1127, 612] on div "Toon voorbeeld" at bounding box center [1122, 612] width 83 height 14
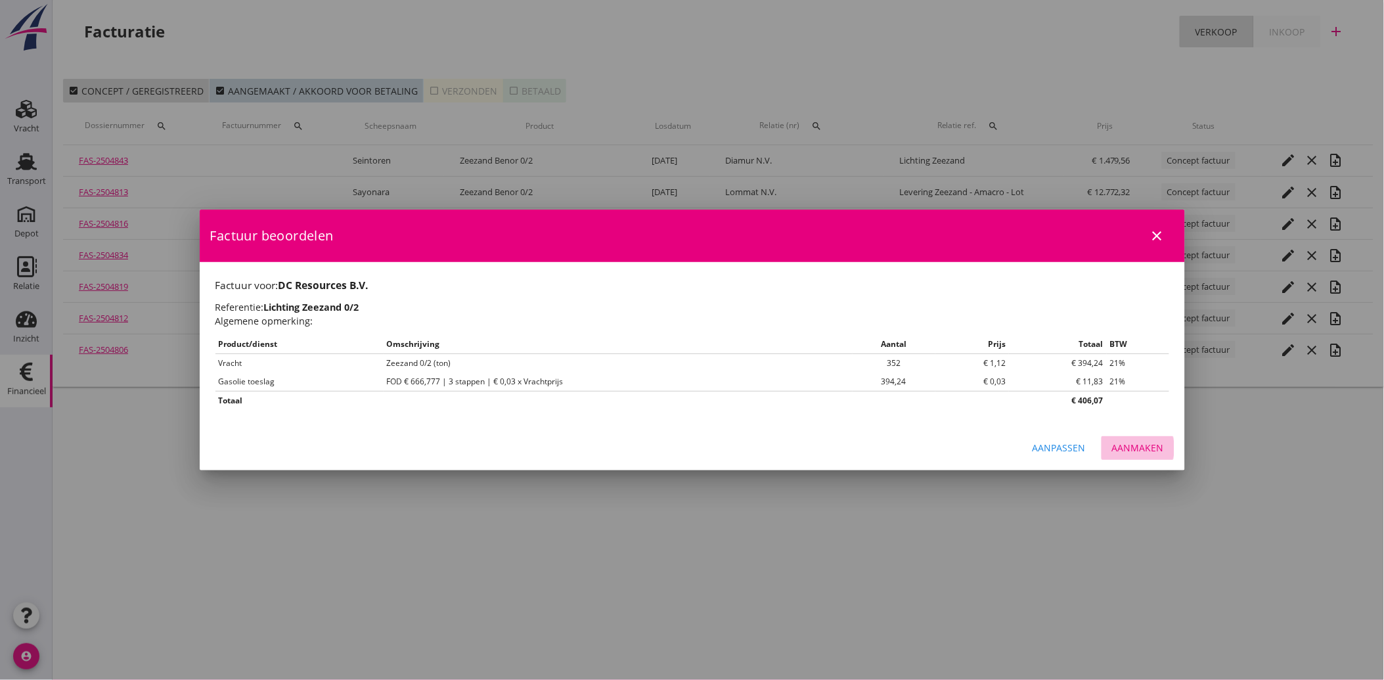
click at [1134, 449] on div "Aanmaken" at bounding box center [1138, 448] width 52 height 14
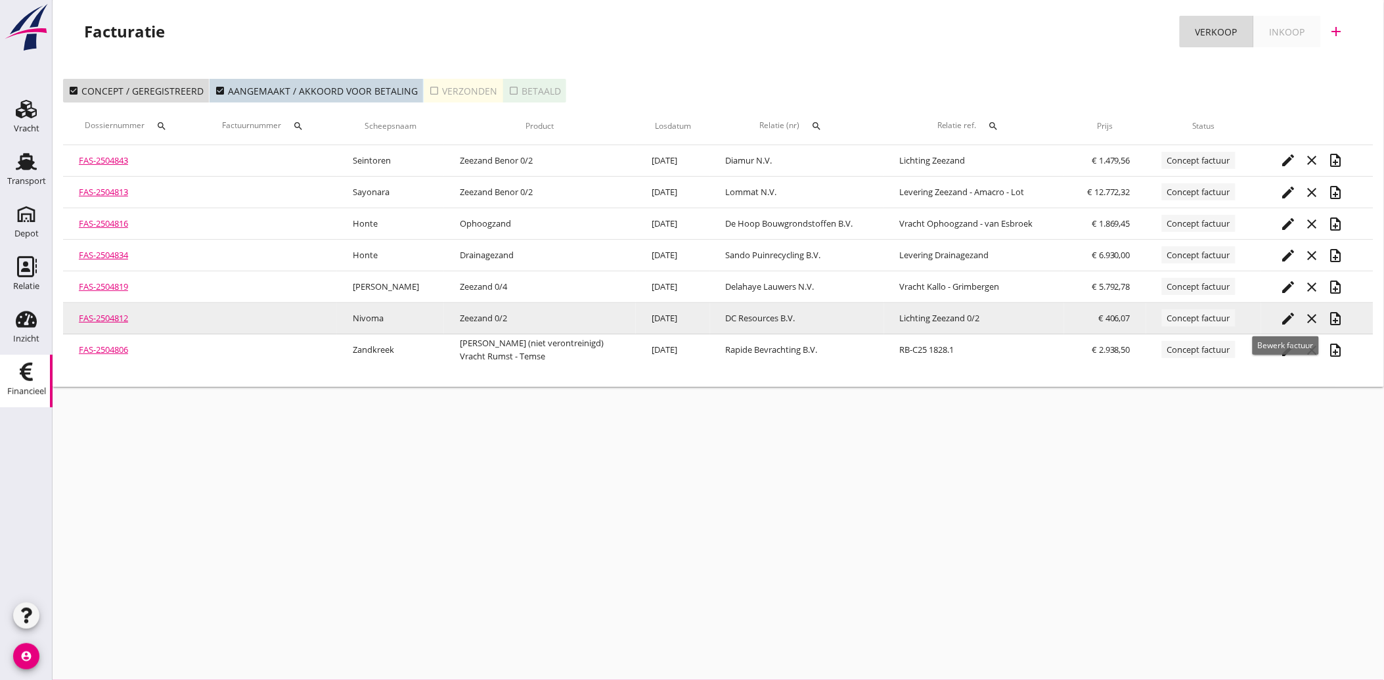
click at [1286, 316] on icon "edit" at bounding box center [1289, 319] width 16 height 16
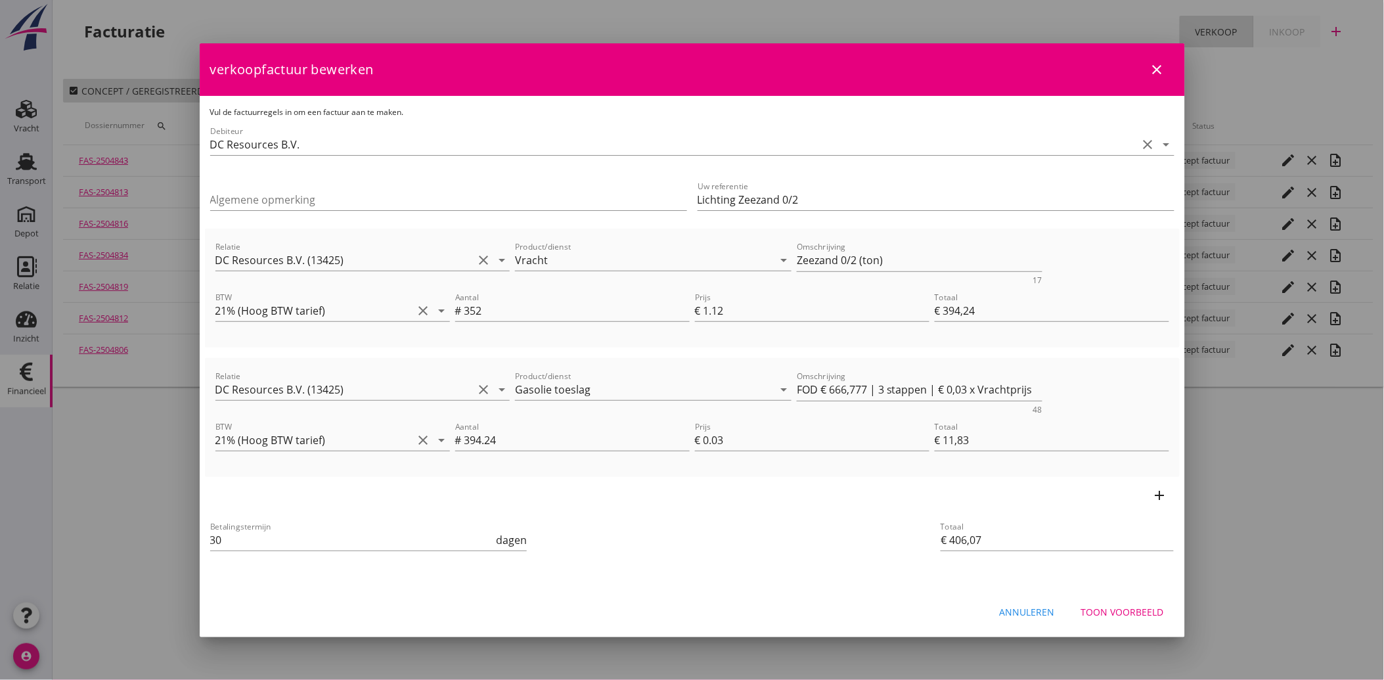
click at [1110, 605] on div "Toon voorbeeld" at bounding box center [1122, 612] width 83 height 14
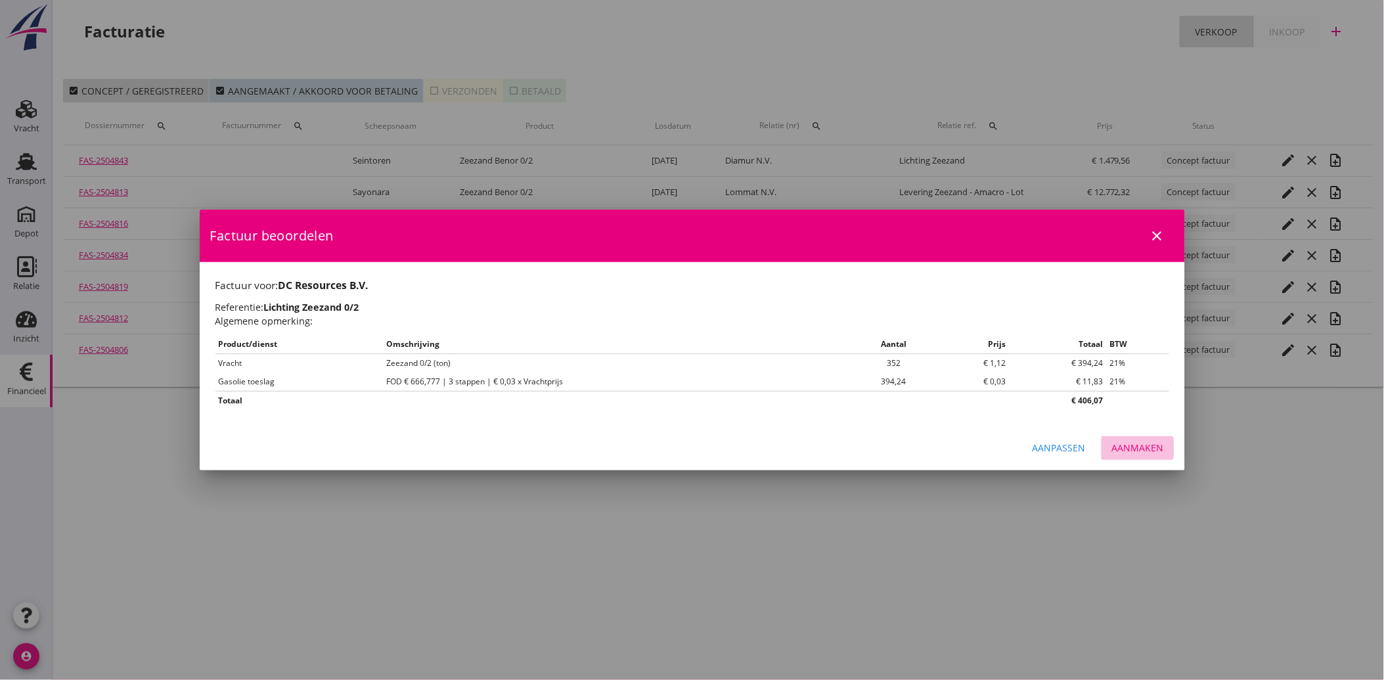
click at [1154, 451] on div "Aanmaken" at bounding box center [1138, 448] width 52 height 14
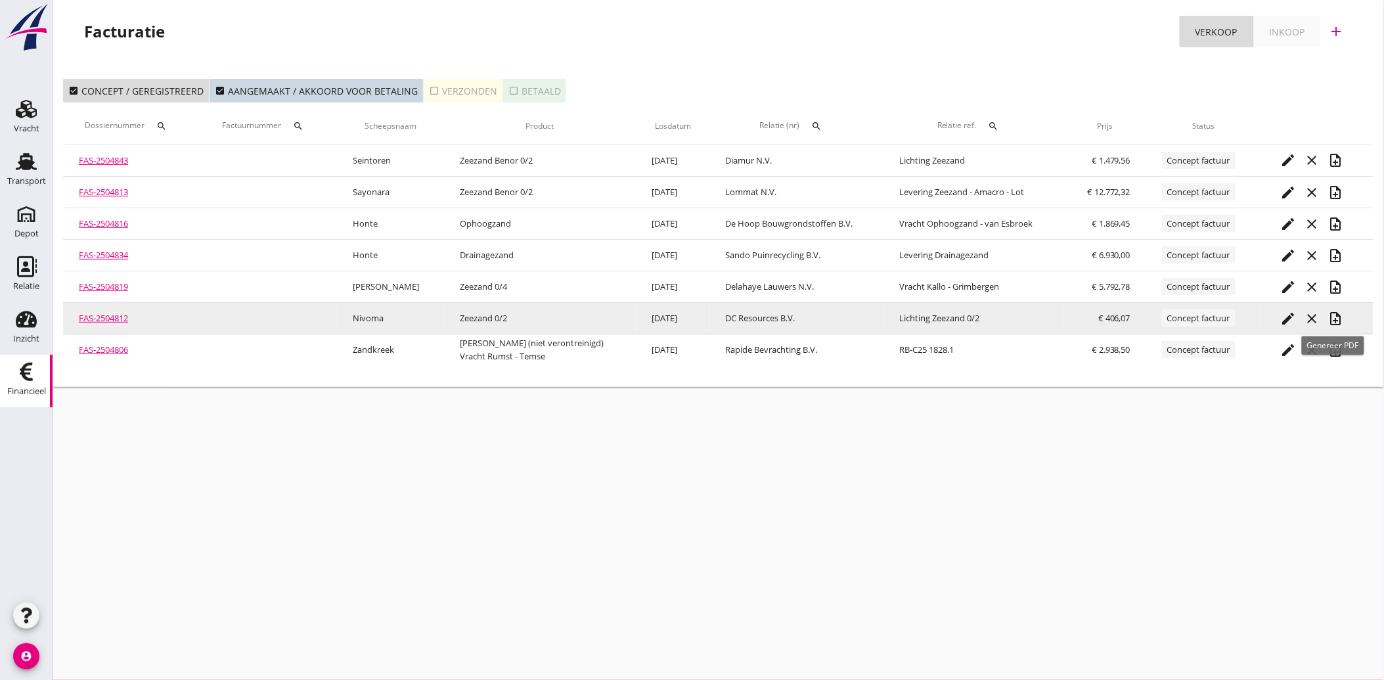
click at [1335, 319] on icon "note_add" at bounding box center [1336, 319] width 16 height 16
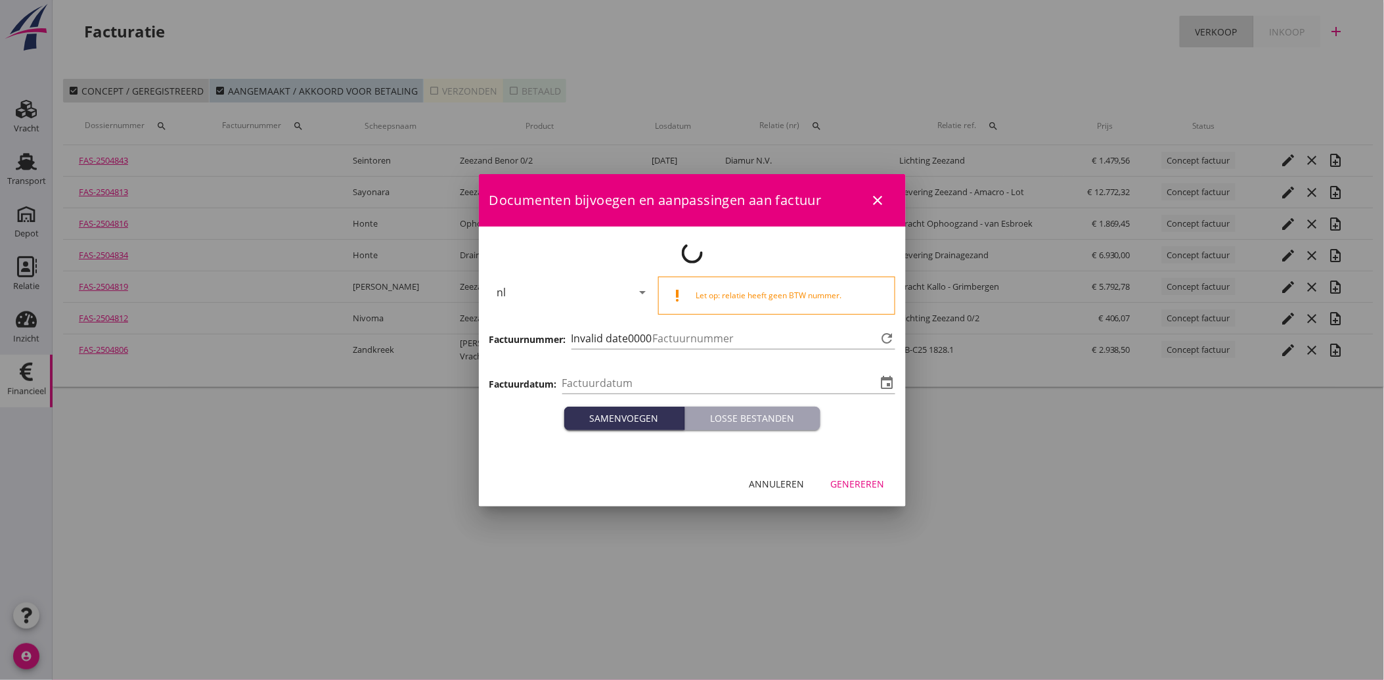
type input "[DATE]"
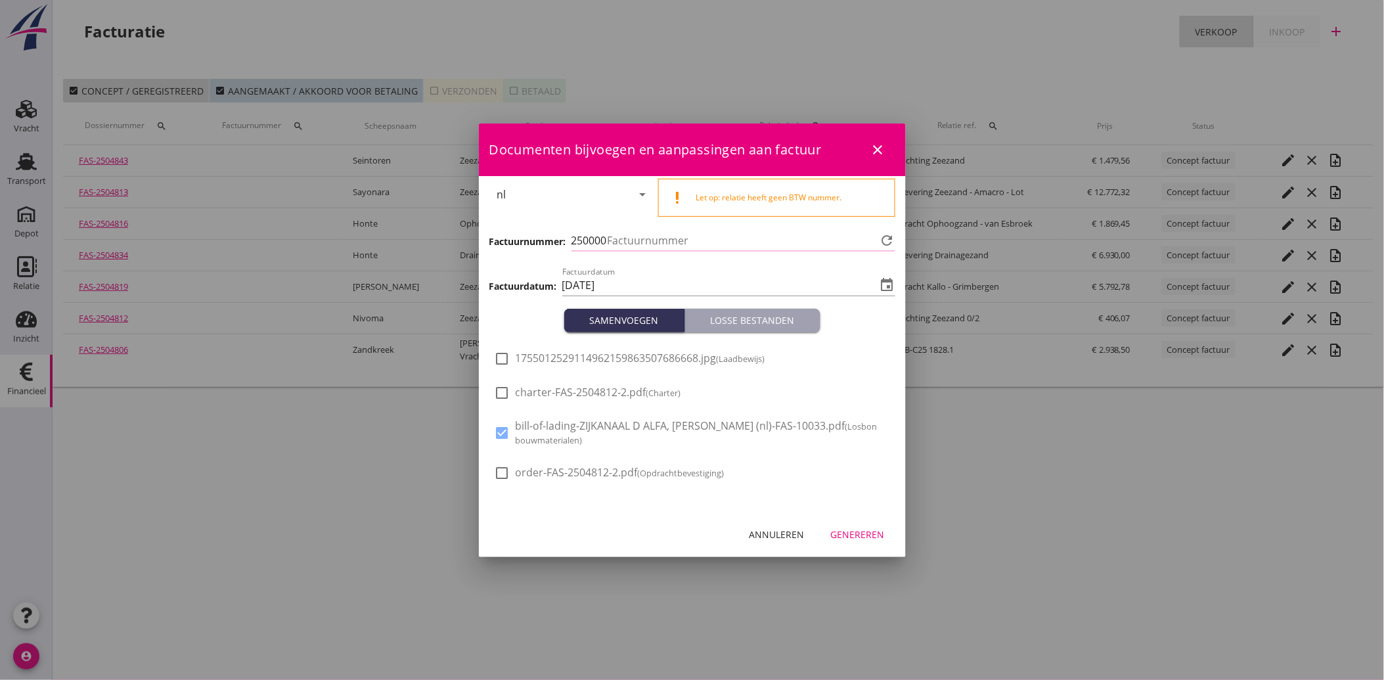
type input "3487"
click at [855, 536] on div "Genereren" at bounding box center [858, 534] width 54 height 14
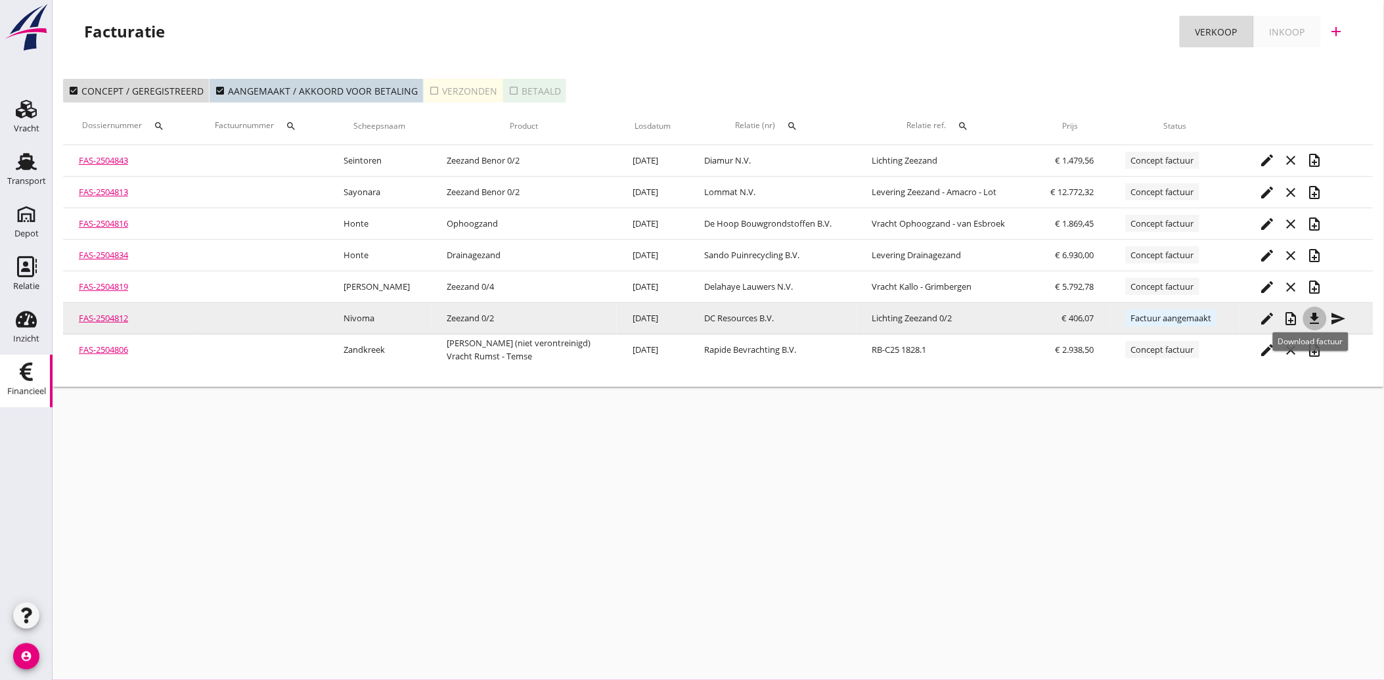
click at [1316, 318] on icon "file_download" at bounding box center [1315, 319] width 16 height 16
click at [1332, 319] on icon "send" at bounding box center [1339, 319] width 16 height 16
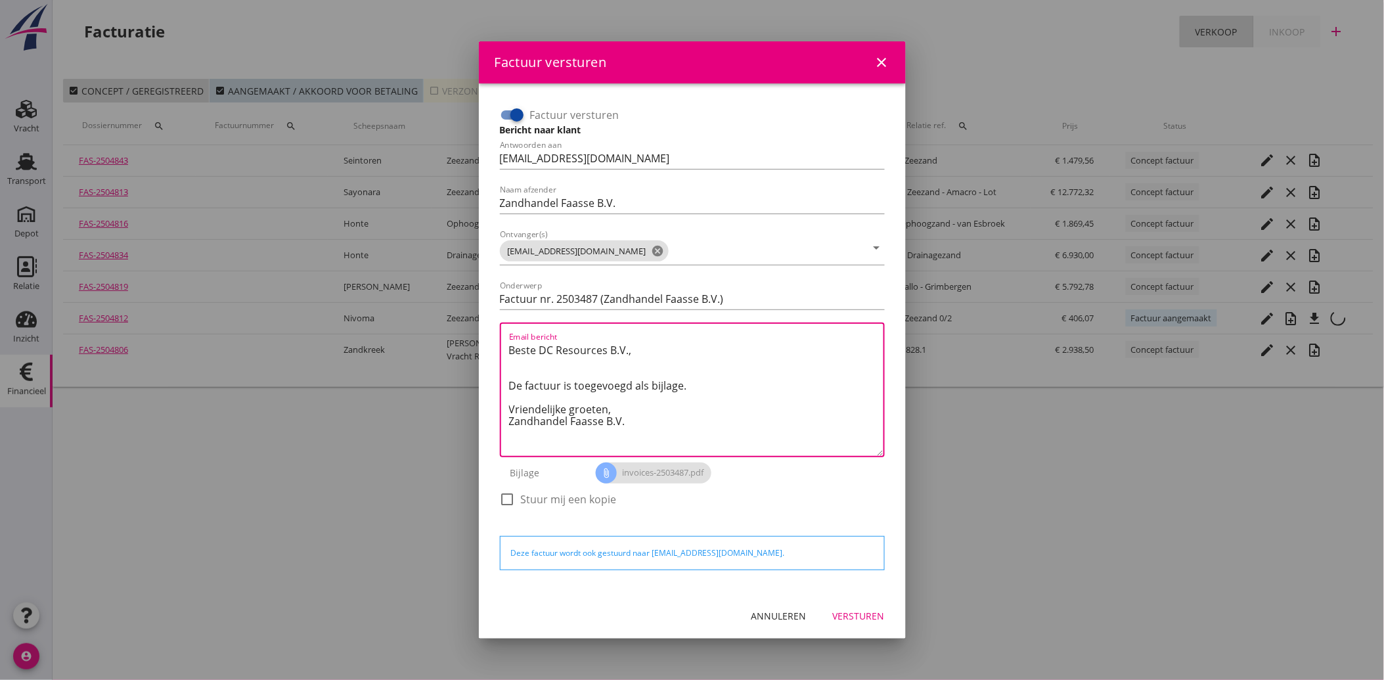
drag, startPoint x: 649, startPoint y: 424, endPoint x: 493, endPoint y: 351, distance: 171.9
click at [493, 351] on div "Factuur versturen Bericht naar klant Antwoorden aan administratie@faassegroep.n…" at bounding box center [692, 338] width 406 height 489
paste textarea "Geachte heer/mevrouw, Hierbij zenden wij u onze factuur i.v.m. de door ons aan …"
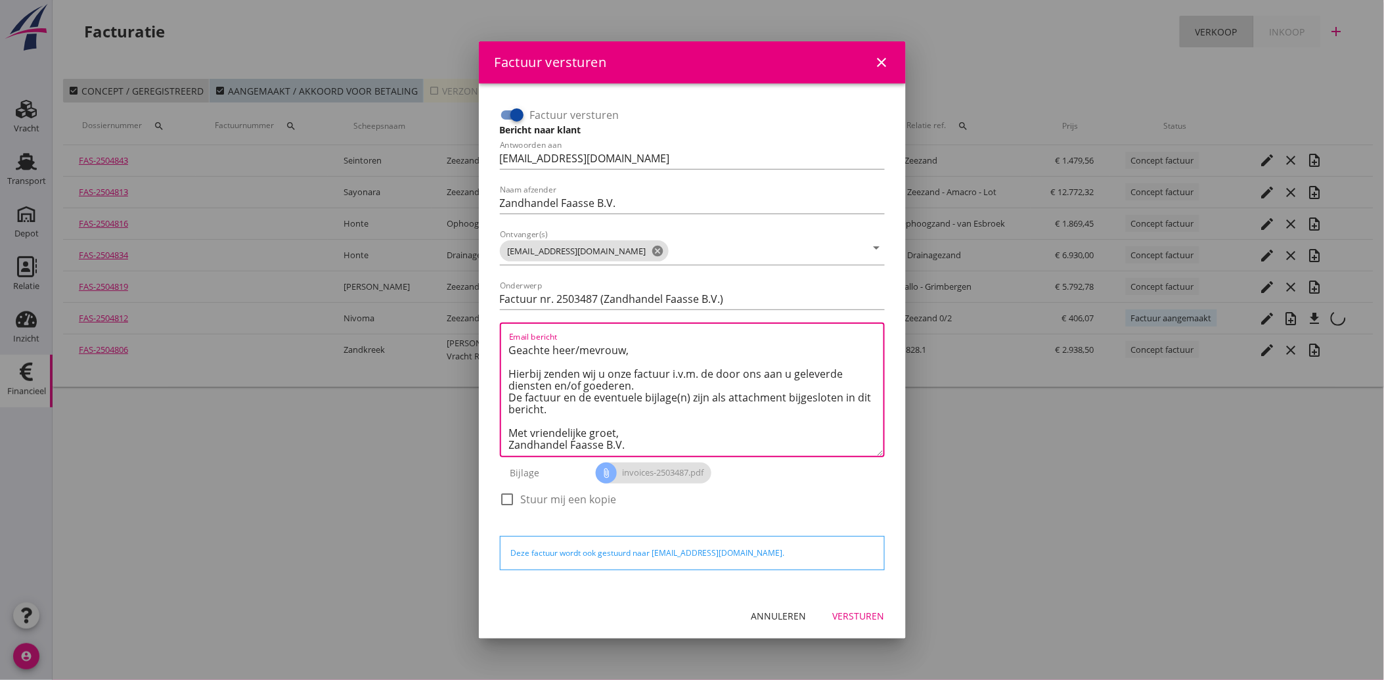
type textarea "Geachte heer/mevrouw, Hierbij zenden wij u onze factuur i.v.m. de door ons aan …"
click at [877, 610] on div "Versturen" at bounding box center [859, 616] width 52 height 14
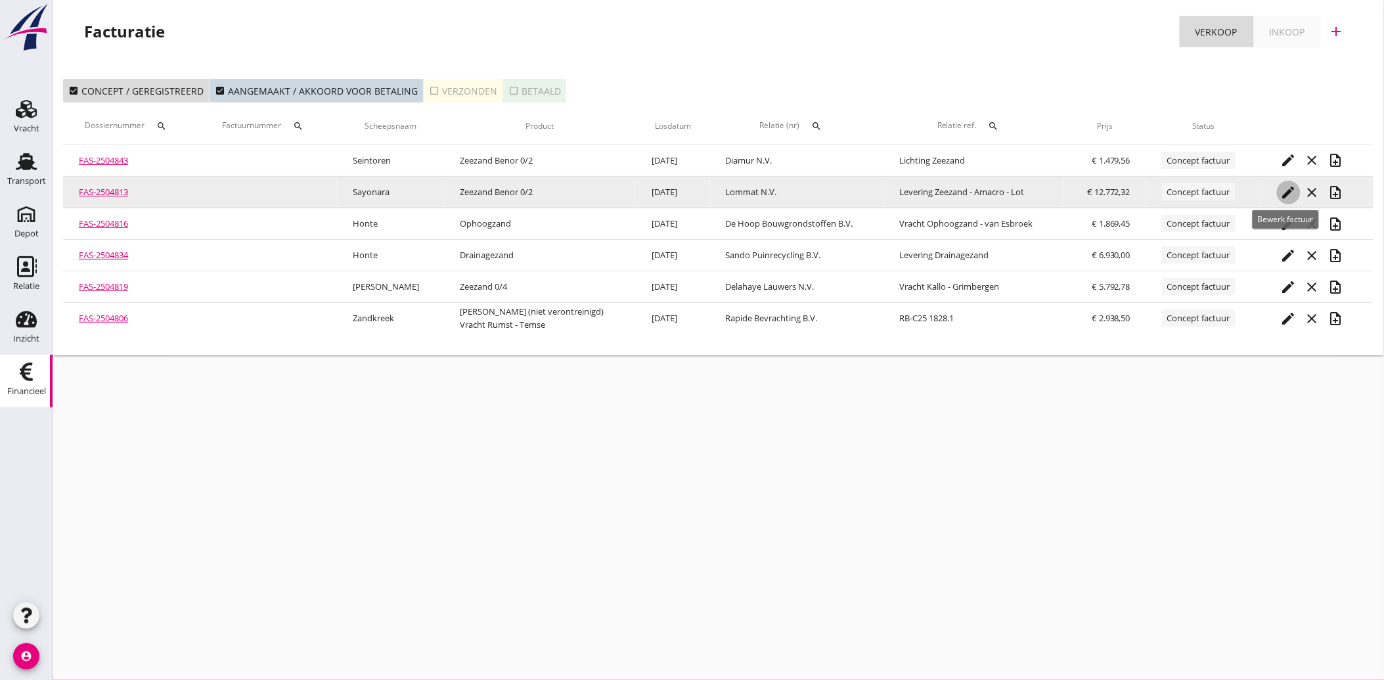
click at [1290, 185] on icon "edit" at bounding box center [1289, 193] width 16 height 16
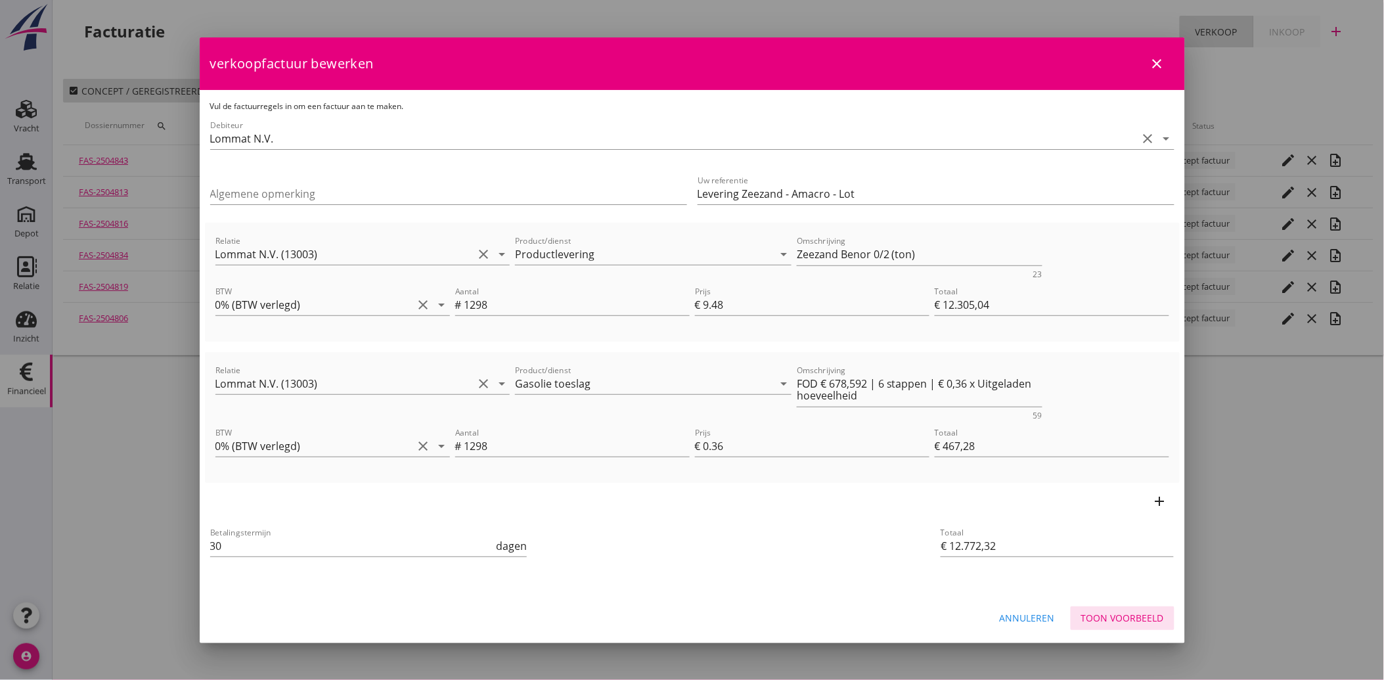
click at [1119, 611] on div "Toon voorbeeld" at bounding box center [1122, 618] width 83 height 14
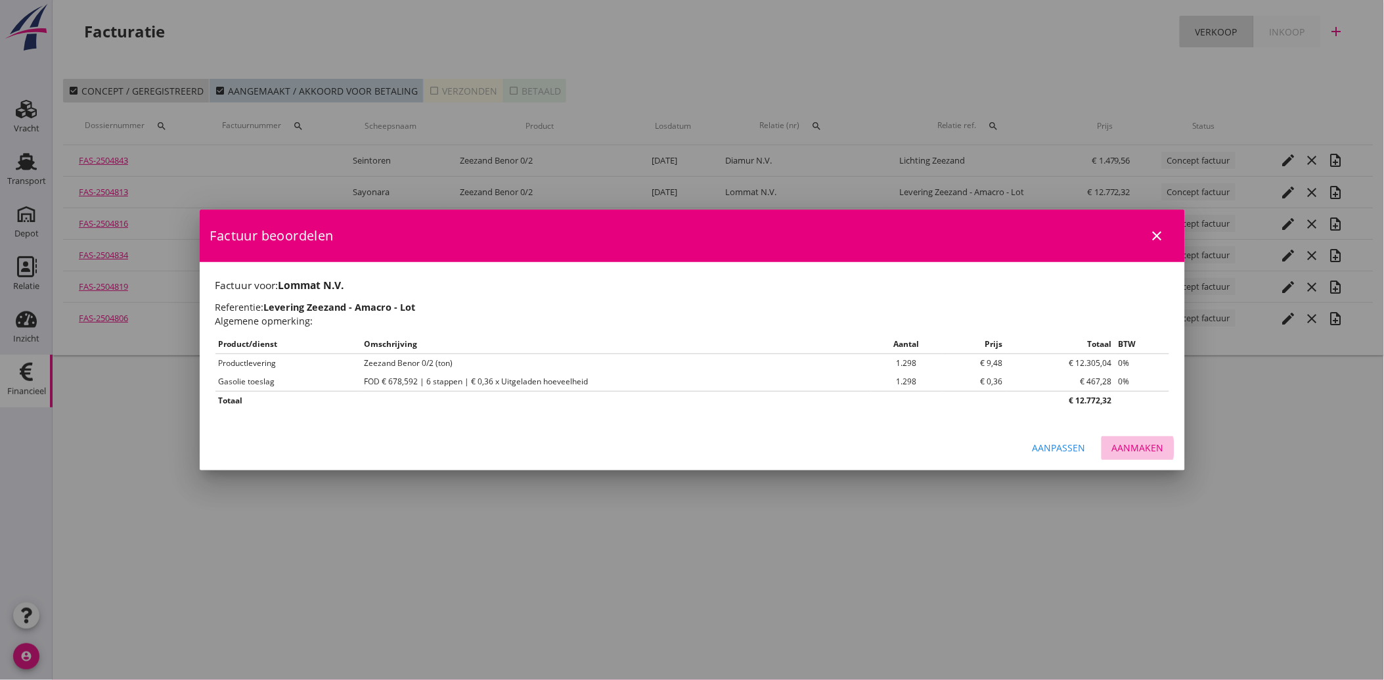
click at [1115, 448] on div "Aanmaken" at bounding box center [1138, 448] width 52 height 14
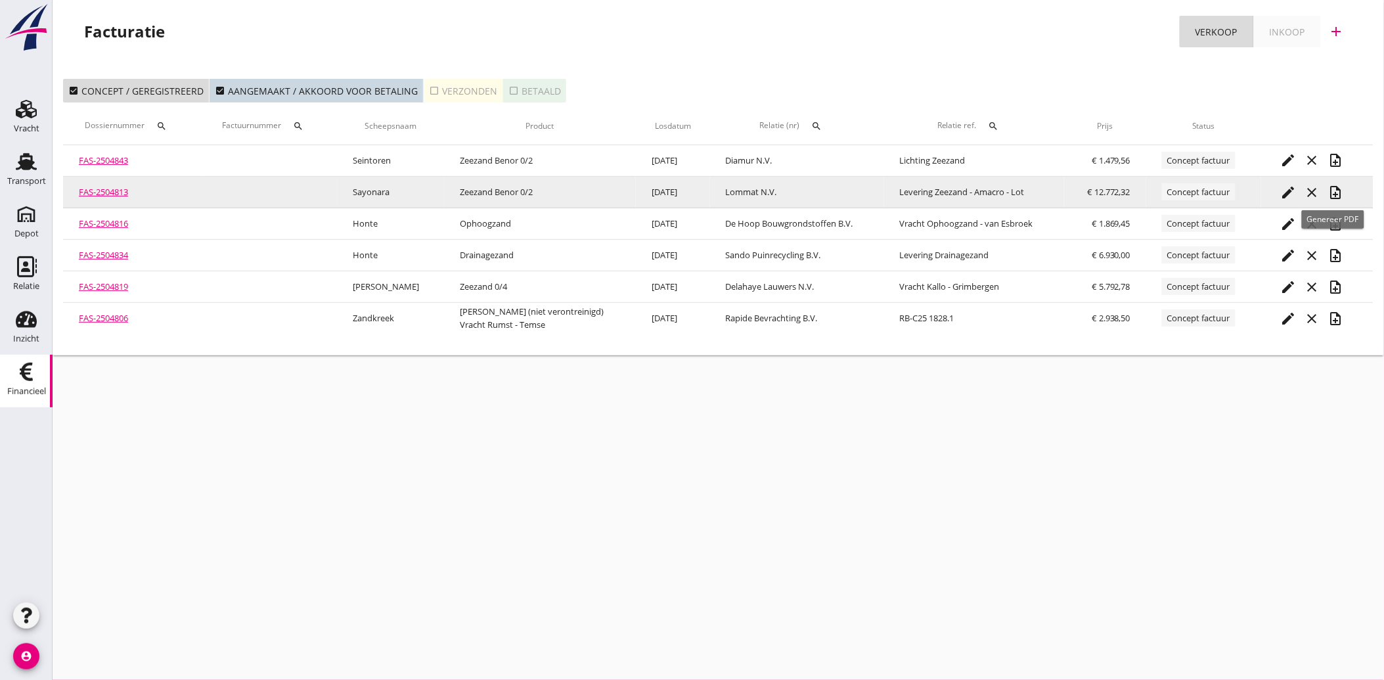
click at [1335, 188] on icon "note_add" at bounding box center [1336, 193] width 16 height 16
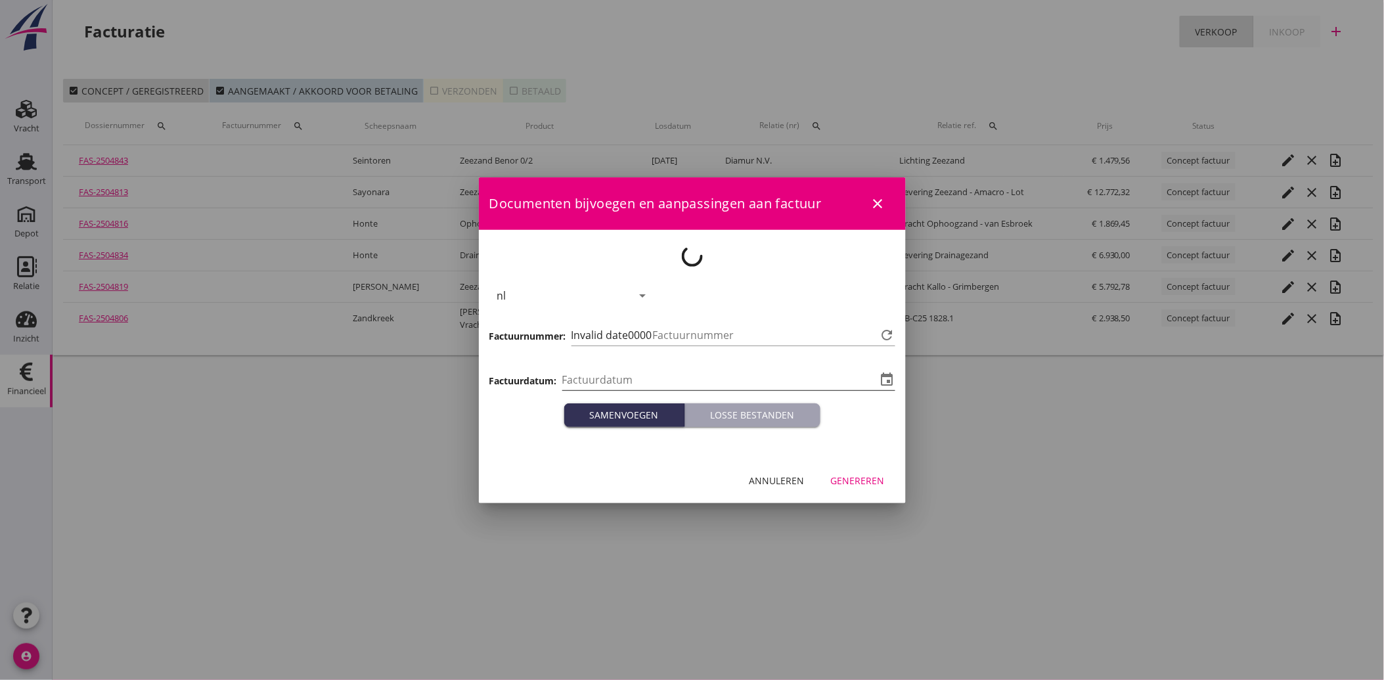
type input "[DATE]"
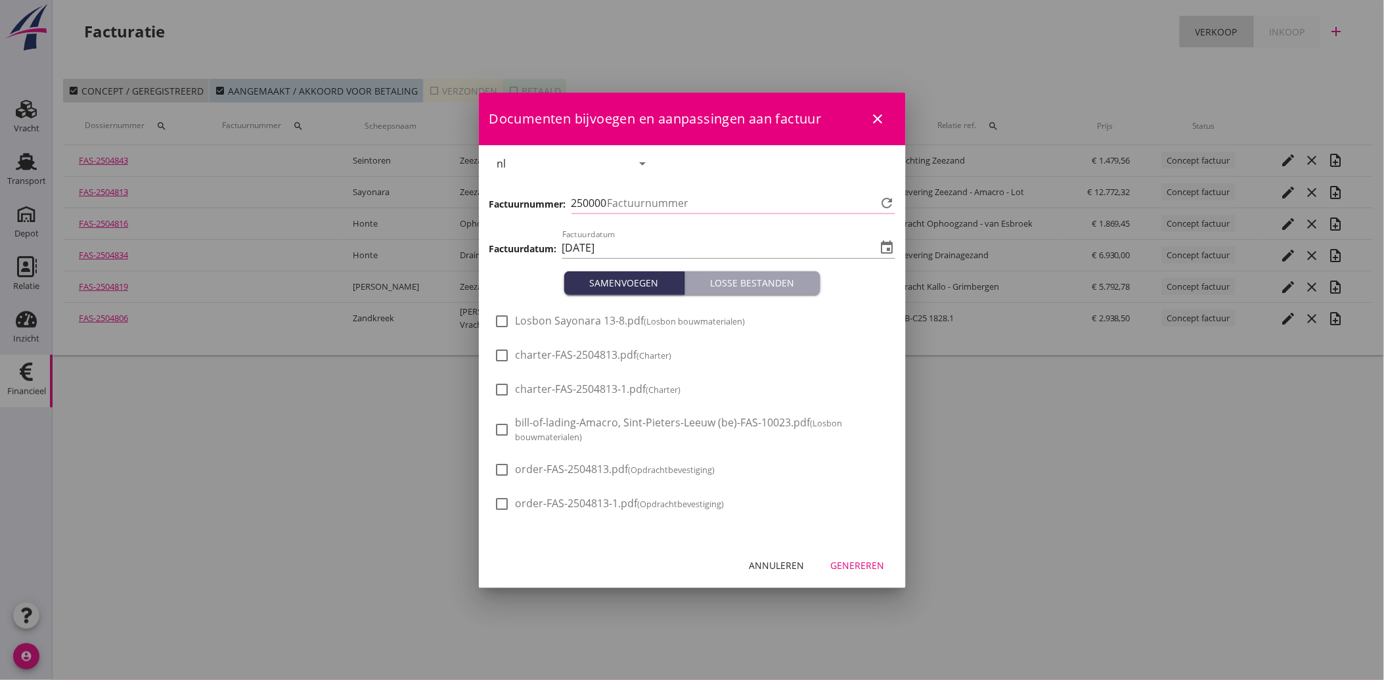
type input "3488"
click at [504, 319] on div at bounding box center [502, 321] width 22 height 22
checkbox input "true"
click at [861, 564] on div "Genereren" at bounding box center [858, 565] width 54 height 14
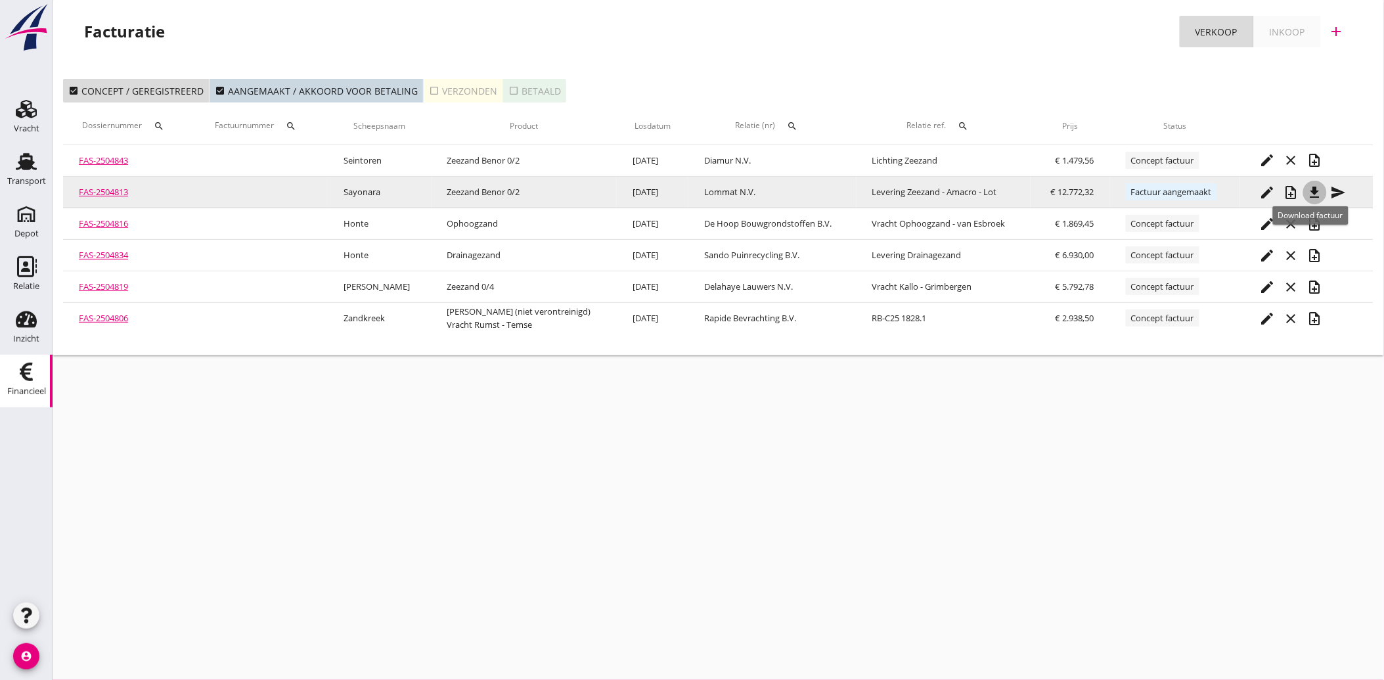
click at [1309, 185] on icon "file_download" at bounding box center [1315, 193] width 16 height 16
click at [1331, 185] on icon "send" at bounding box center [1339, 193] width 16 height 16
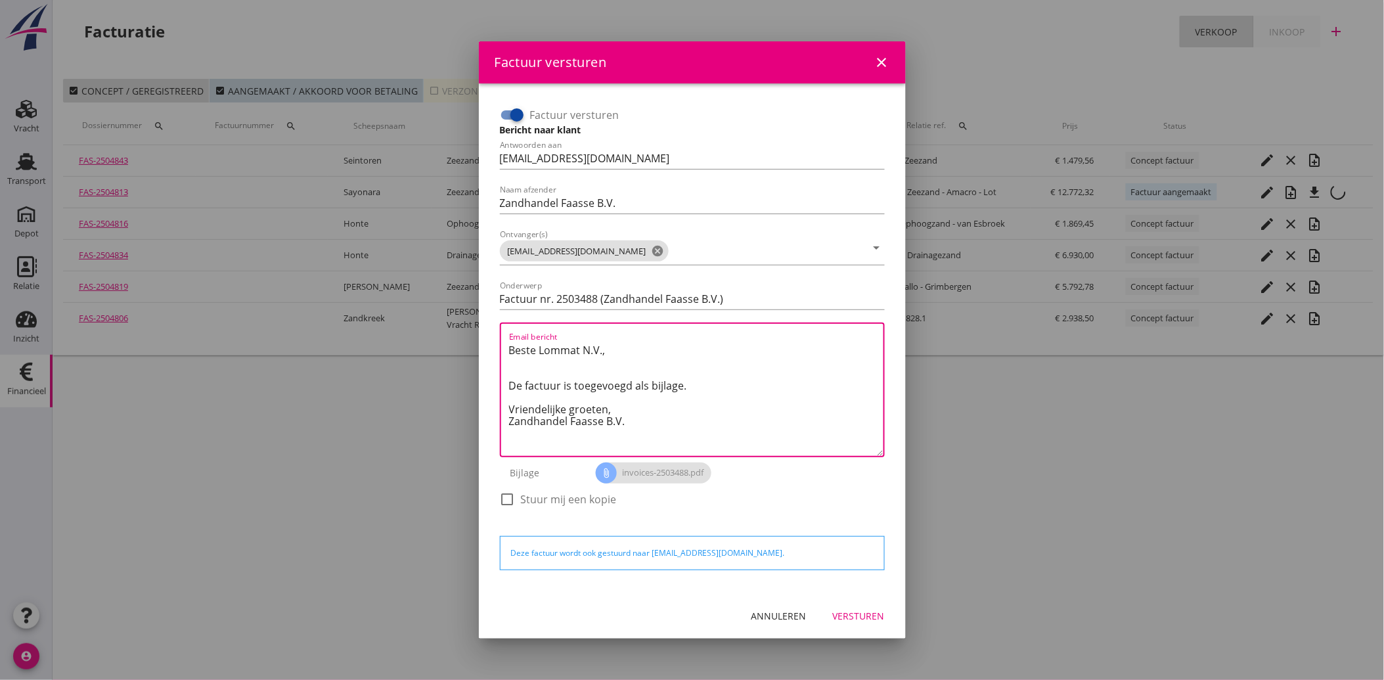
drag, startPoint x: 641, startPoint y: 421, endPoint x: 494, endPoint y: 340, distance: 167.9
click at [495, 340] on div "Factuur versturen Bericht naar klant Antwoorden aan administratie@faassegroep.n…" at bounding box center [692, 313] width 395 height 428
paste textarea "Geachte heer/mevrouw, Hierbij zenden wij u onze factuur i.v.m. de door ons aan …"
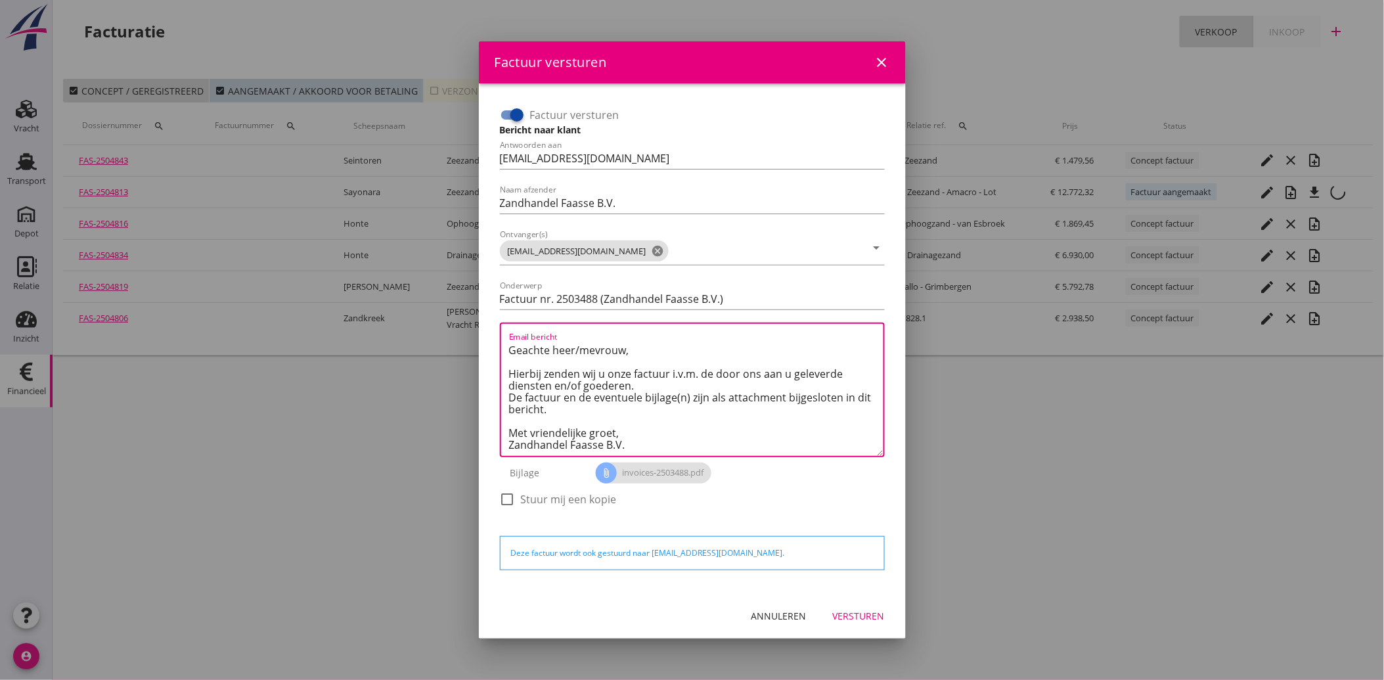
type textarea "Geachte heer/mevrouw, Hierbij zenden wij u onze factuur i.v.m. de door ons aan …"
click at [858, 606] on button "Versturen" at bounding box center [858, 616] width 73 height 24
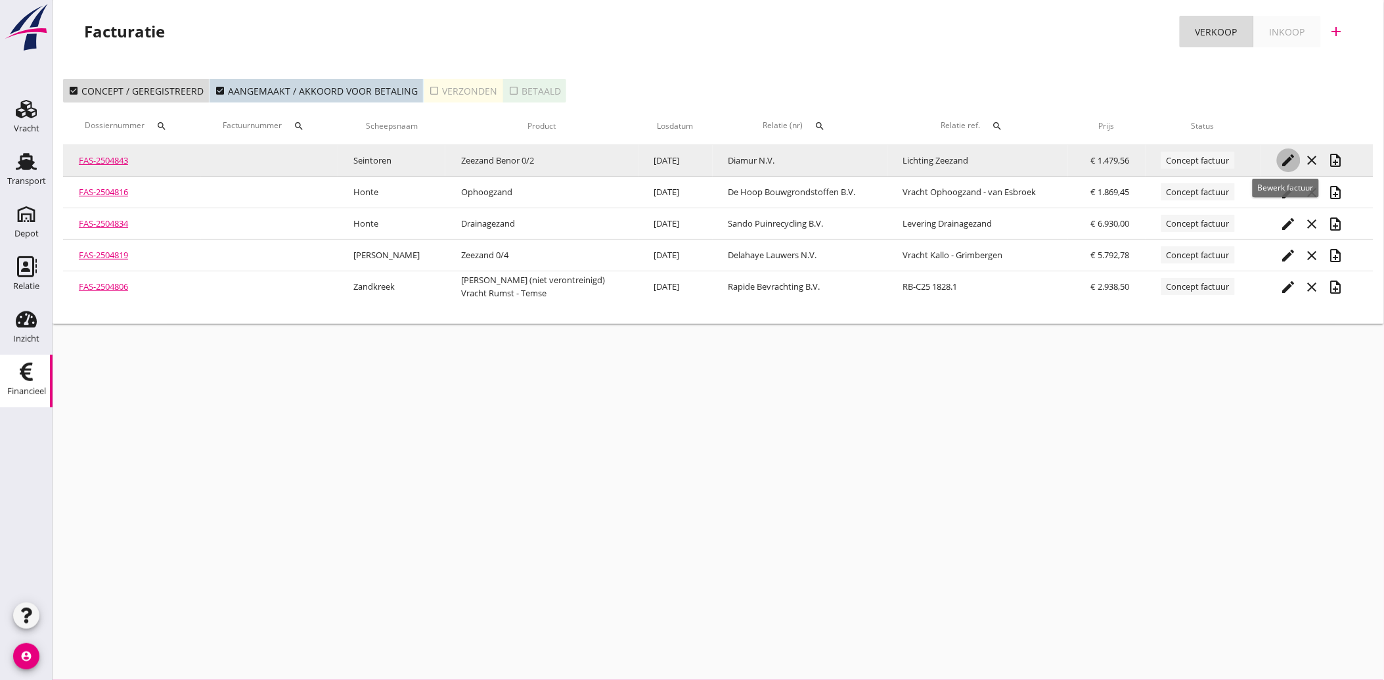
click at [1288, 156] on icon "edit" at bounding box center [1289, 160] width 16 height 16
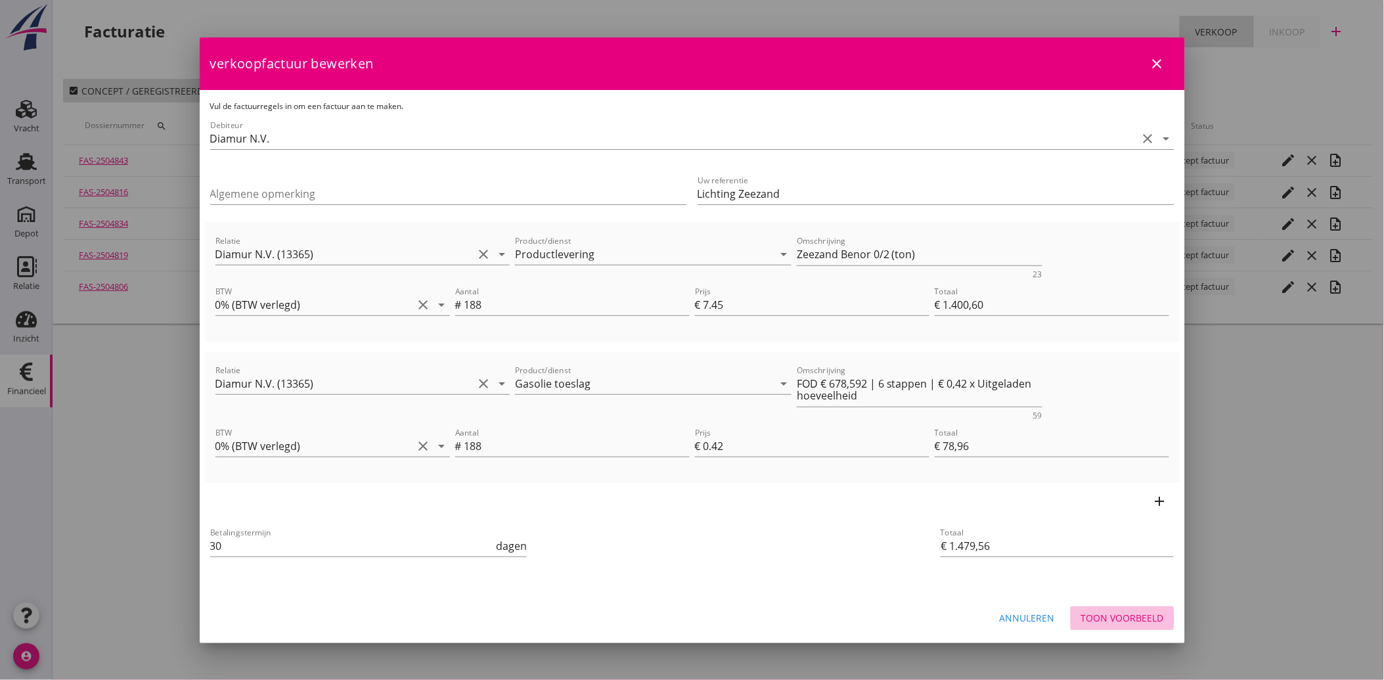
click at [1127, 619] on div "Toon voorbeeld" at bounding box center [1122, 618] width 83 height 14
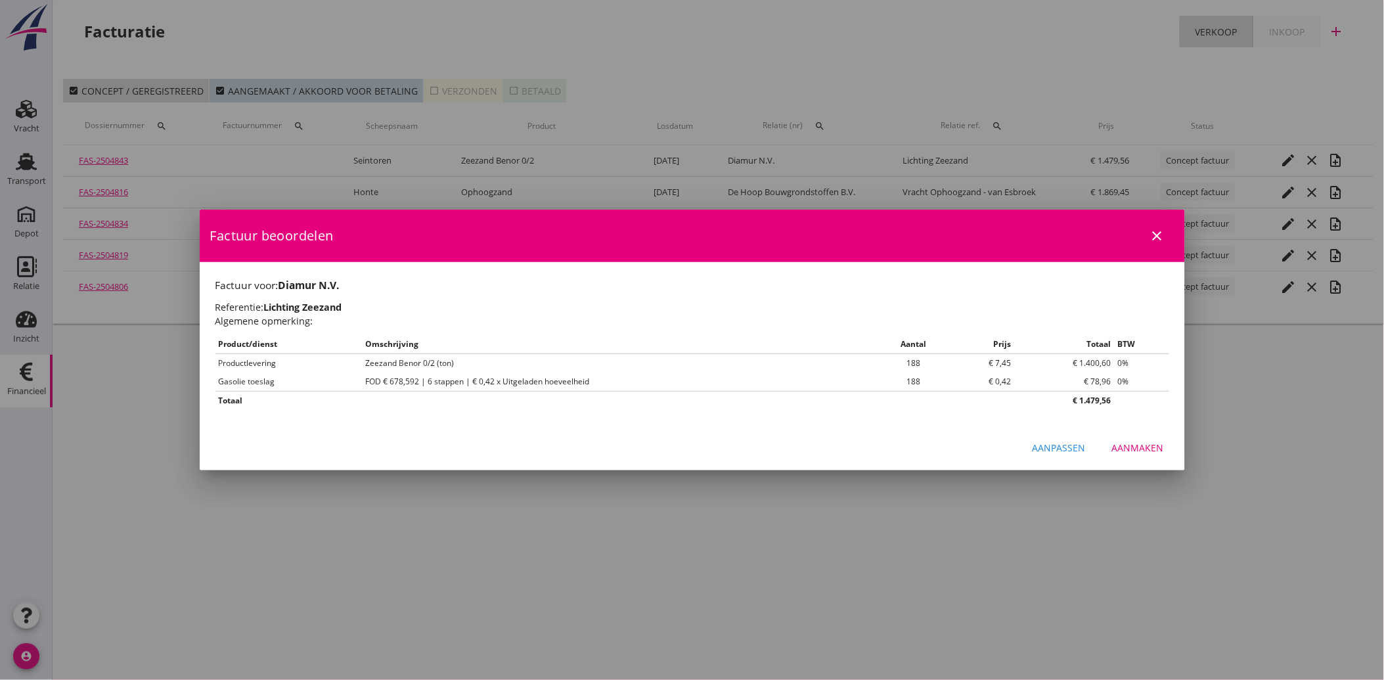
click at [1144, 452] on div "Aanmaken" at bounding box center [1138, 448] width 52 height 14
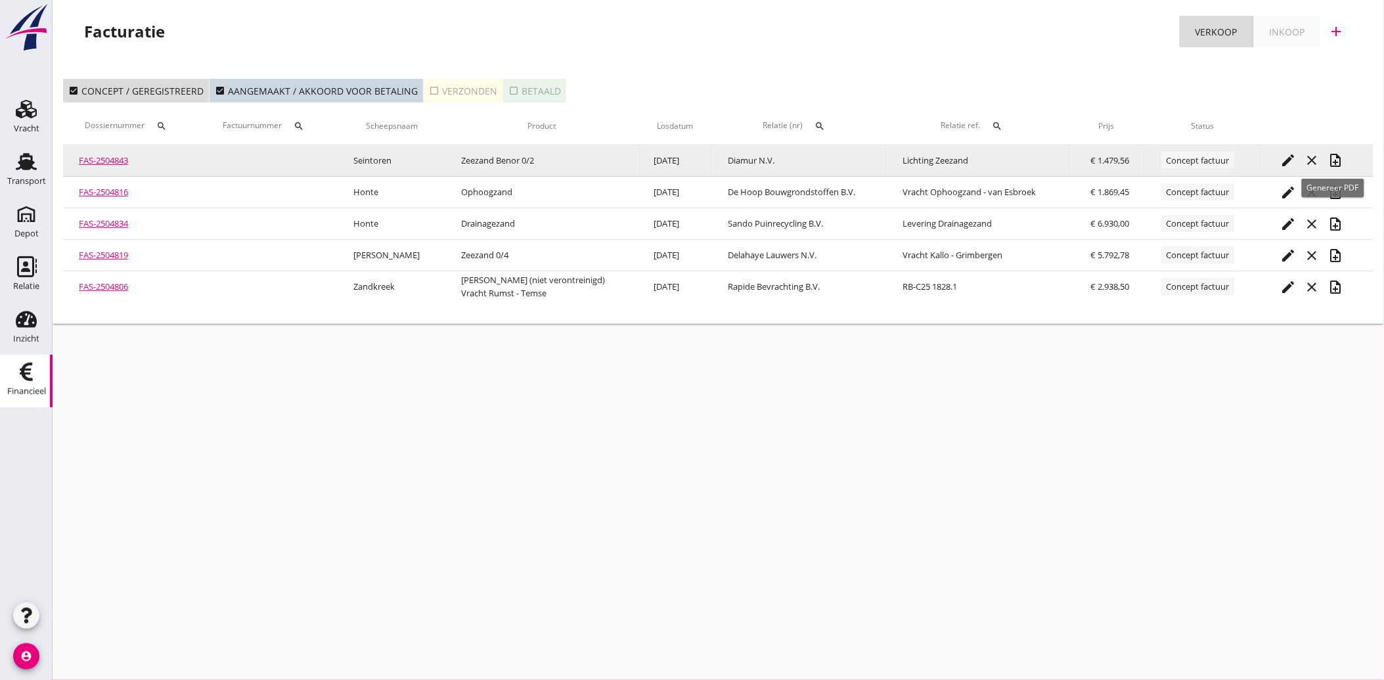
click at [1335, 160] on icon "note_add" at bounding box center [1336, 160] width 16 height 16
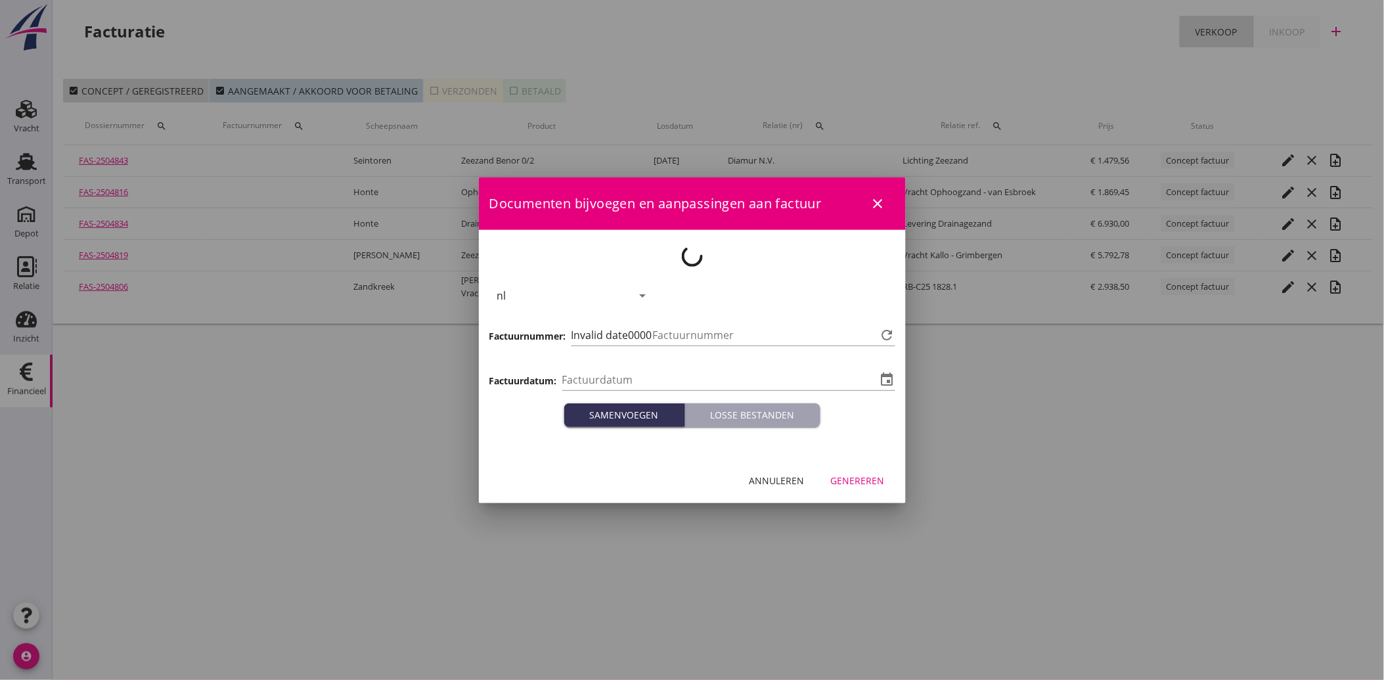
type input "[DATE]"
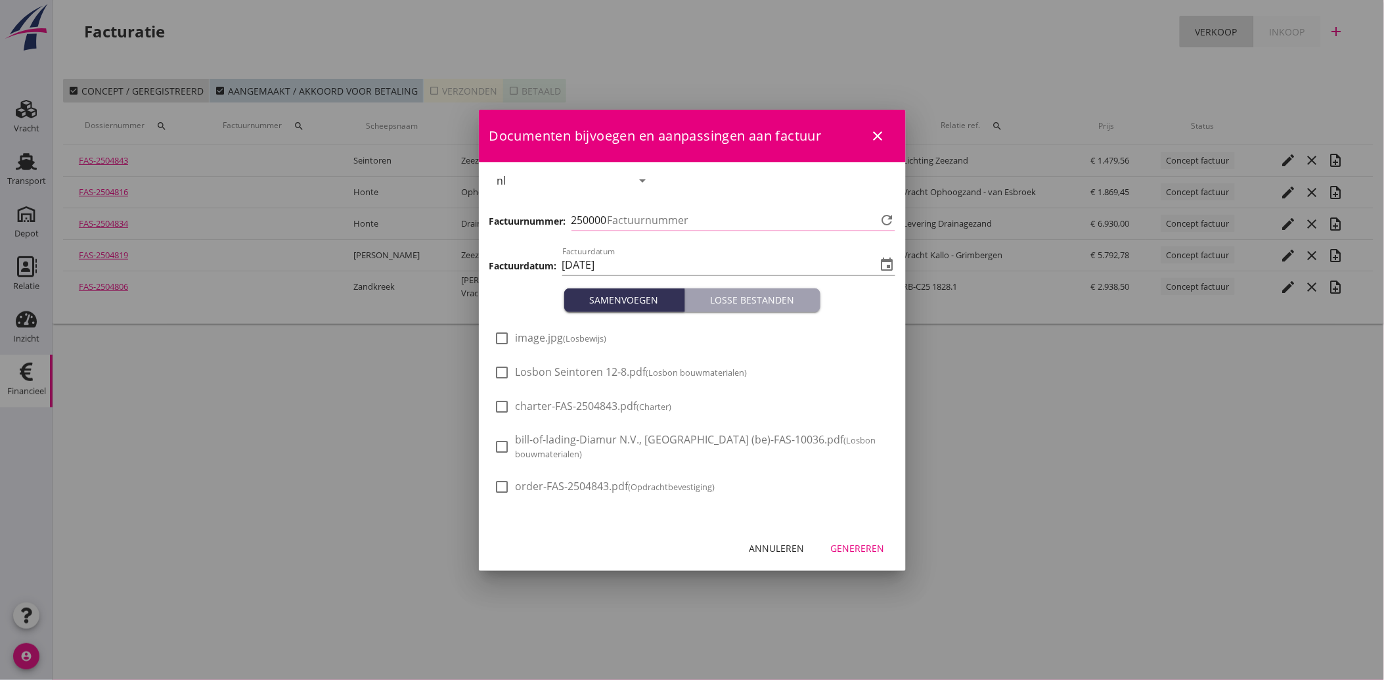
type input "3489"
click at [499, 375] on div at bounding box center [502, 372] width 22 height 22
checkbox input "true"
click at [844, 547] on div "Genereren" at bounding box center [858, 548] width 54 height 14
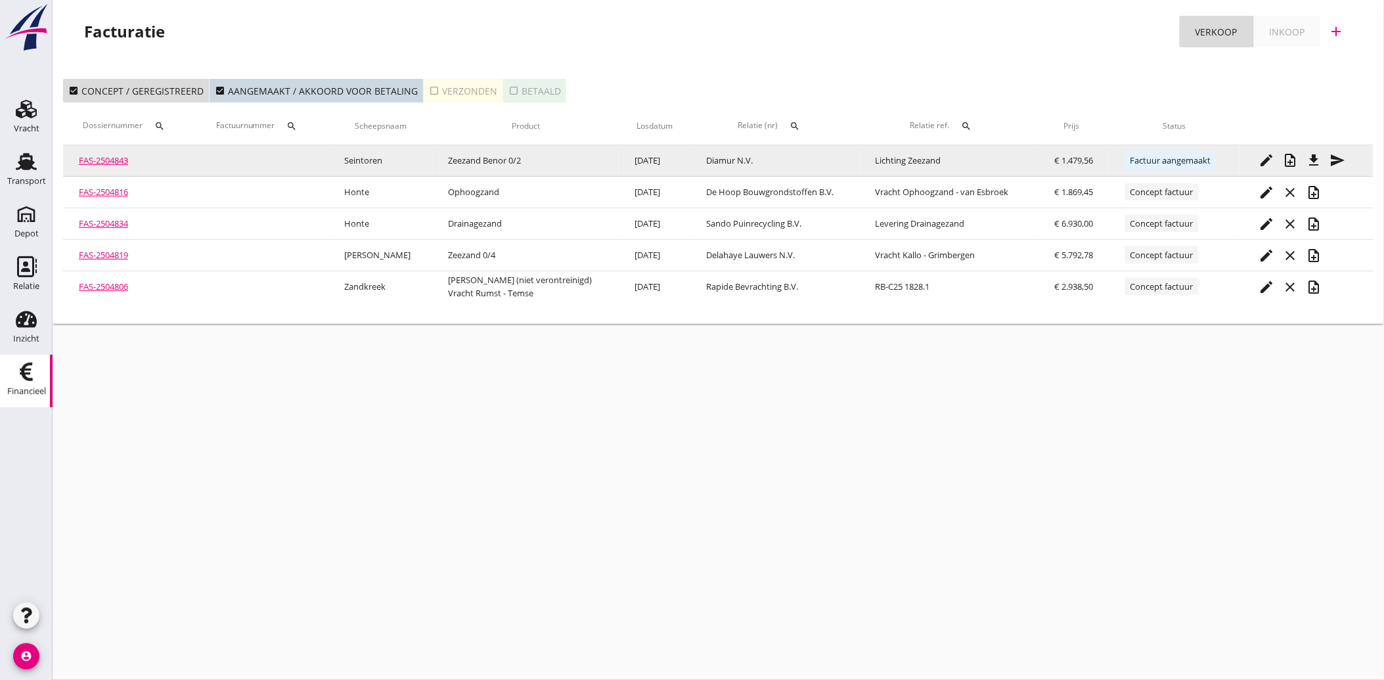
click at [1331, 159] on icon "send" at bounding box center [1338, 160] width 16 height 16
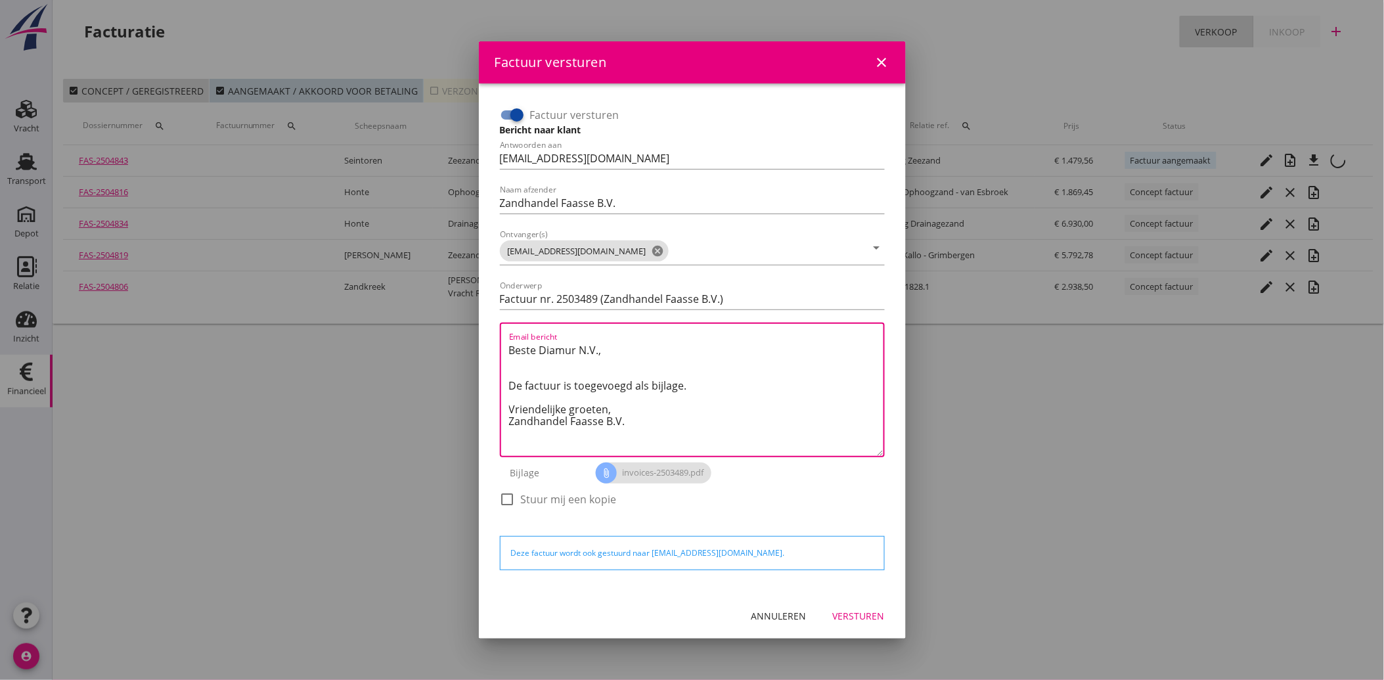
drag, startPoint x: 636, startPoint y: 426, endPoint x: 499, endPoint y: 336, distance: 163.6
click at [500, 336] on div "Email bericht Beste Diamur N.V., De factuur is toegevoegd als bijlage. Vriendel…" at bounding box center [692, 390] width 385 height 135
paste textarea "Geachte heer/mevrouw, Hierbij zenden wij u onze factuur i.v.m. de door ons aan …"
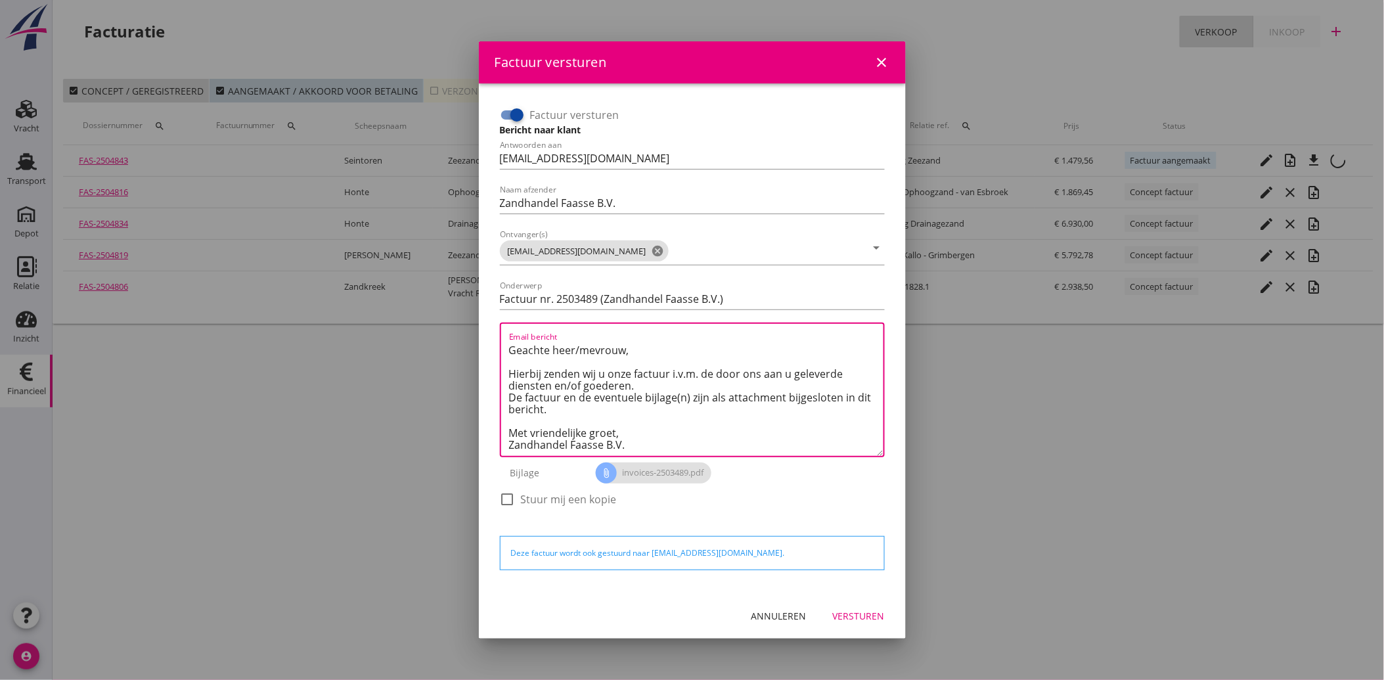
type textarea "Geachte heer/mevrouw, Hierbij zenden wij u onze factuur i.v.m. de door ons aan …"
click at [858, 614] on div "Versturen" at bounding box center [859, 616] width 52 height 14
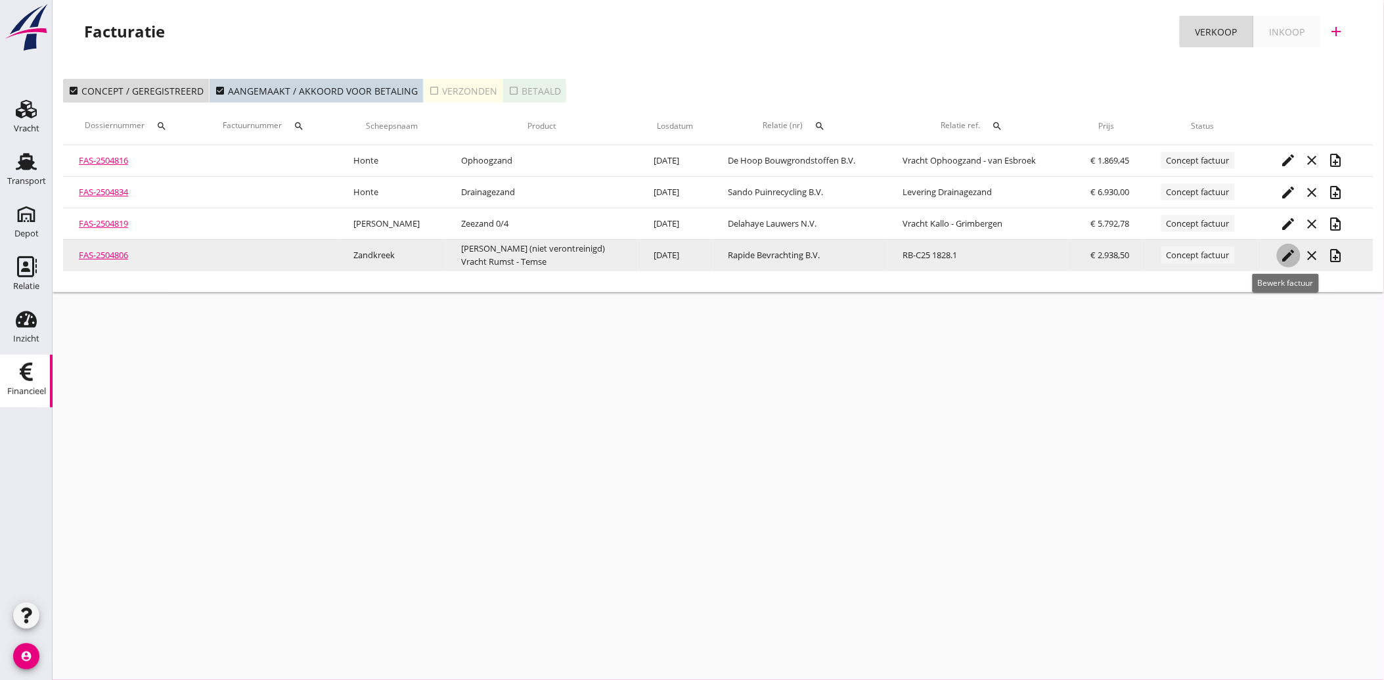
click at [1281, 252] on icon "edit" at bounding box center [1289, 256] width 16 height 16
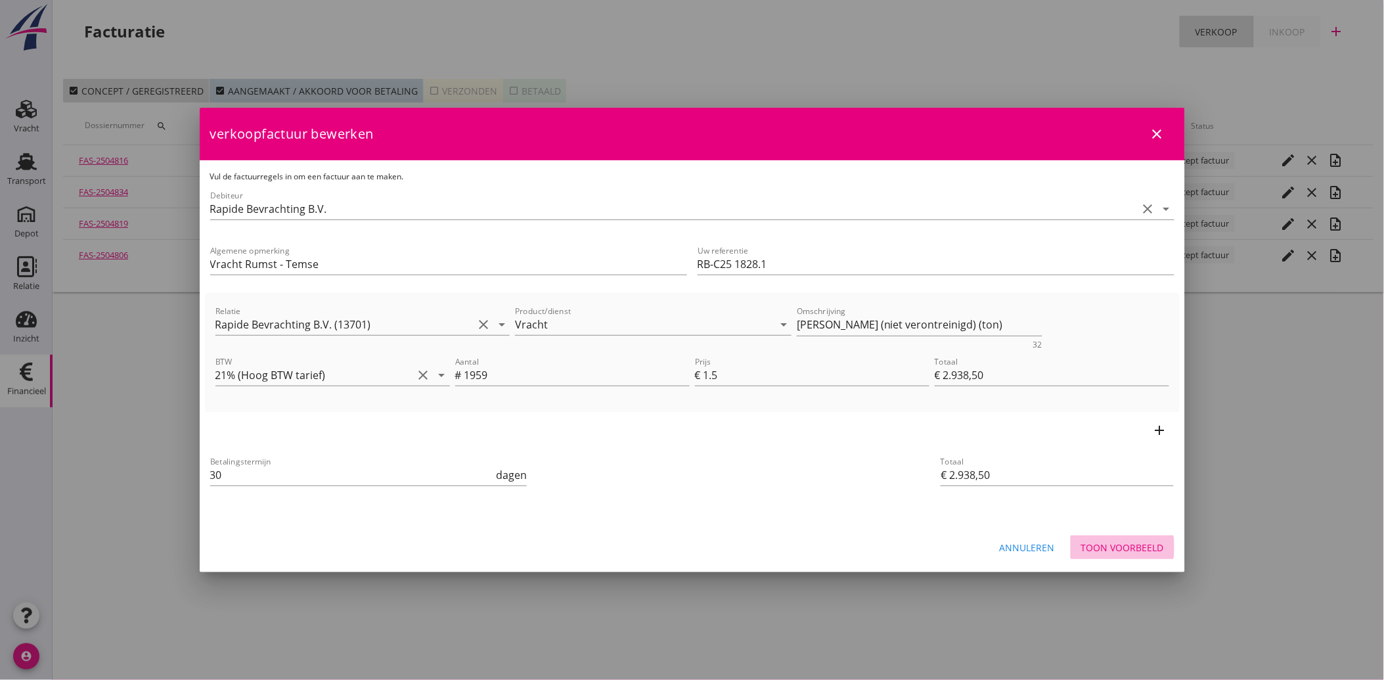
click at [1136, 550] on div "Toon voorbeeld" at bounding box center [1122, 548] width 83 height 14
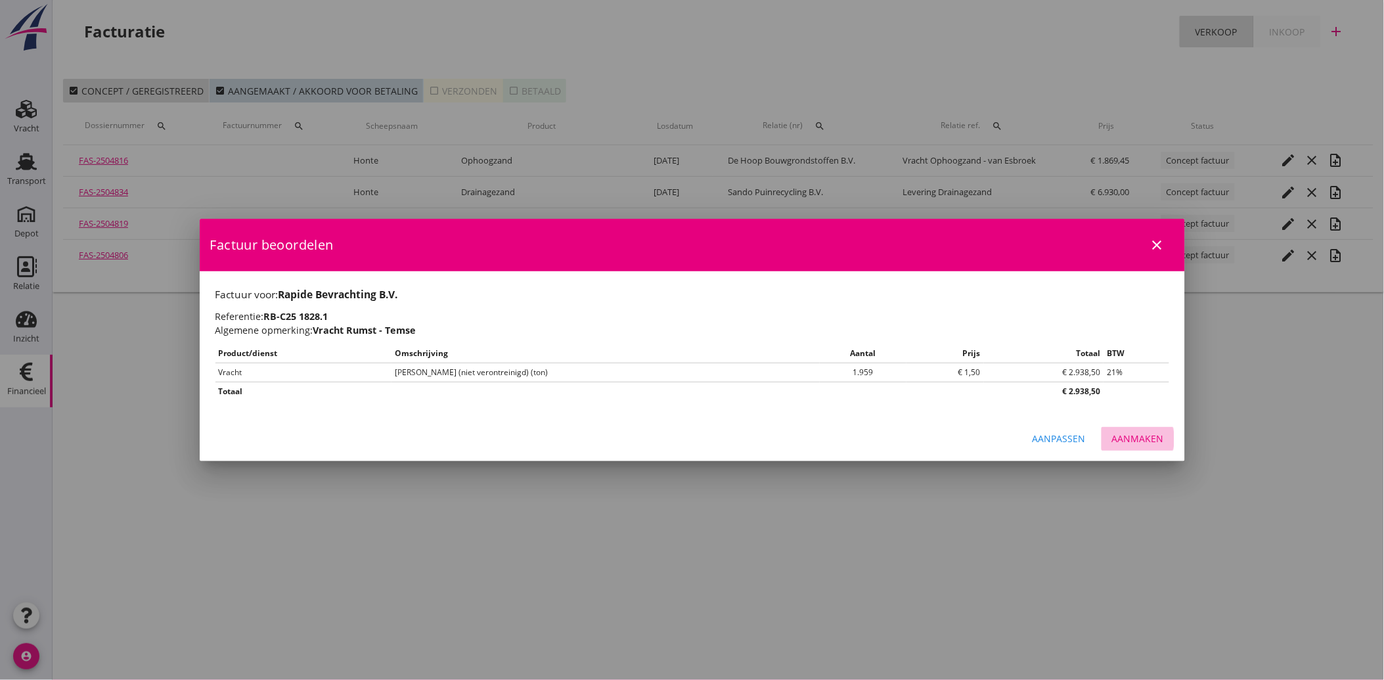
click at [1140, 438] on div "Aanmaken" at bounding box center [1138, 439] width 52 height 14
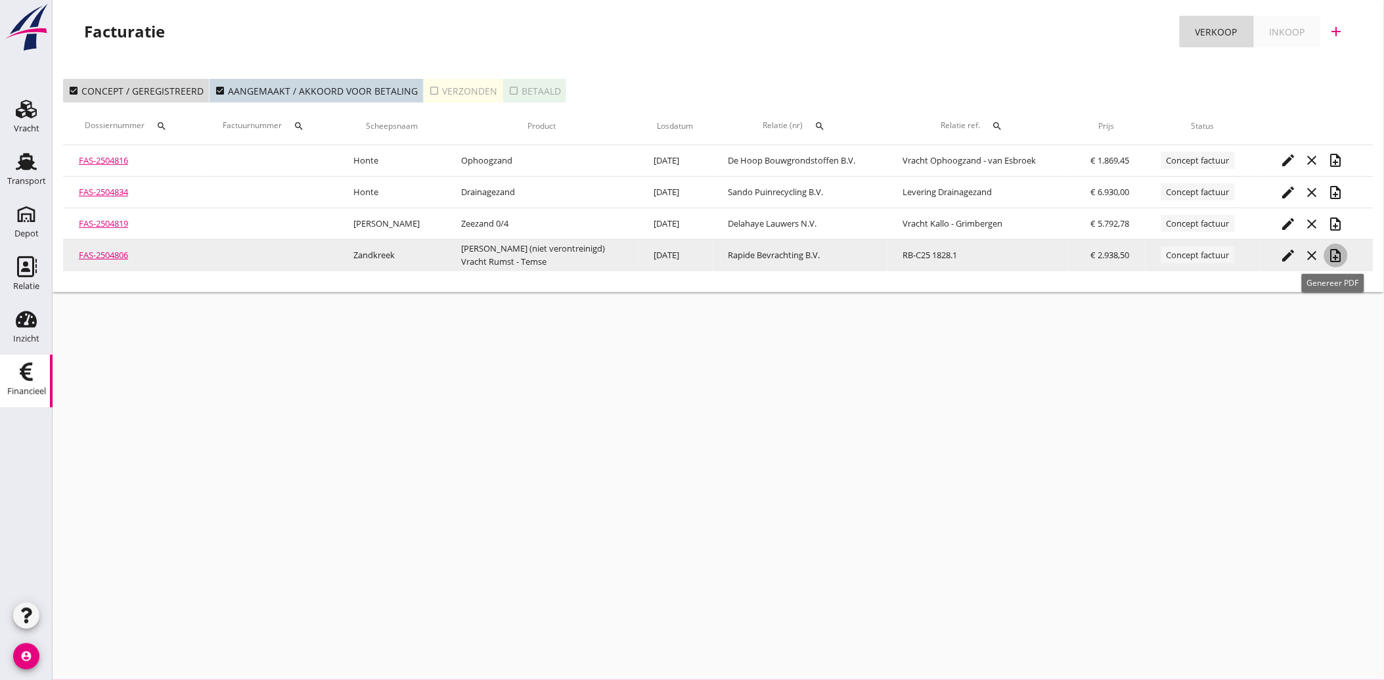
click at [1332, 248] on icon "note_add" at bounding box center [1336, 256] width 16 height 16
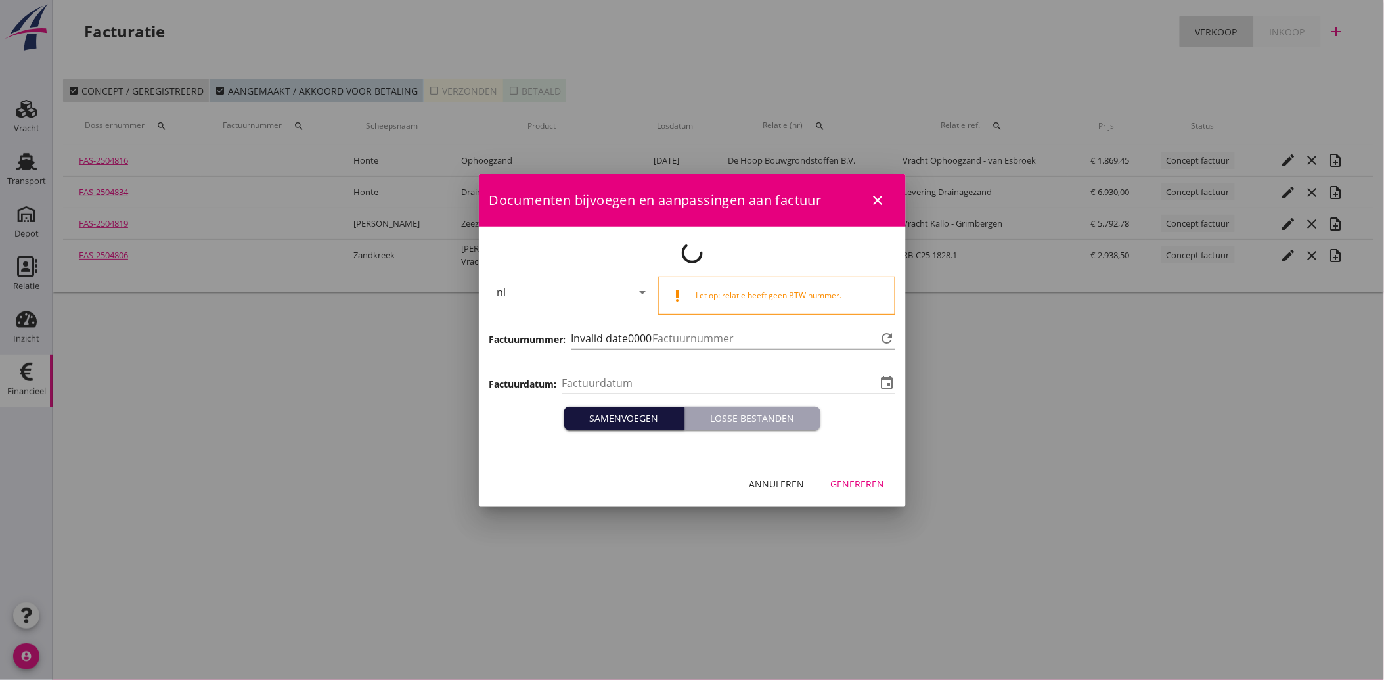
type input "[DATE]"
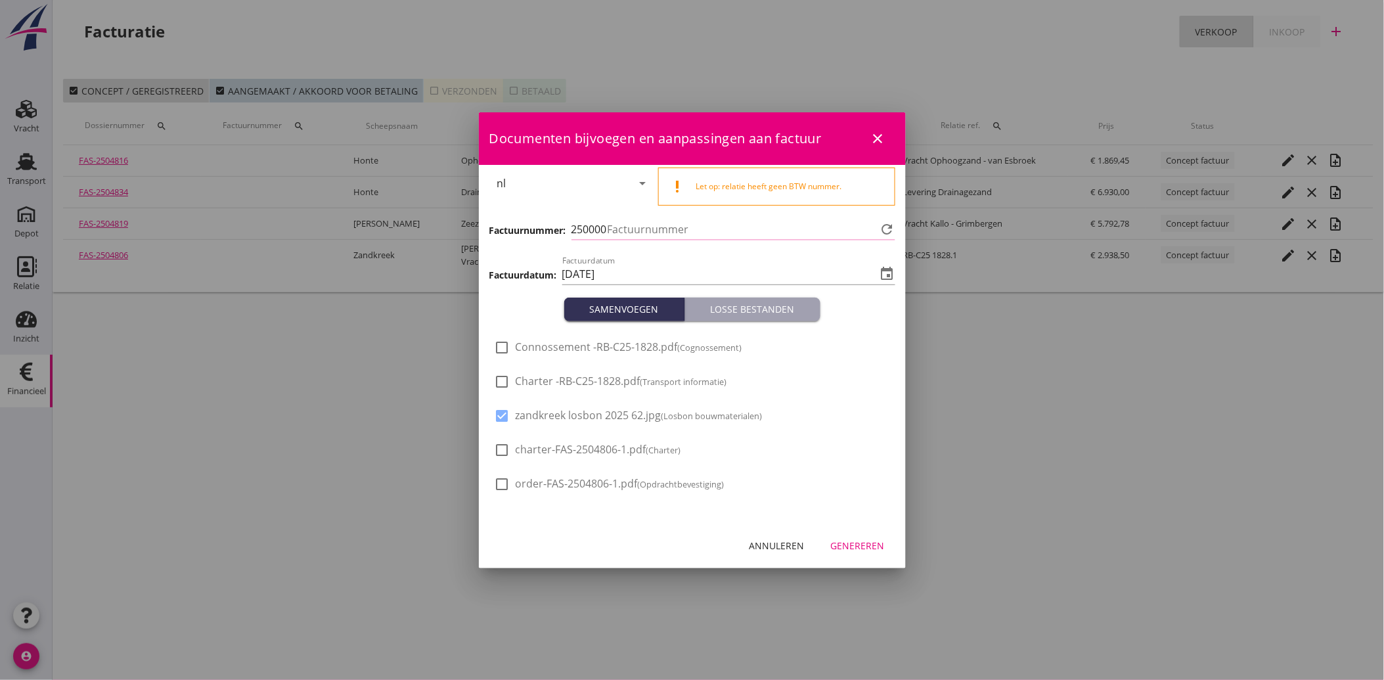
type input "3490"
click at [865, 541] on div "Genereren" at bounding box center [858, 546] width 54 height 14
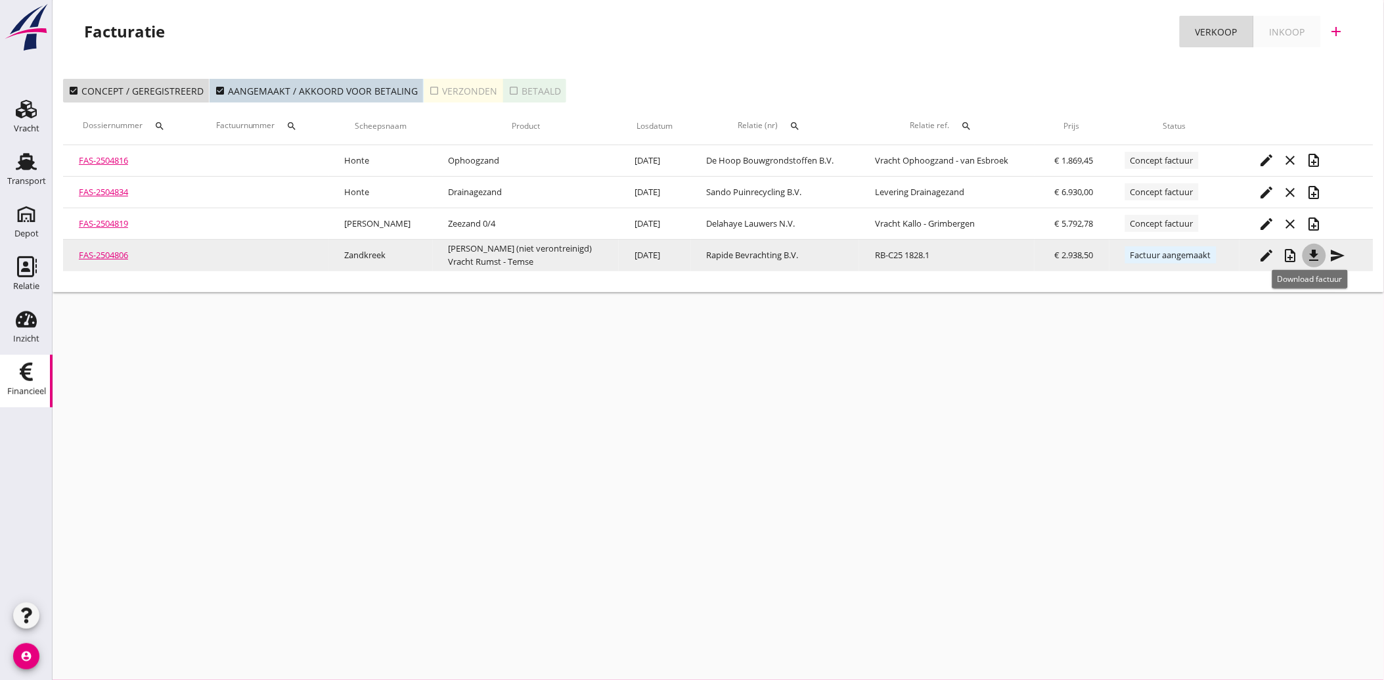
click at [1312, 252] on icon "file_download" at bounding box center [1315, 256] width 16 height 16
click at [1338, 252] on icon "send" at bounding box center [1338, 256] width 16 height 16
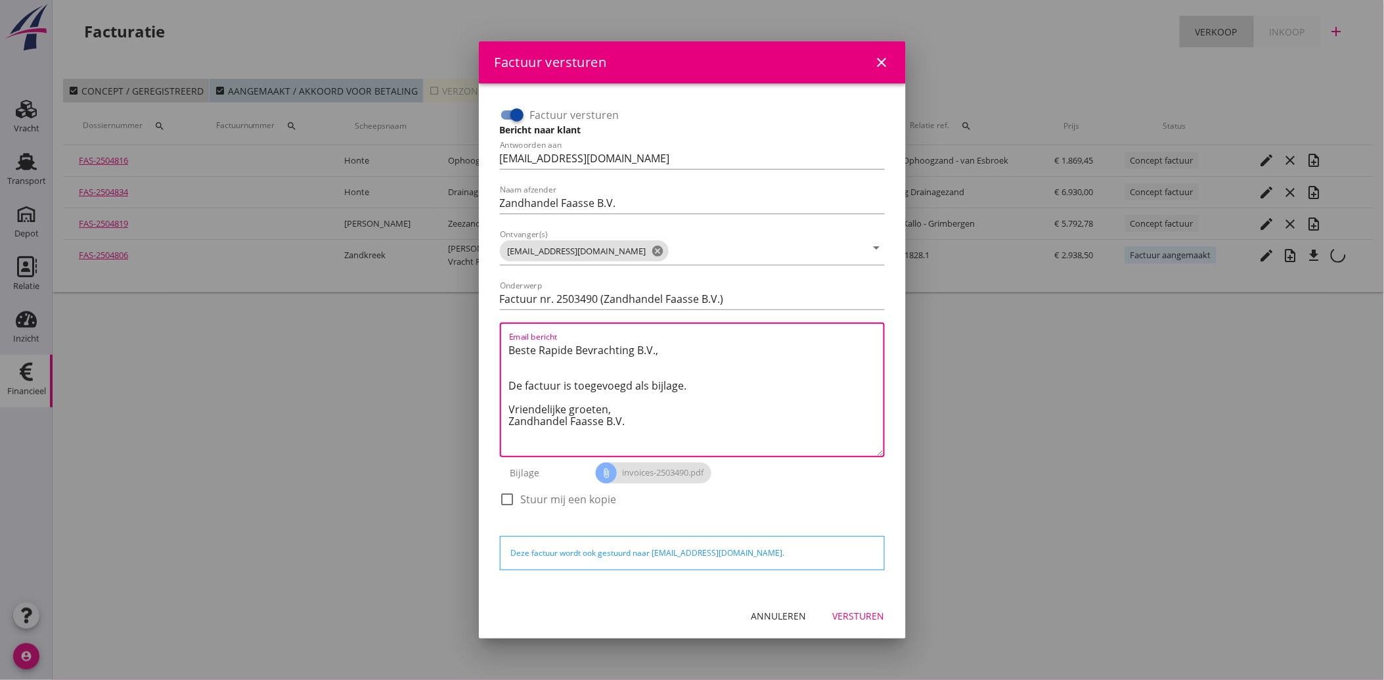
drag, startPoint x: 629, startPoint y: 424, endPoint x: 488, endPoint y: 338, distance: 165.0
click at [488, 338] on div "Factuur versturen Bericht naar klant Antwoorden aan administratie@faassegroep.n…" at bounding box center [692, 338] width 427 height 510
paste textarea "Geachte heer/mevrouw, Hierbij zenden wij u onze factuur i.v.m. de door ons aan …"
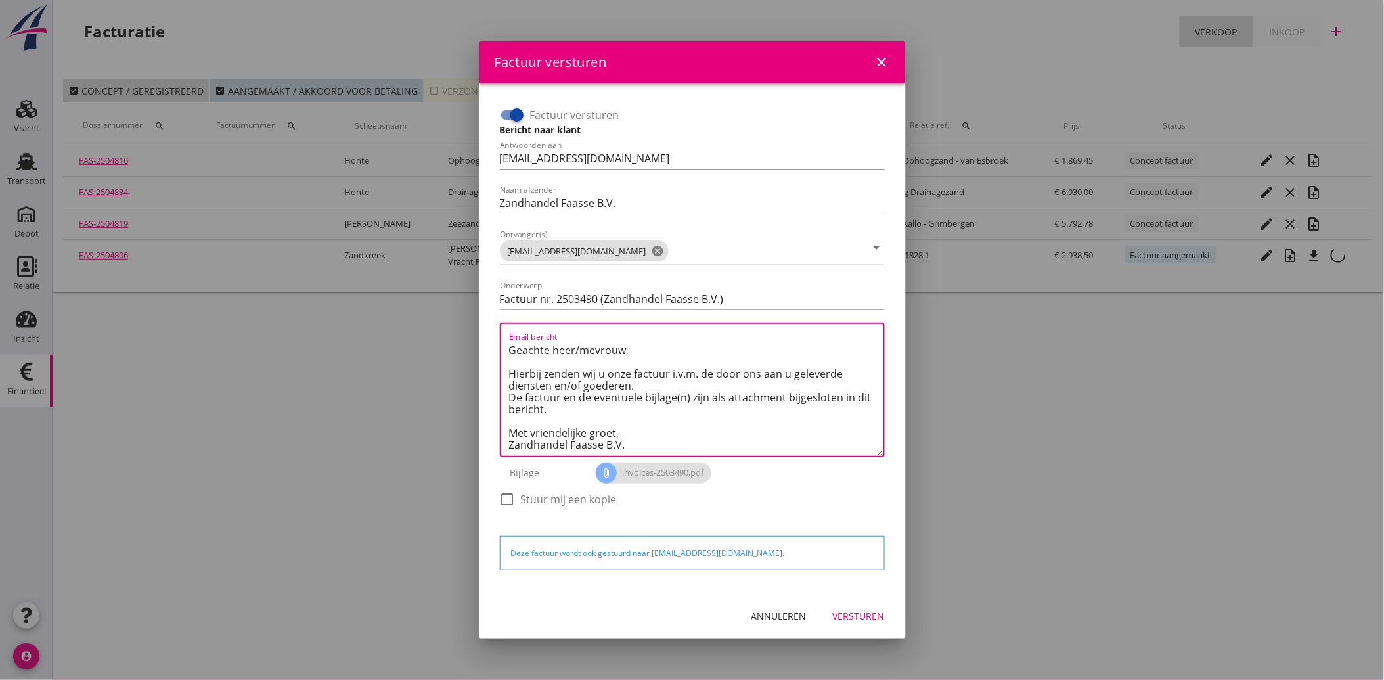
type textarea "Geachte heer/mevrouw, Hierbij zenden wij u onze factuur i.v.m. de door ons aan …"
click at [857, 613] on div "Versturen" at bounding box center [859, 616] width 52 height 14
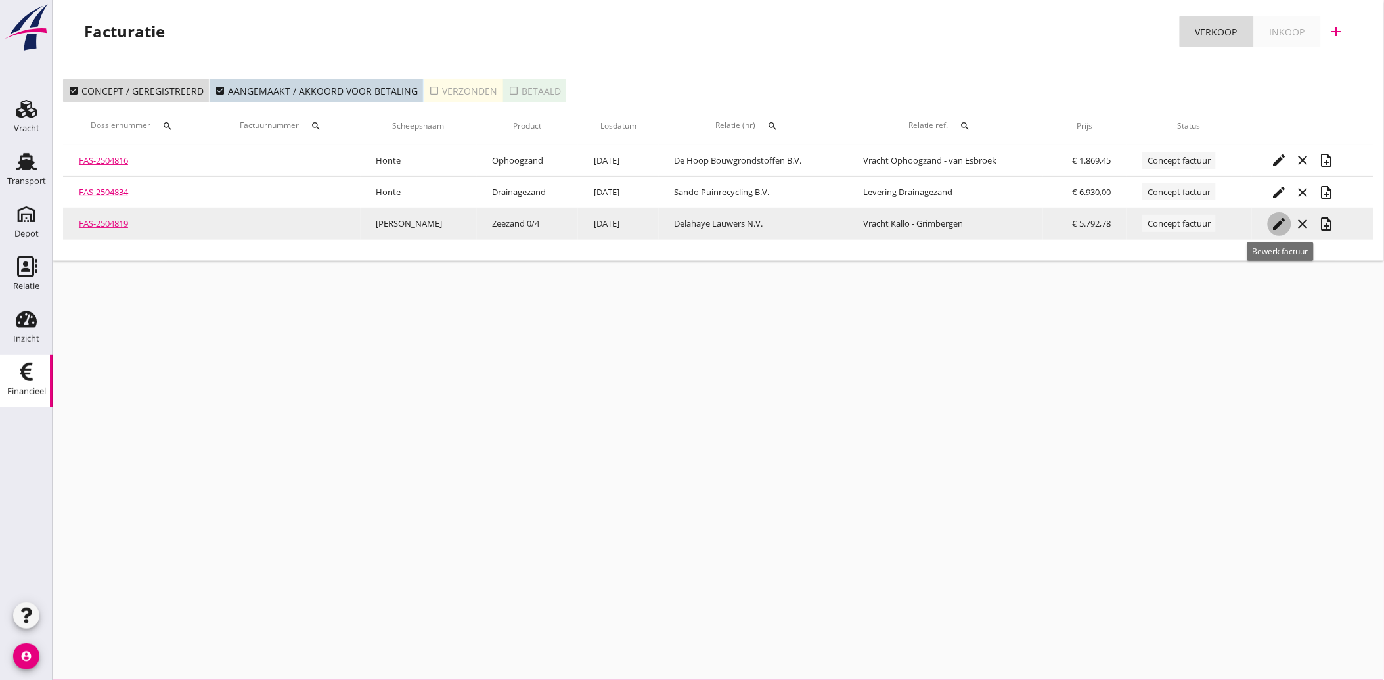
click at [1279, 230] on icon "edit" at bounding box center [1280, 224] width 16 height 16
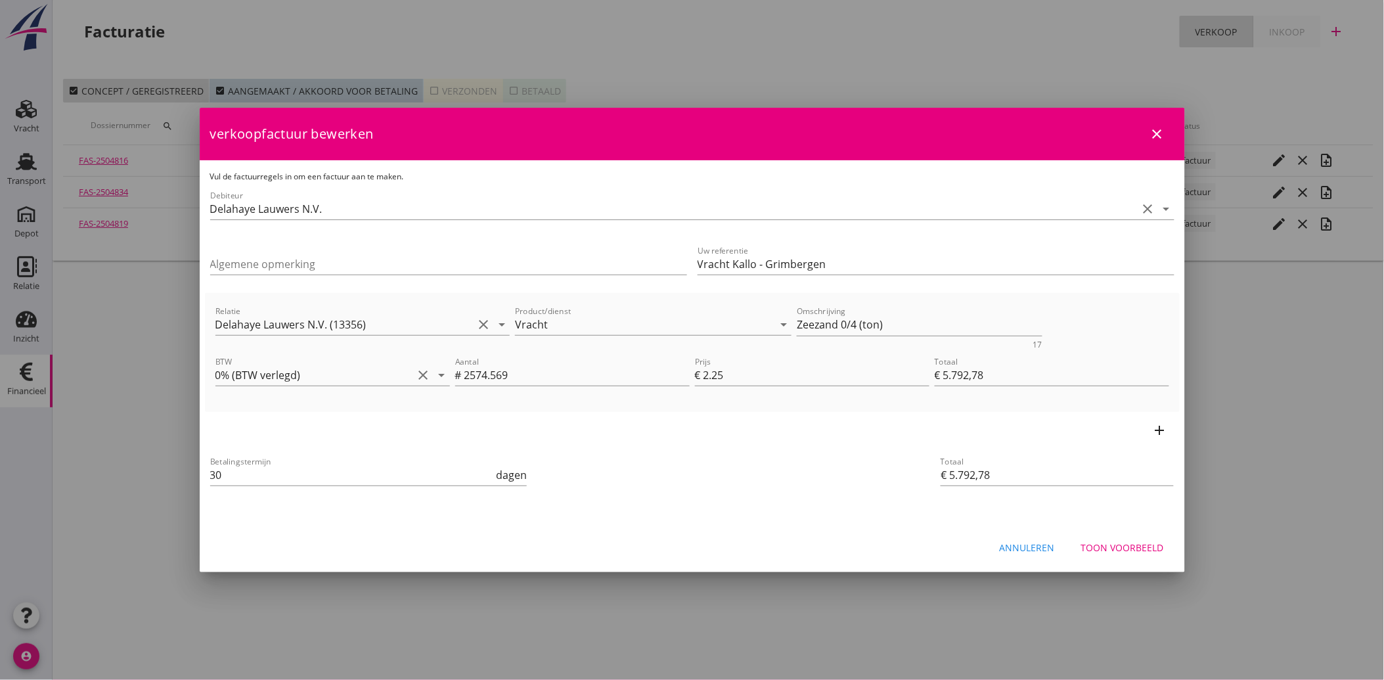
click at [1119, 547] on div "Toon voorbeeld" at bounding box center [1122, 548] width 83 height 14
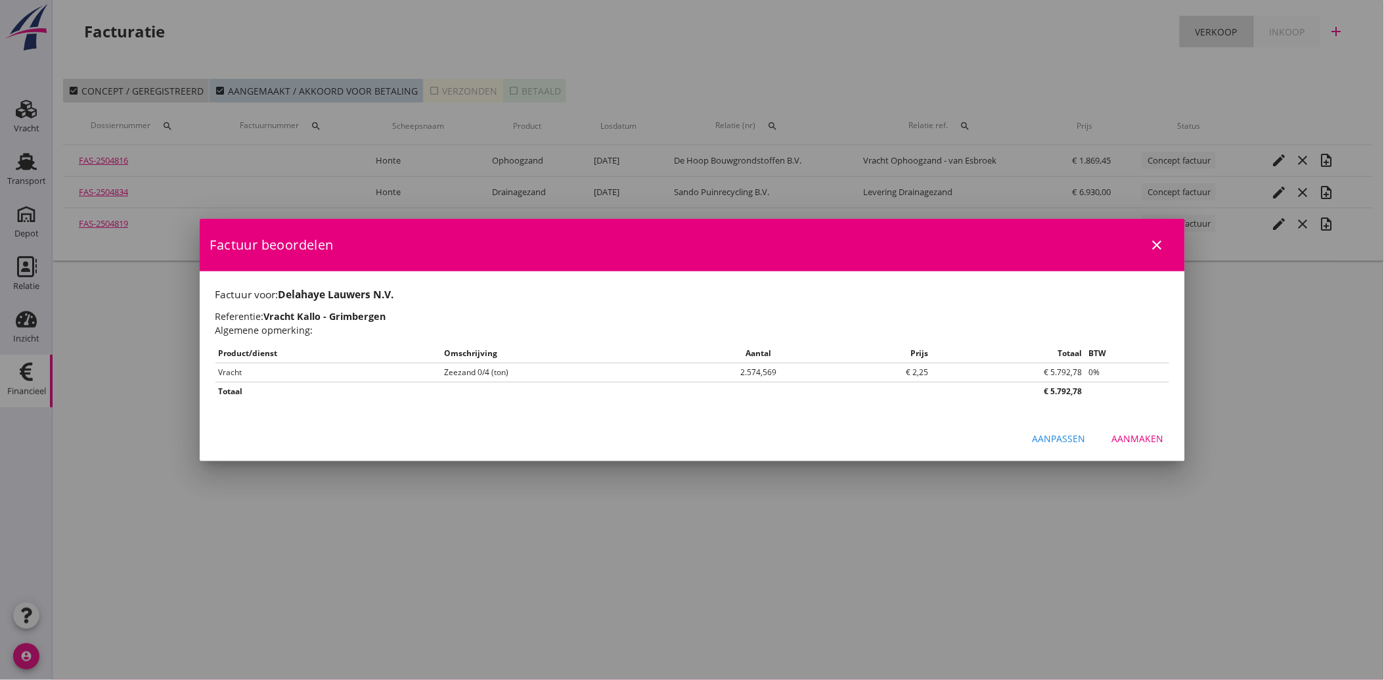
click at [1130, 435] on div "Aanmaken" at bounding box center [1138, 439] width 52 height 14
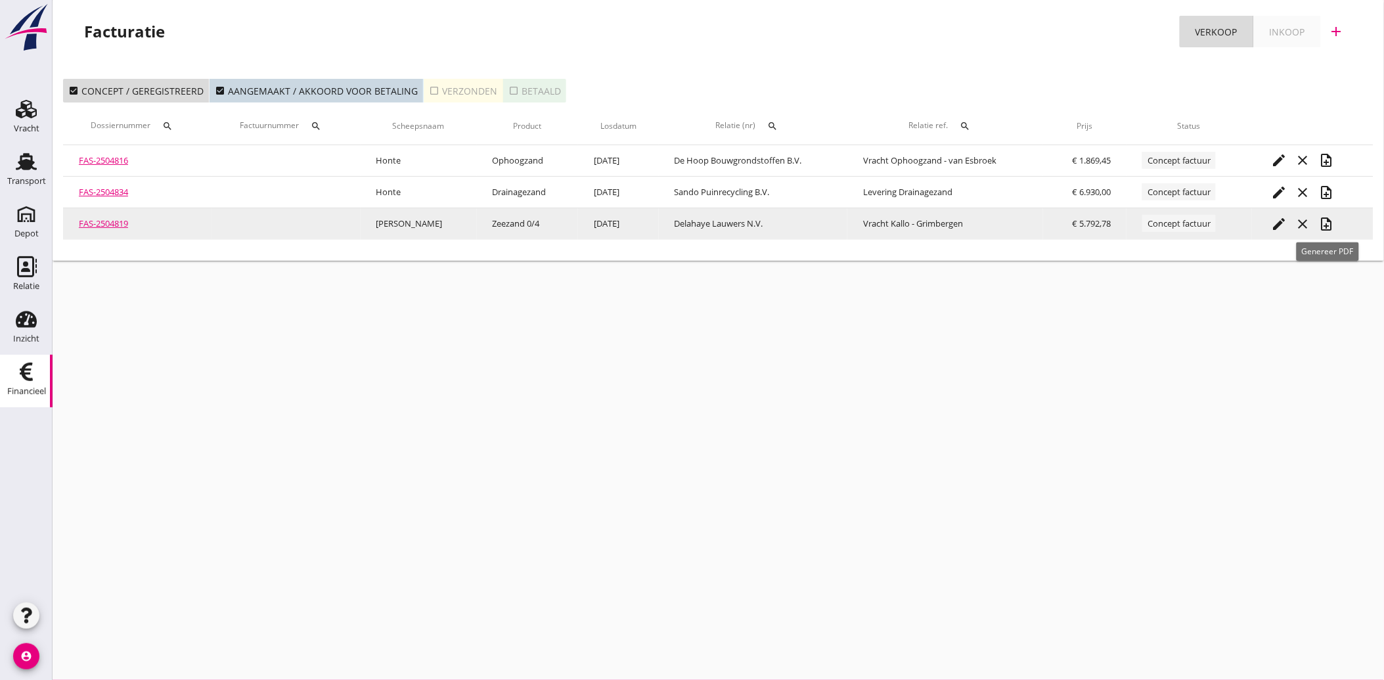
click at [1330, 224] on icon "note_add" at bounding box center [1327, 224] width 16 height 16
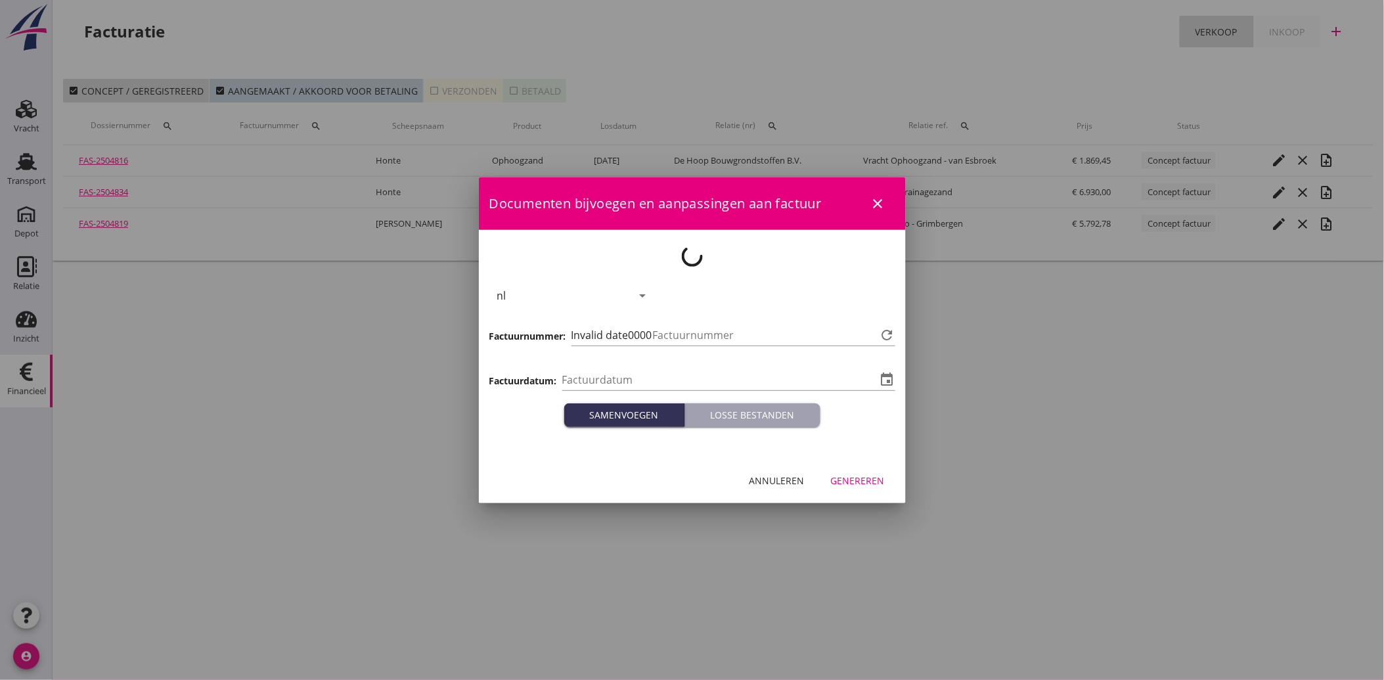
type input "[DATE]"
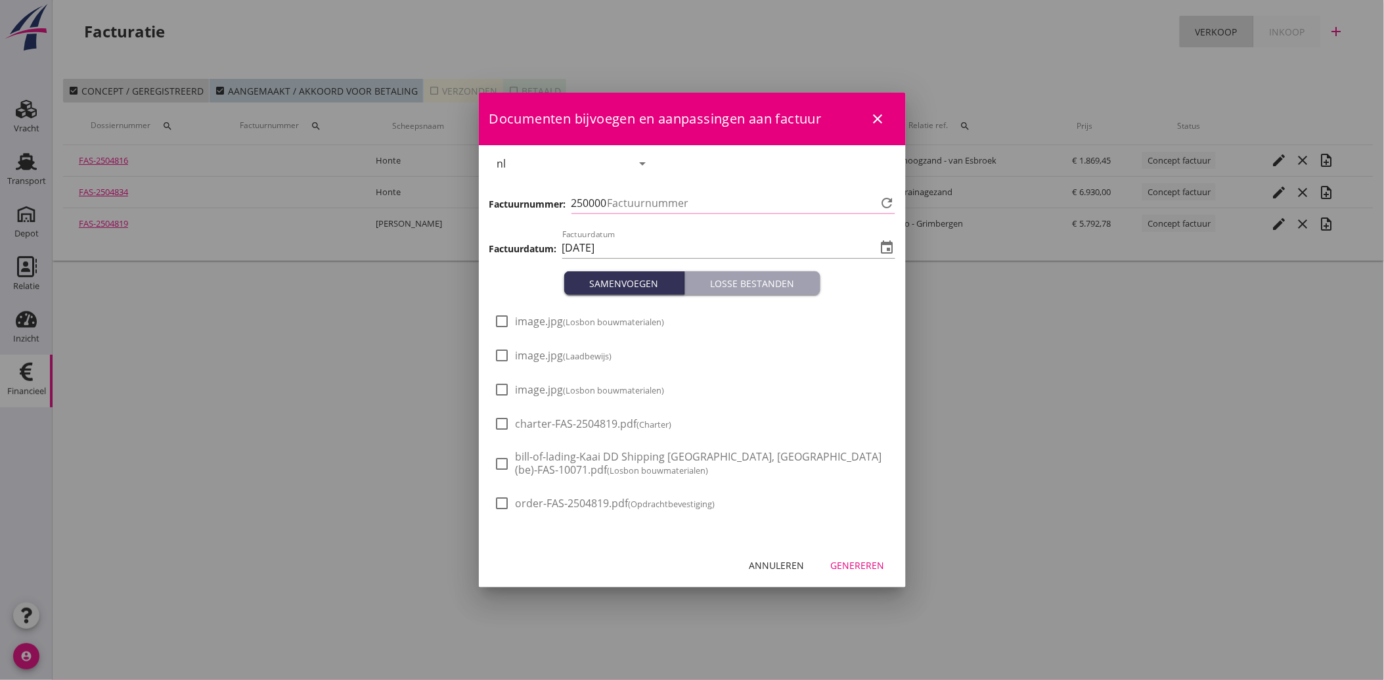
type input "3491"
click at [569, 388] on small "(Losbon bouwmaterialen)" at bounding box center [614, 390] width 101 height 12
click at [595, 390] on small "(Losbon bouwmaterialen)" at bounding box center [614, 390] width 101 height 12
click at [543, 388] on span "image.jpg (Losbon bouwmaterialen)" at bounding box center [590, 390] width 149 height 14
checkbox input "true"
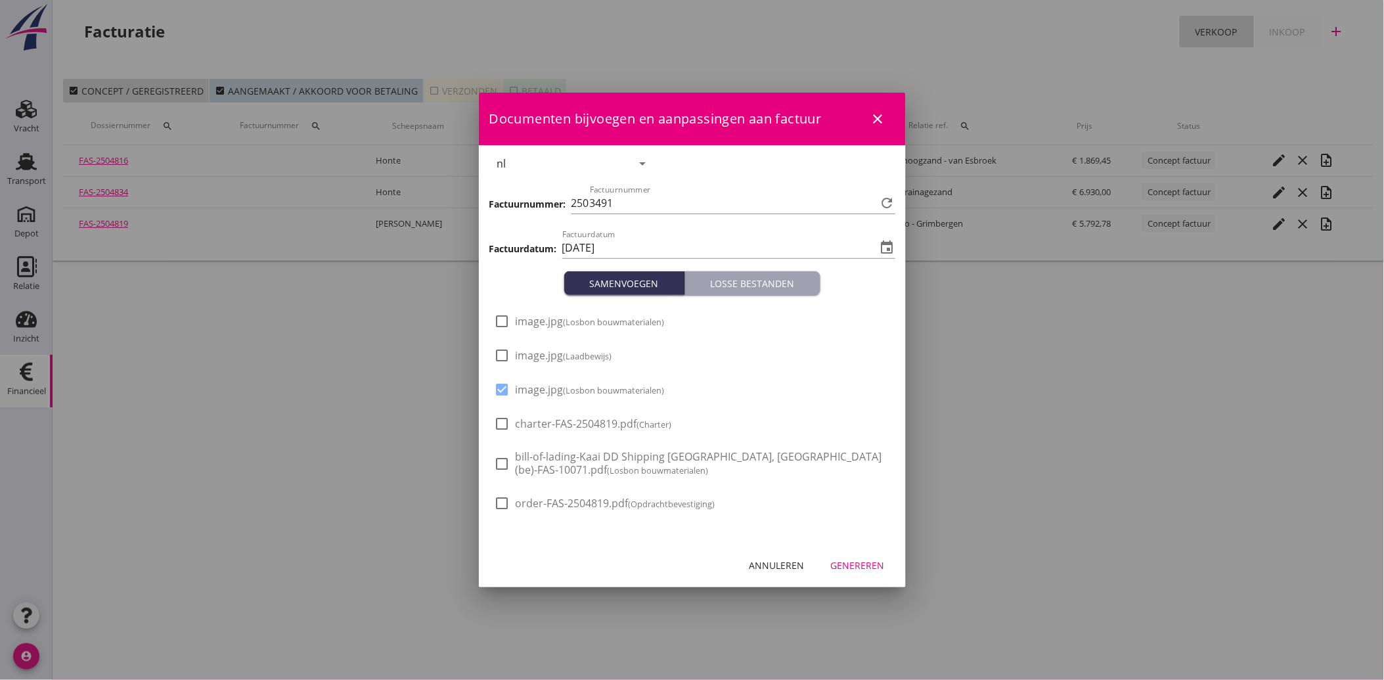
click at [552, 323] on span "image.jpg (Losbon bouwmaterialen)" at bounding box center [590, 322] width 149 height 14
checkbox input "true"
click at [859, 562] on div "Genereren" at bounding box center [858, 565] width 54 height 14
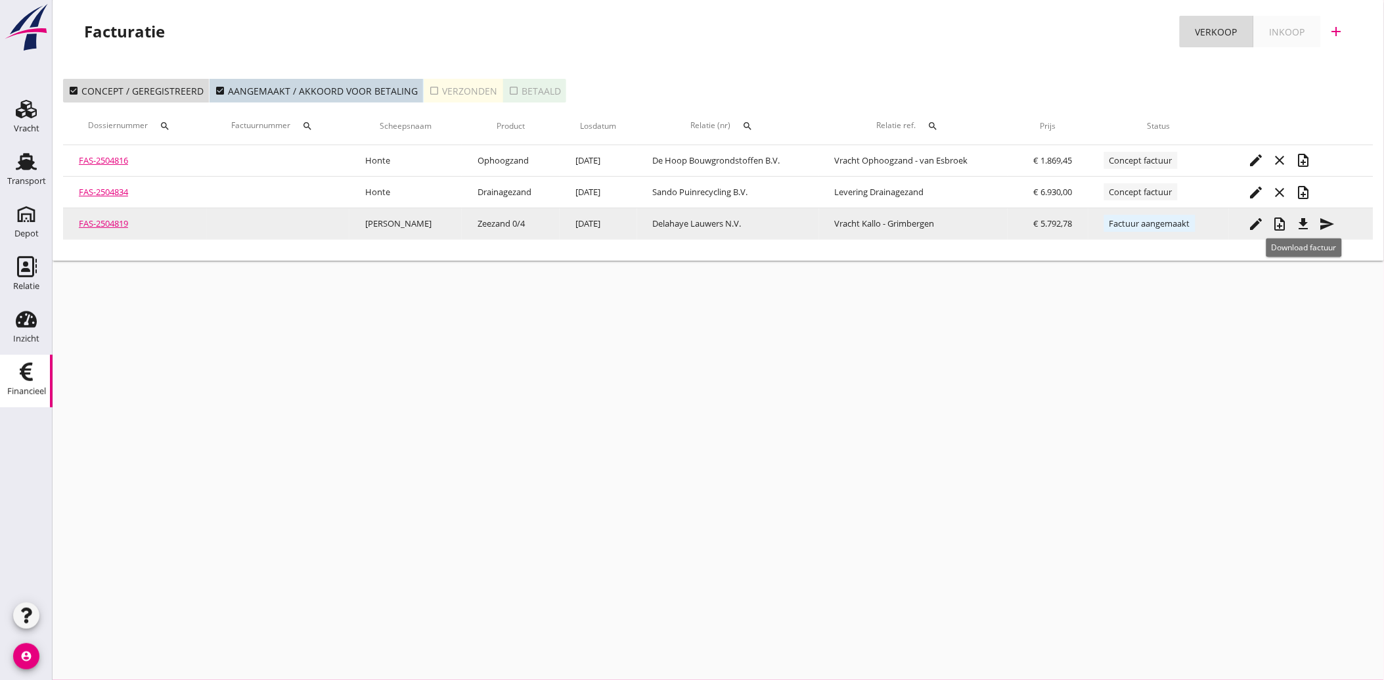
click at [1308, 225] on icon "file_download" at bounding box center [1304, 224] width 16 height 16
click at [1330, 221] on icon "send" at bounding box center [1328, 224] width 16 height 16
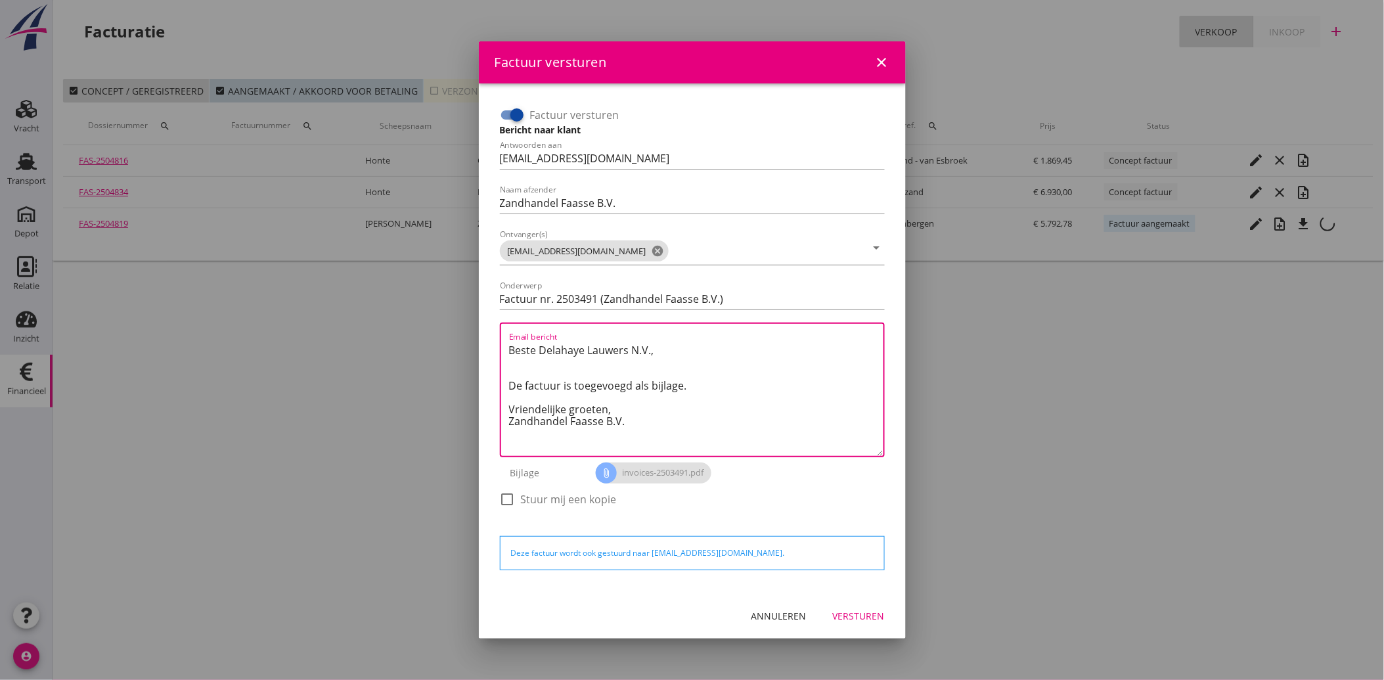
drag, startPoint x: 640, startPoint y: 428, endPoint x: 487, endPoint y: 330, distance: 181.1
click at [487, 330] on div "Factuur versturen Bericht naar klant Antwoorden aan administratie@faassegroep.n…" at bounding box center [692, 338] width 427 height 510
paste textarea "Geachte heer/mevrouw, Hierbij zenden wij u onze factuur i.v.m. de door ons aan …"
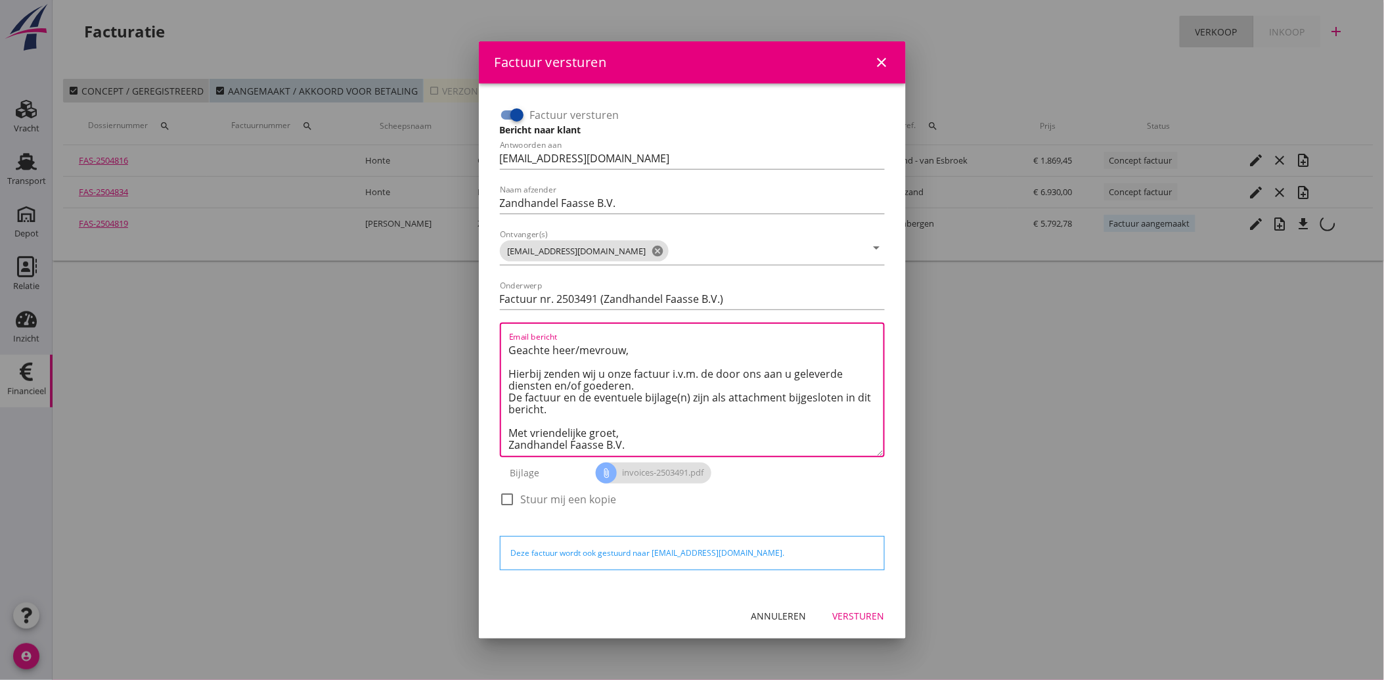
type textarea "Geachte heer/mevrouw, Hierbij zenden wij u onze factuur i.v.m. de door ons aan …"
click at [851, 609] on div "Versturen" at bounding box center [859, 616] width 52 height 14
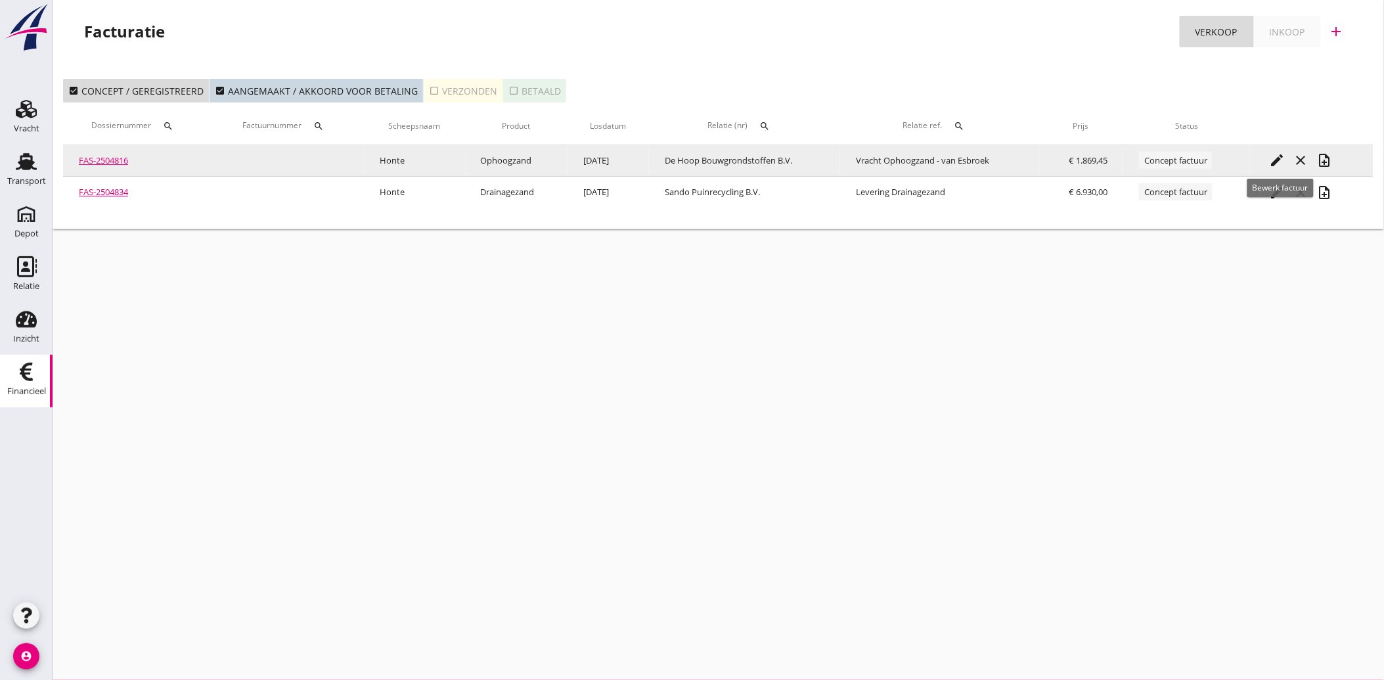
click at [1277, 162] on icon "edit" at bounding box center [1278, 160] width 16 height 16
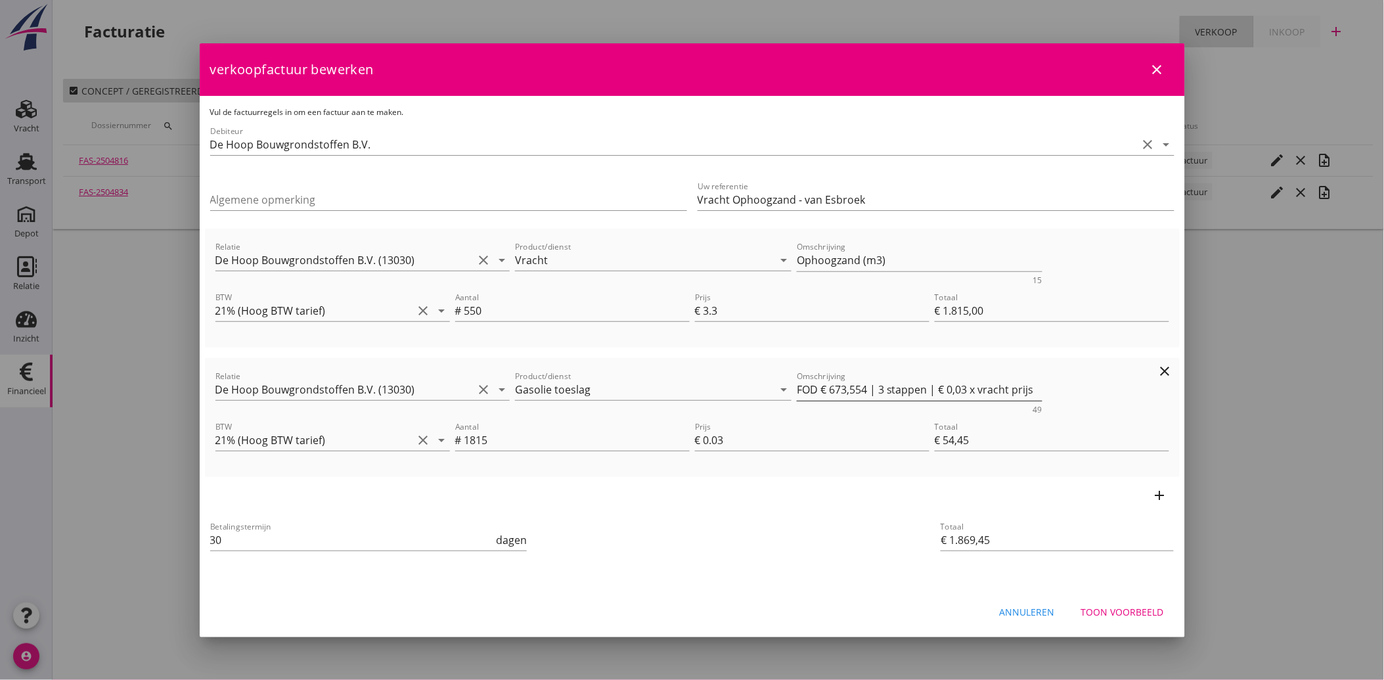
click at [983, 385] on textarea "FOD € 673,554 | 3 stappen | € 0,03 x vracht prijs" at bounding box center [920, 390] width 246 height 22
type textarea "FOD € 673,554 | 3 stappen | € 0,03 x Vrachtprijs"
click at [710, 508] on div "add" at bounding box center [692, 495] width 975 height 37
click at [1114, 609] on div "Toon voorbeeld" at bounding box center [1122, 612] width 83 height 14
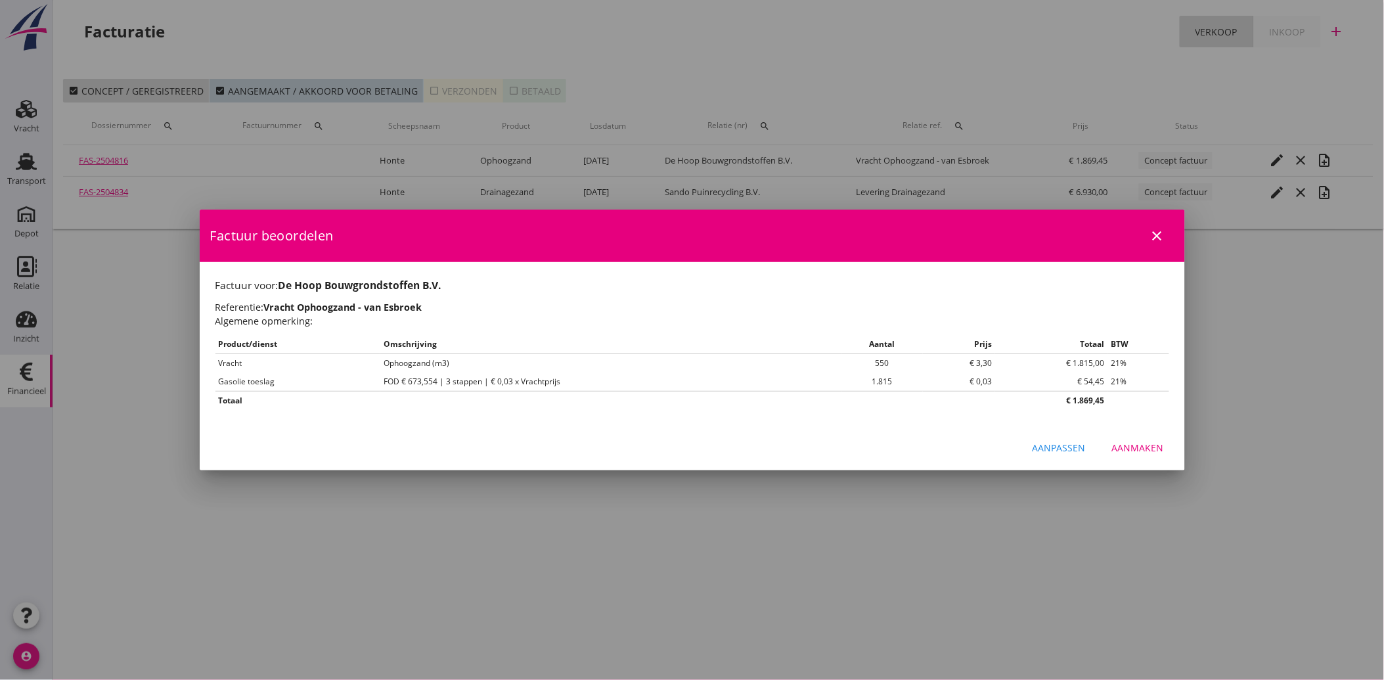
click at [1138, 445] on div "Aanmaken" at bounding box center [1138, 448] width 52 height 14
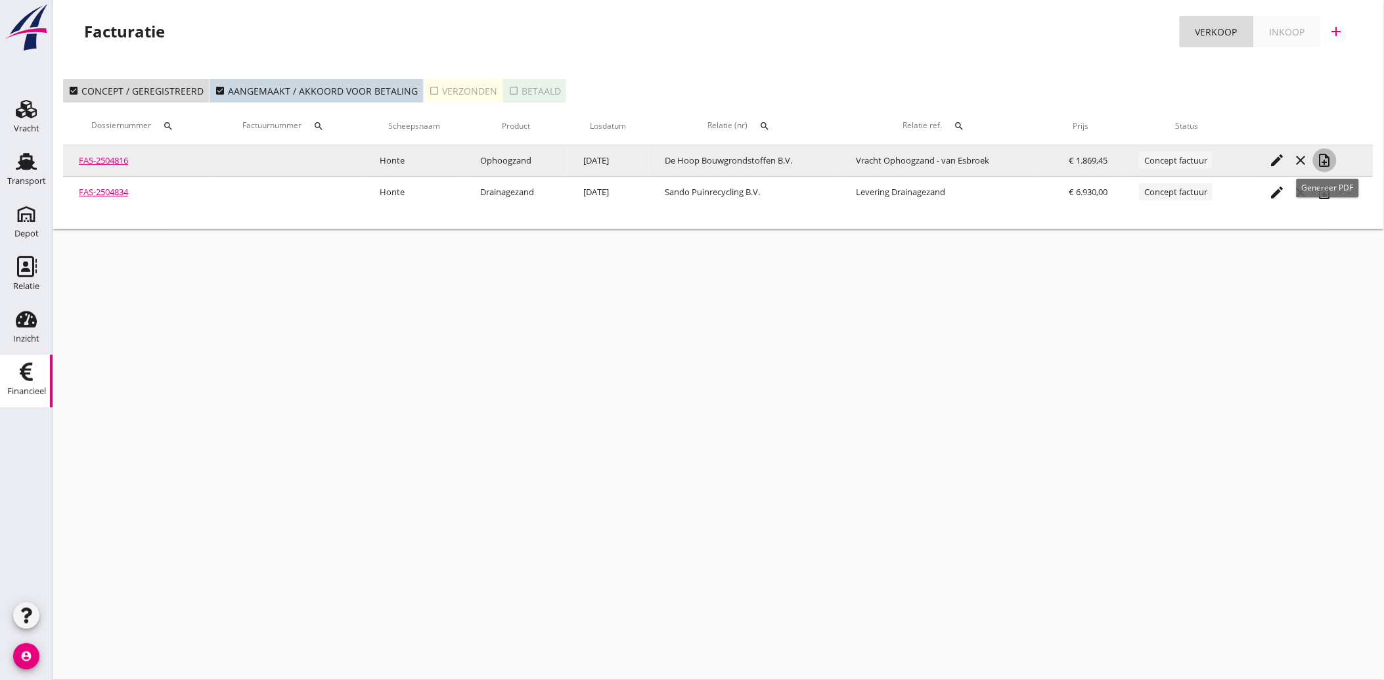
click at [1328, 155] on icon "note_add" at bounding box center [1325, 160] width 16 height 16
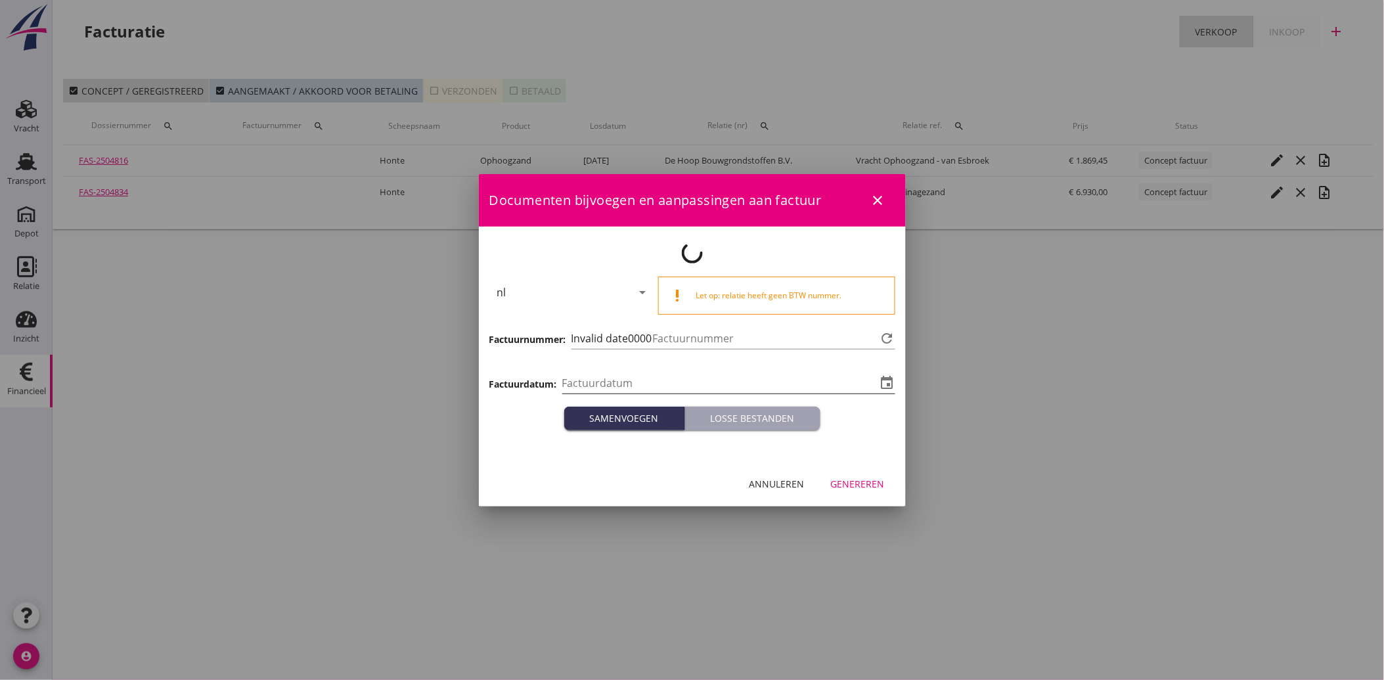
type input "[DATE]"
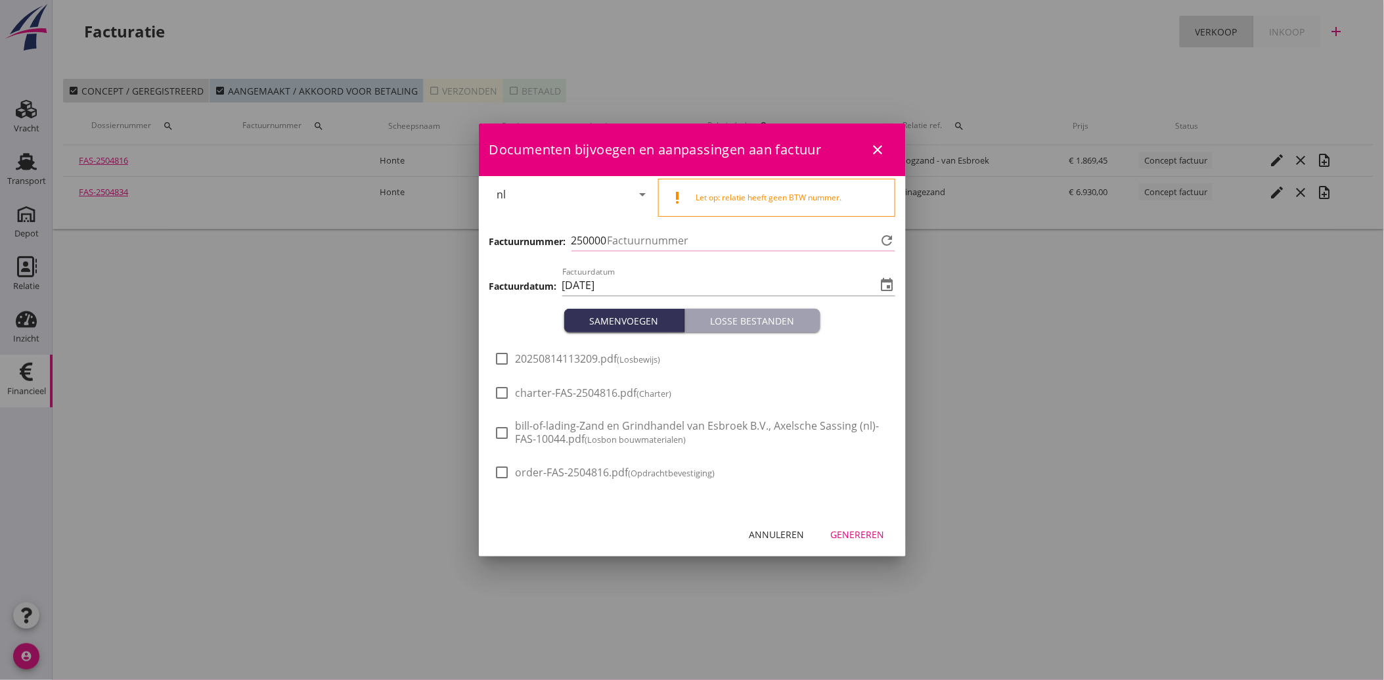
type input "3492"
click at [554, 361] on span "20250814113209.pdf (Losbewijs)" at bounding box center [588, 359] width 145 height 14
checkbox input "true"
click at [859, 536] on div "Genereren" at bounding box center [858, 534] width 54 height 14
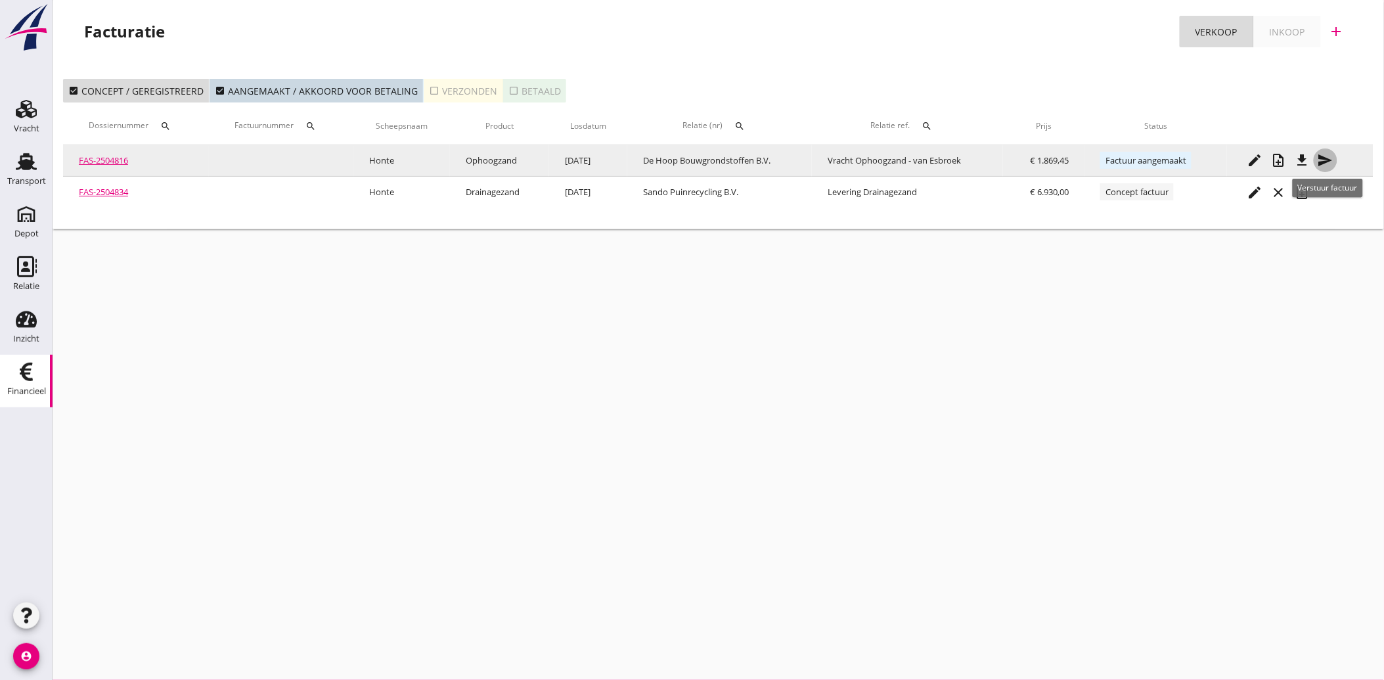
click at [1331, 160] on icon "send" at bounding box center [1326, 160] width 16 height 16
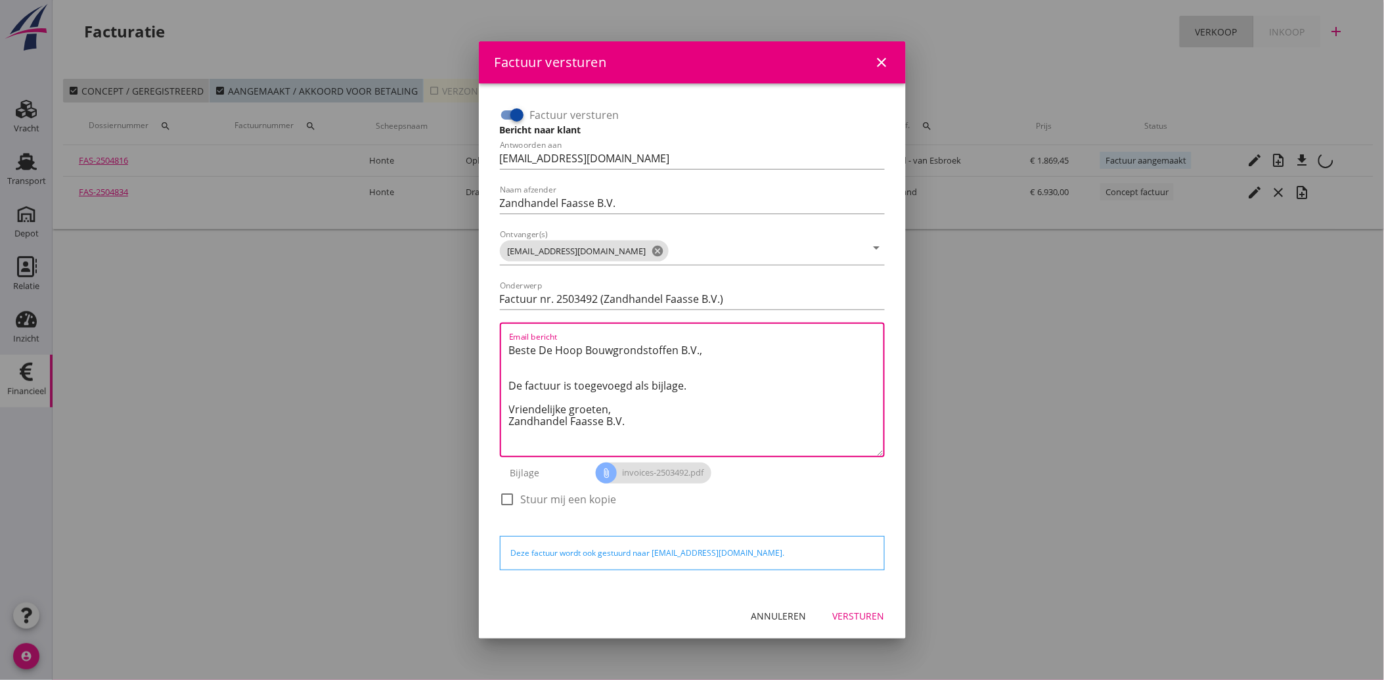
drag, startPoint x: 651, startPoint y: 428, endPoint x: 491, endPoint y: 340, distance: 182.9
click at [491, 340] on div "Factuur versturen Bericht naar klant Antwoorden aan administratie@faassegroep.n…" at bounding box center [692, 338] width 406 height 489
paste textarea "Geachte heer/mevrouw, Hierbij zenden wij u onze factuur i.v.m. de door ons aan …"
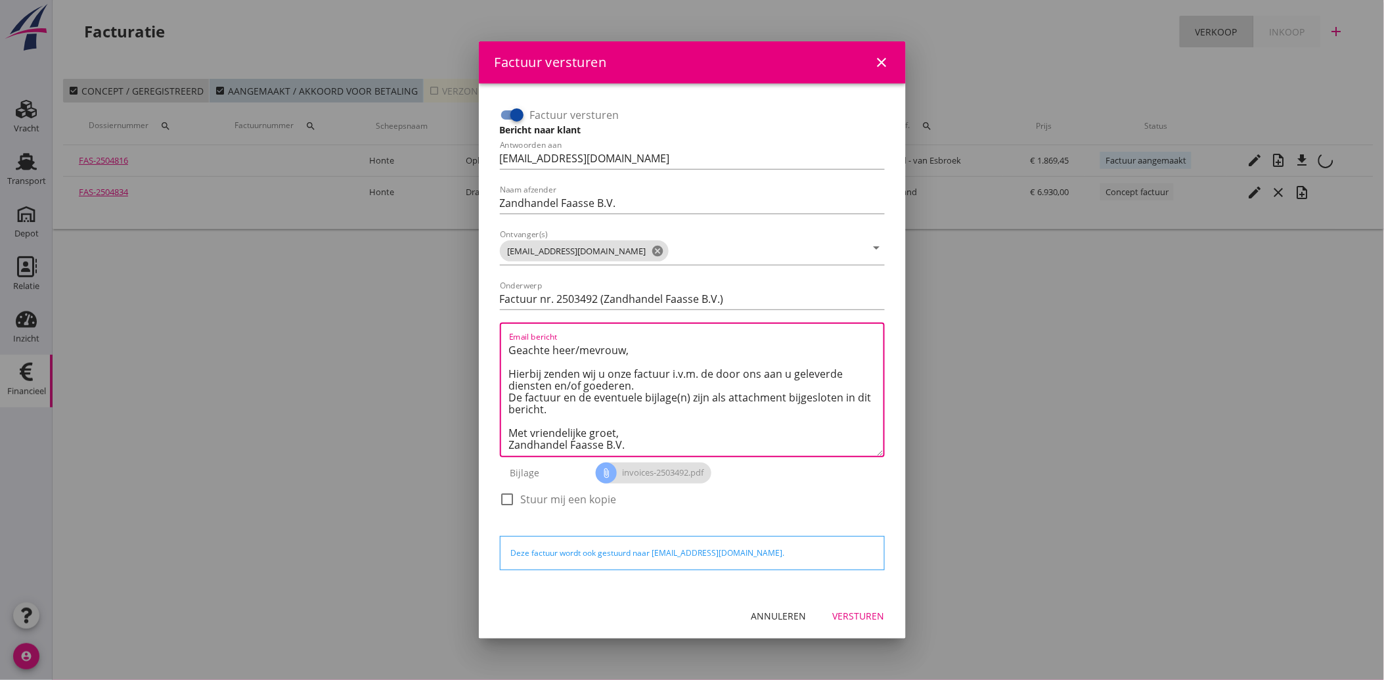
type textarea "Geachte heer/mevrouw, Hierbij zenden wij u onze factuur i.v.m. de door ons aan …"
click at [859, 617] on div "Versturen" at bounding box center [859, 616] width 52 height 14
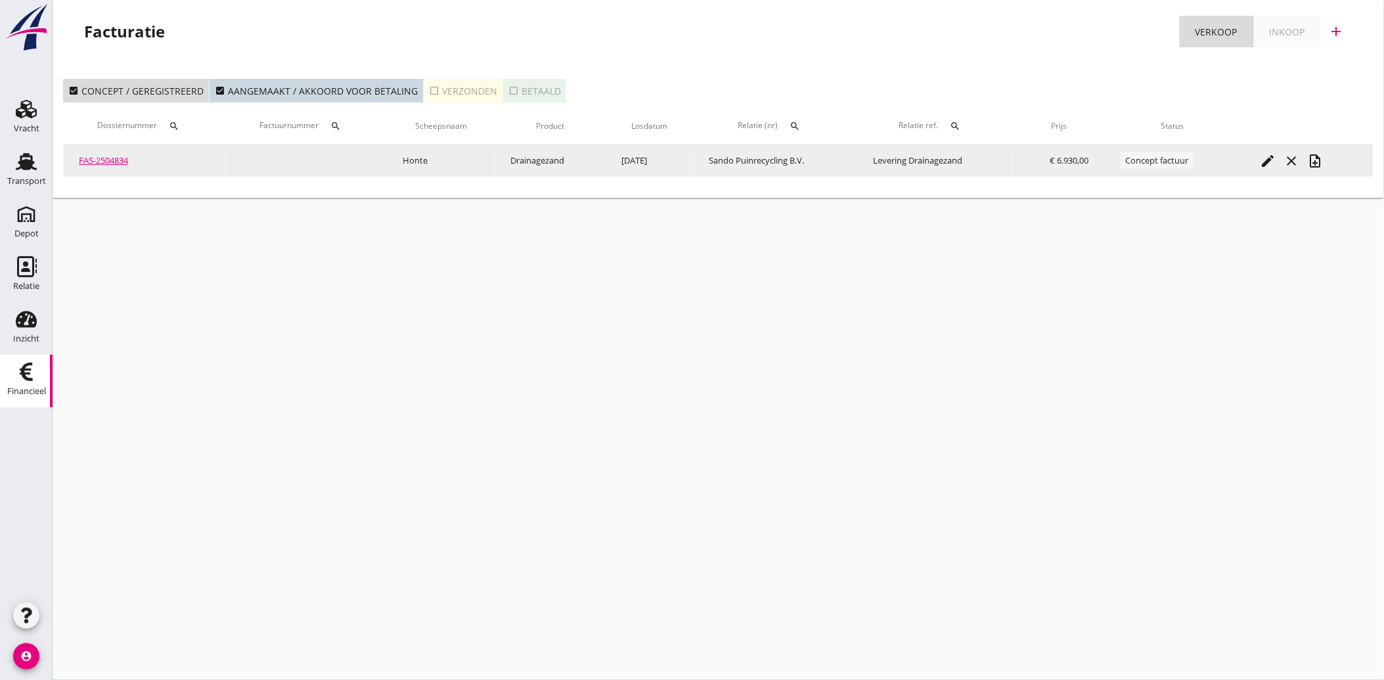
click at [1327, 158] on div "note_add" at bounding box center [1316, 161] width 24 height 16
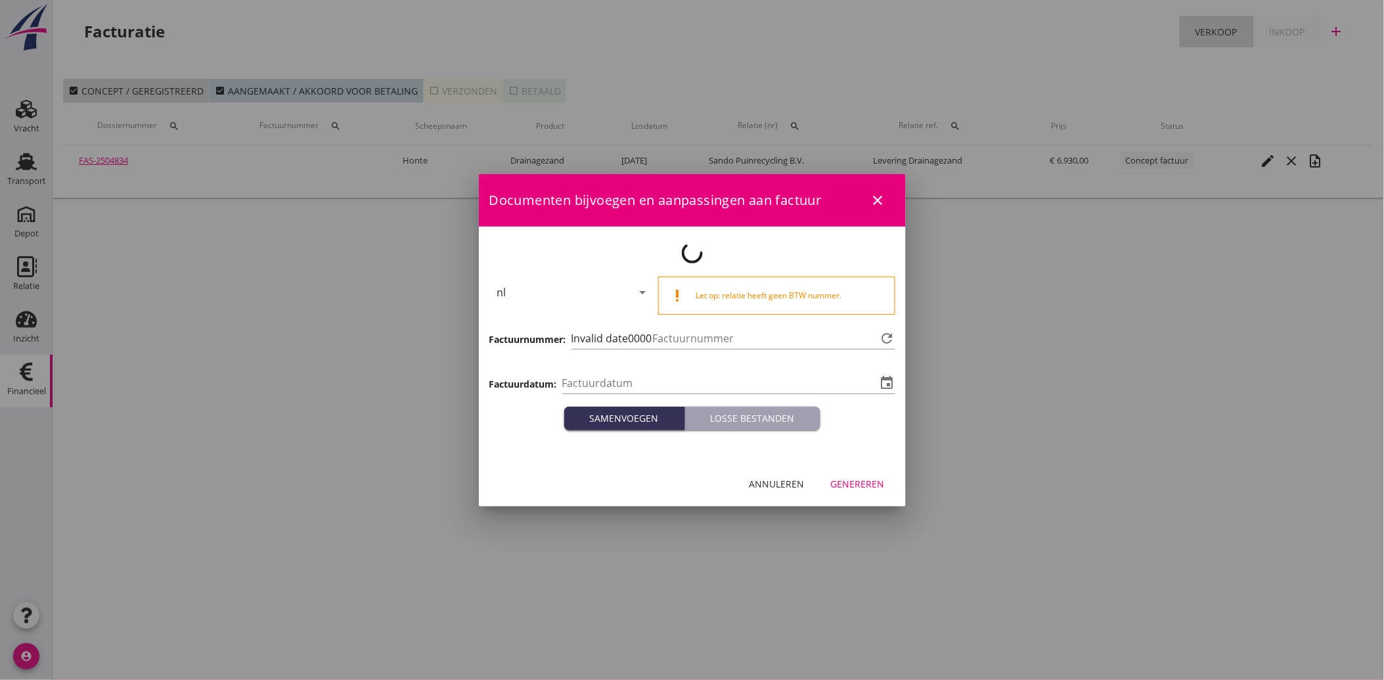
type input "[DATE]"
click at [769, 484] on div "Documenten bijvoegen en aanpassingen aan factuur close nl arrow_drop_down prior…" at bounding box center [692, 340] width 427 height 332
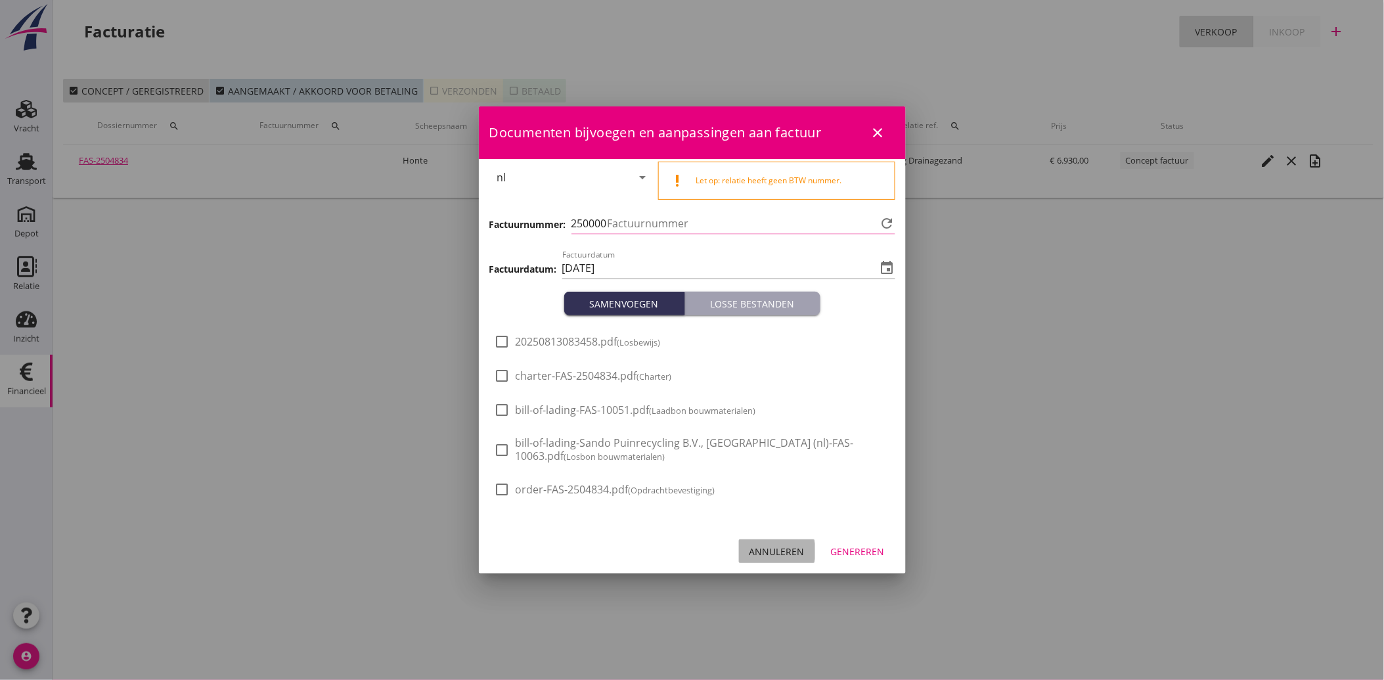
type input "3493"
click at [778, 542] on button "Annuleren" at bounding box center [777, 551] width 76 height 24
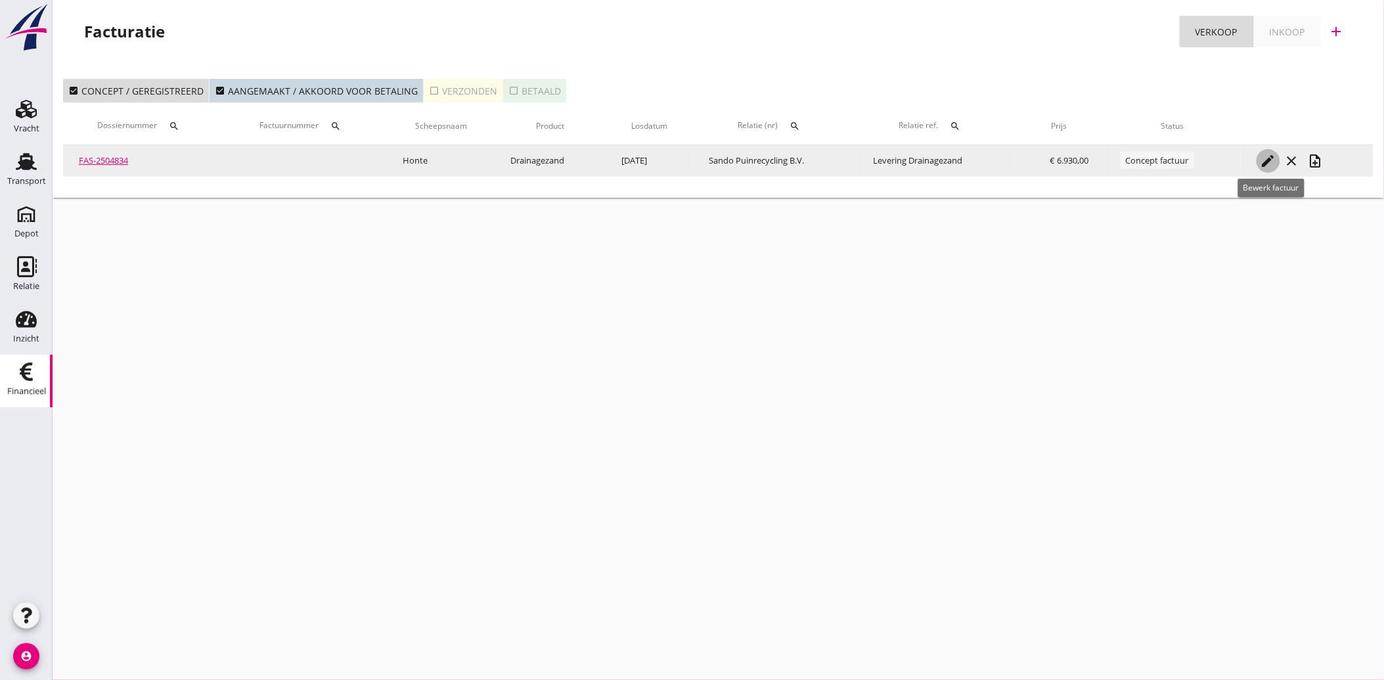
click at [1266, 155] on icon "edit" at bounding box center [1269, 161] width 16 height 16
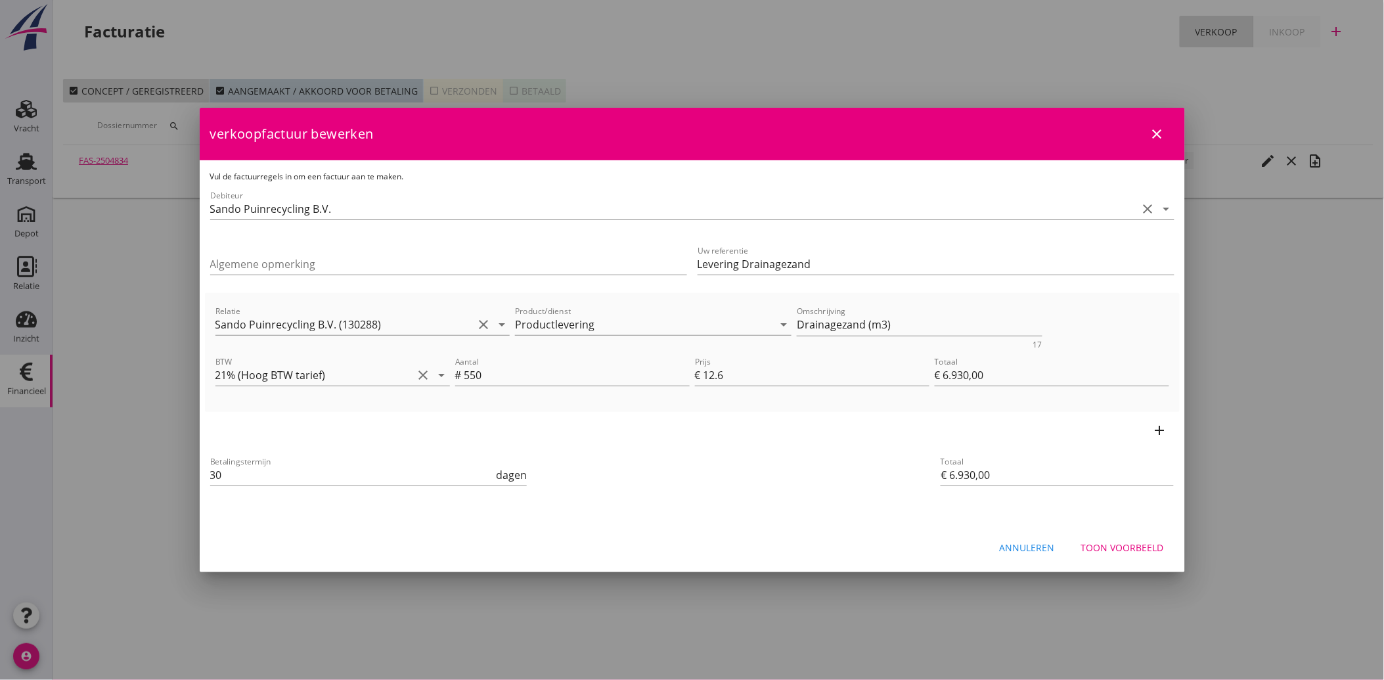
click at [1021, 547] on div "Annuleren" at bounding box center [1027, 548] width 55 height 14
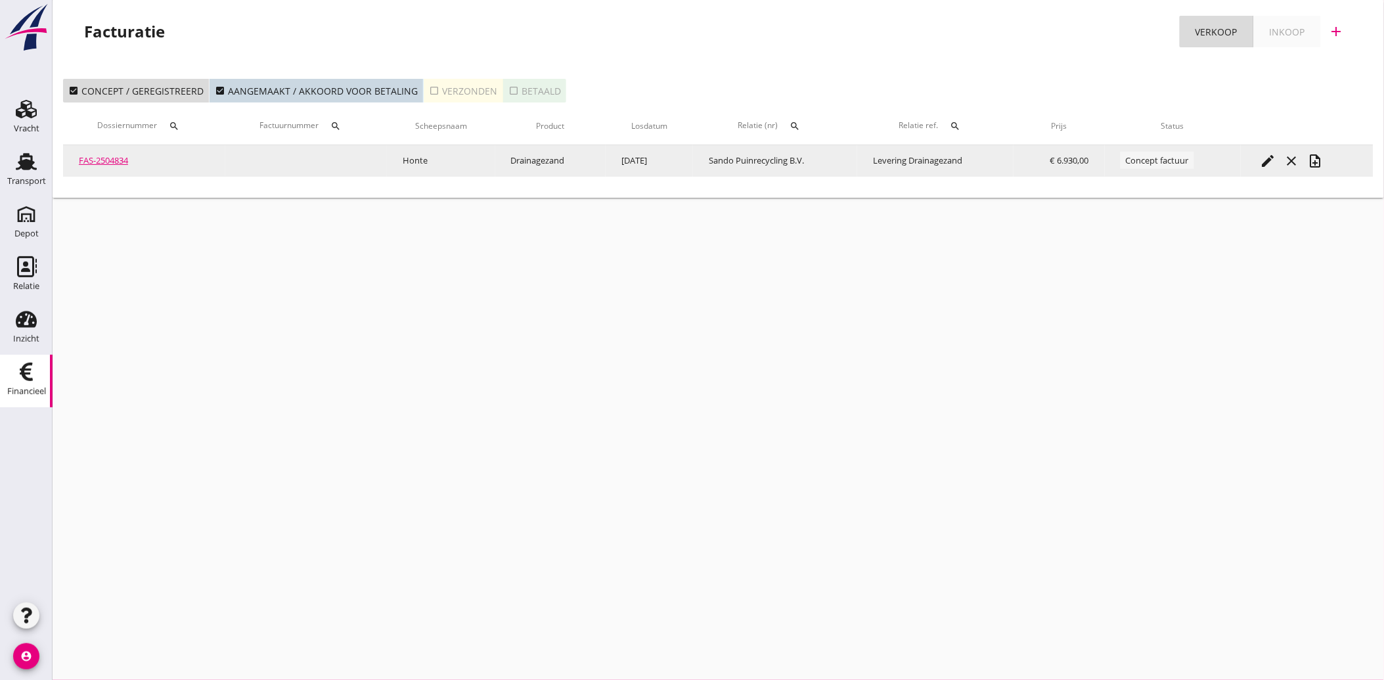
click at [1269, 155] on icon "edit" at bounding box center [1269, 161] width 16 height 16
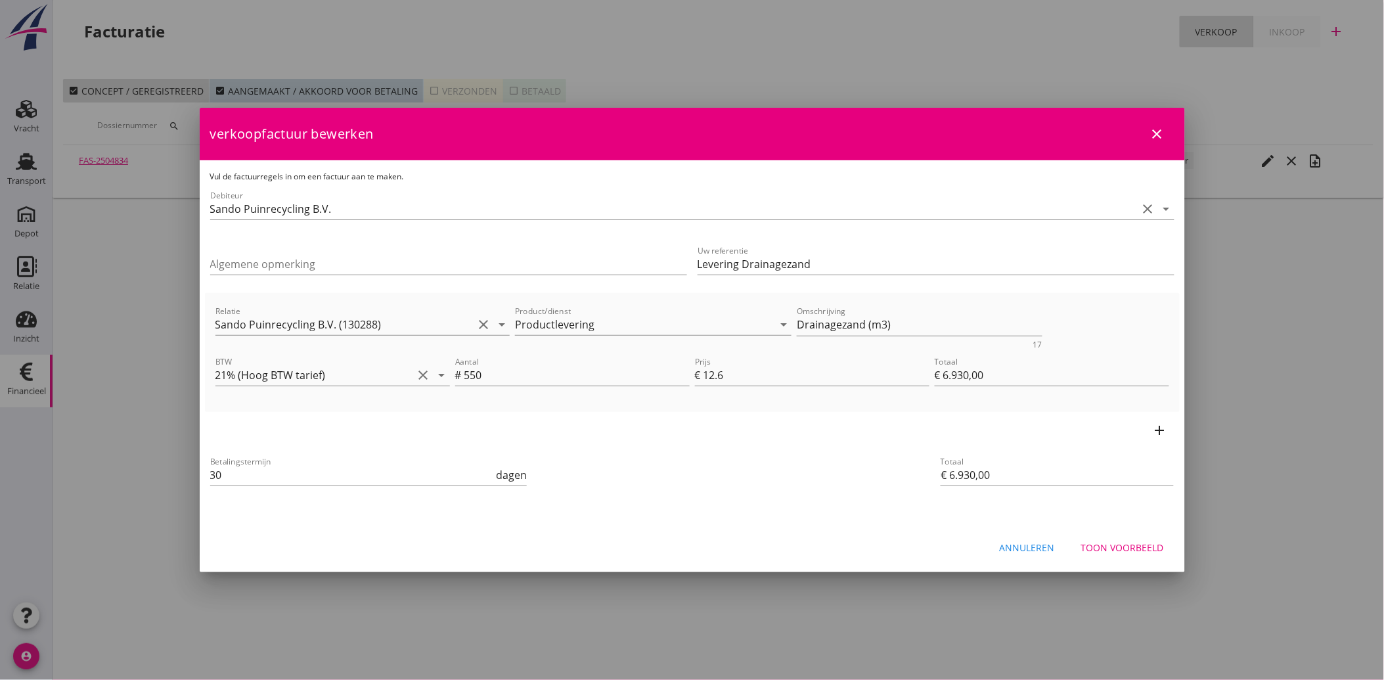
click at [1126, 543] on div "Toon voorbeeld" at bounding box center [1122, 548] width 83 height 14
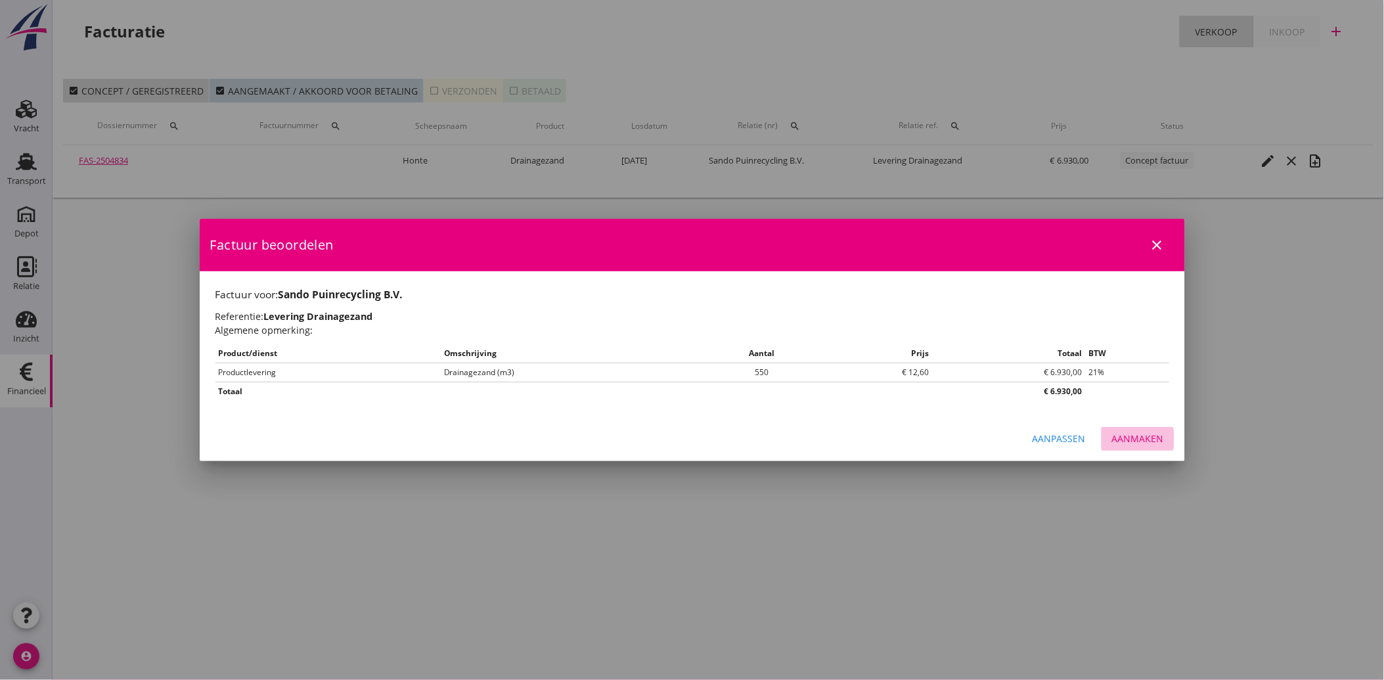
click at [1142, 436] on div "Aanmaken" at bounding box center [1138, 439] width 52 height 14
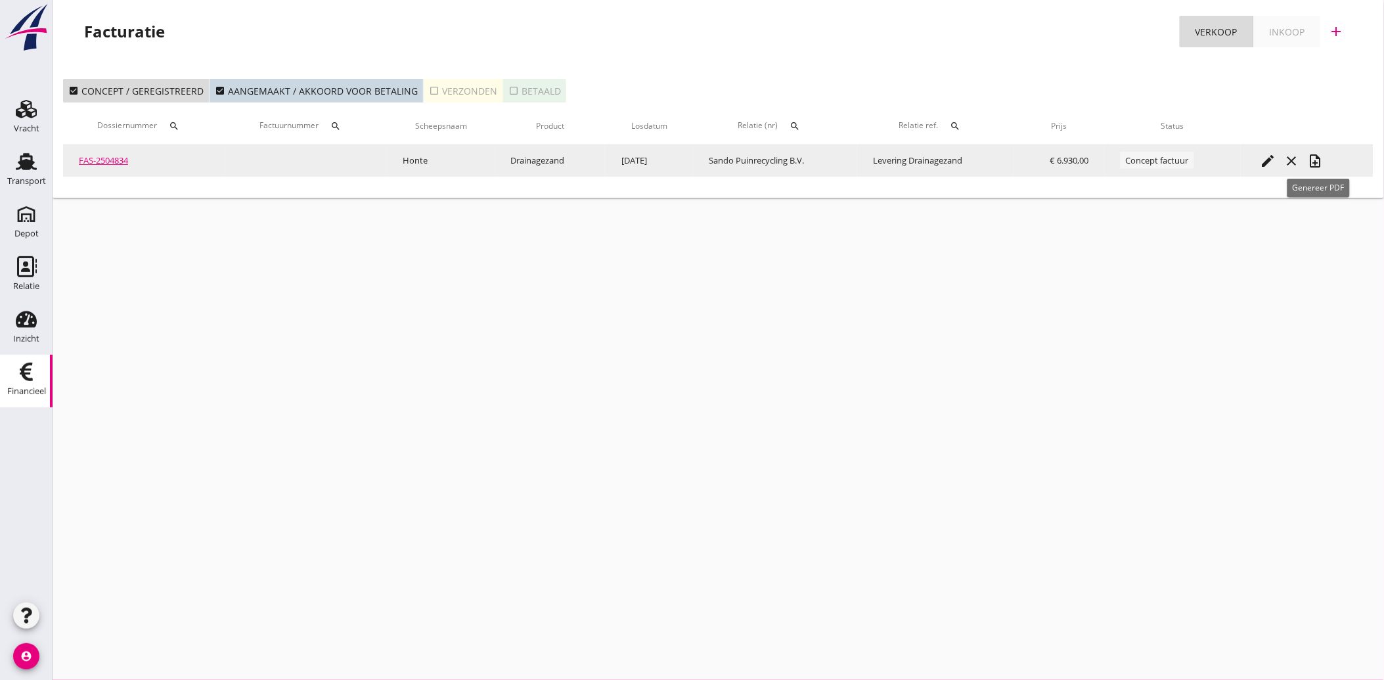
click at [1320, 158] on icon "note_add" at bounding box center [1316, 161] width 16 height 16
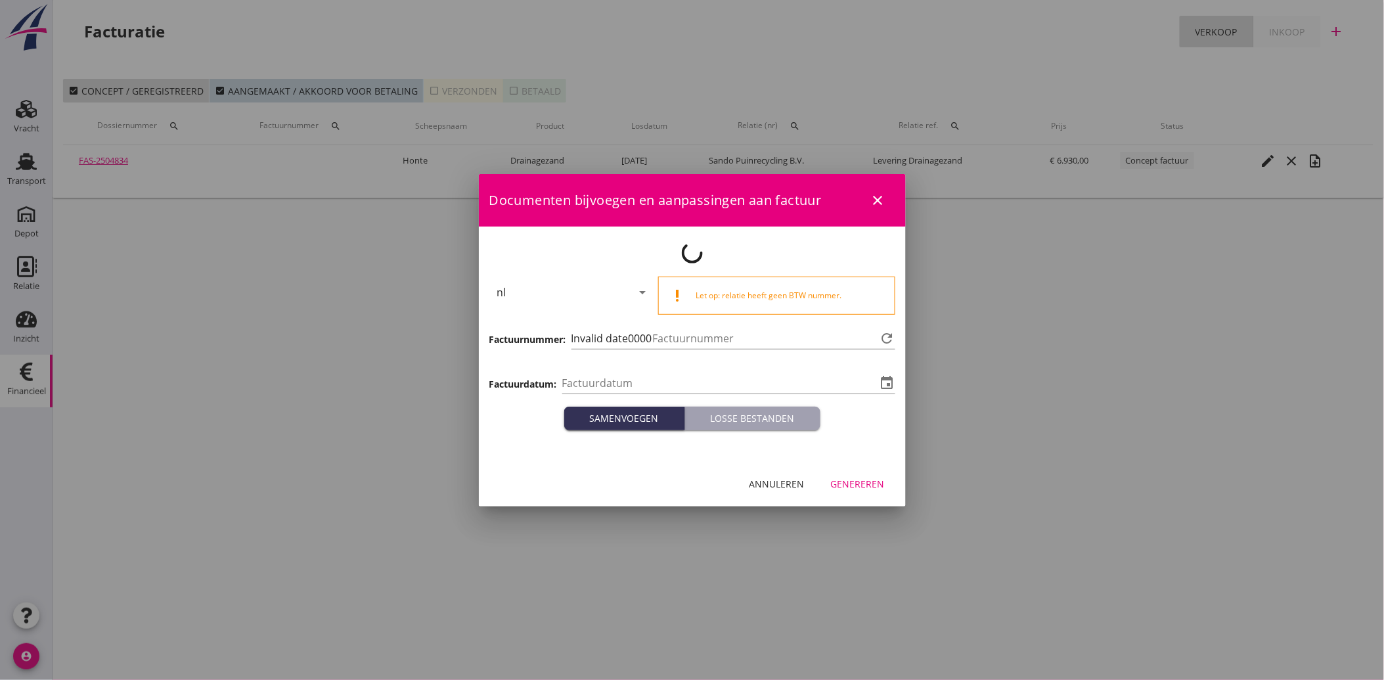
type input "[DATE]"
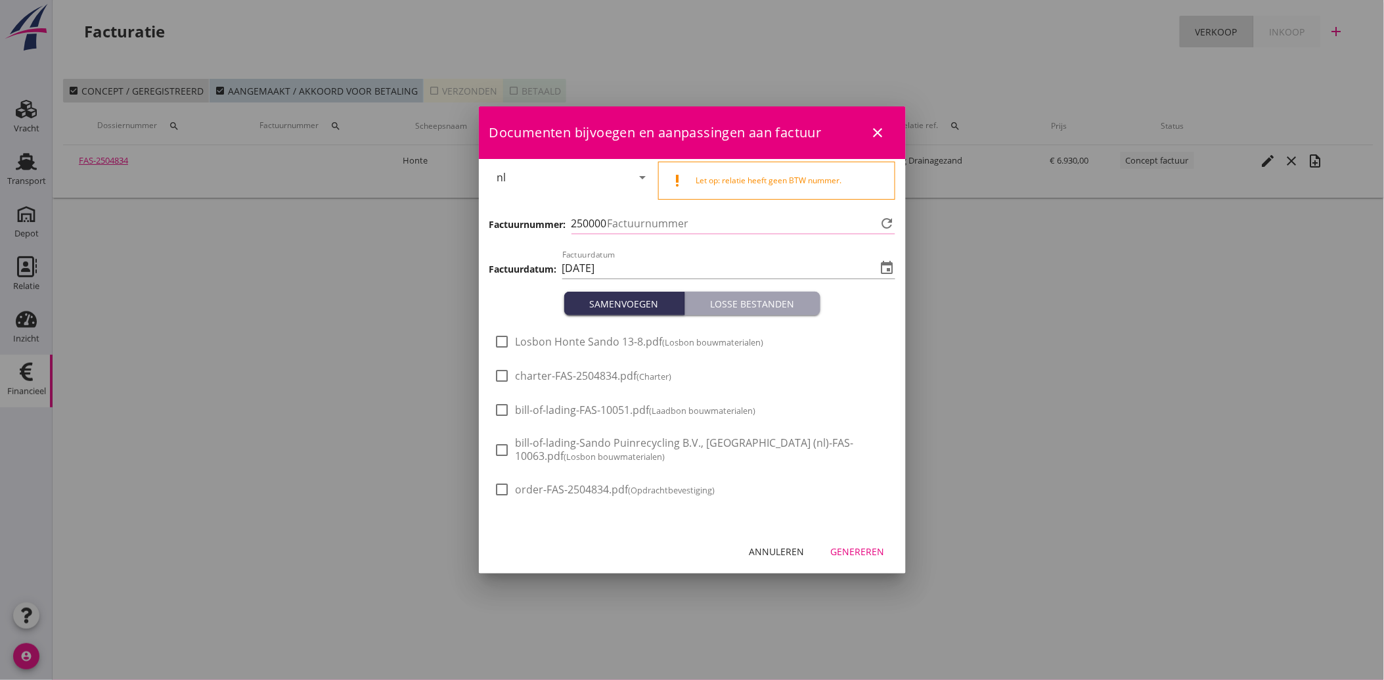
type input "3493"
click at [506, 339] on div at bounding box center [502, 341] width 22 height 22
checkbox input "true"
click at [864, 543] on button "Genereren" at bounding box center [857, 551] width 75 height 24
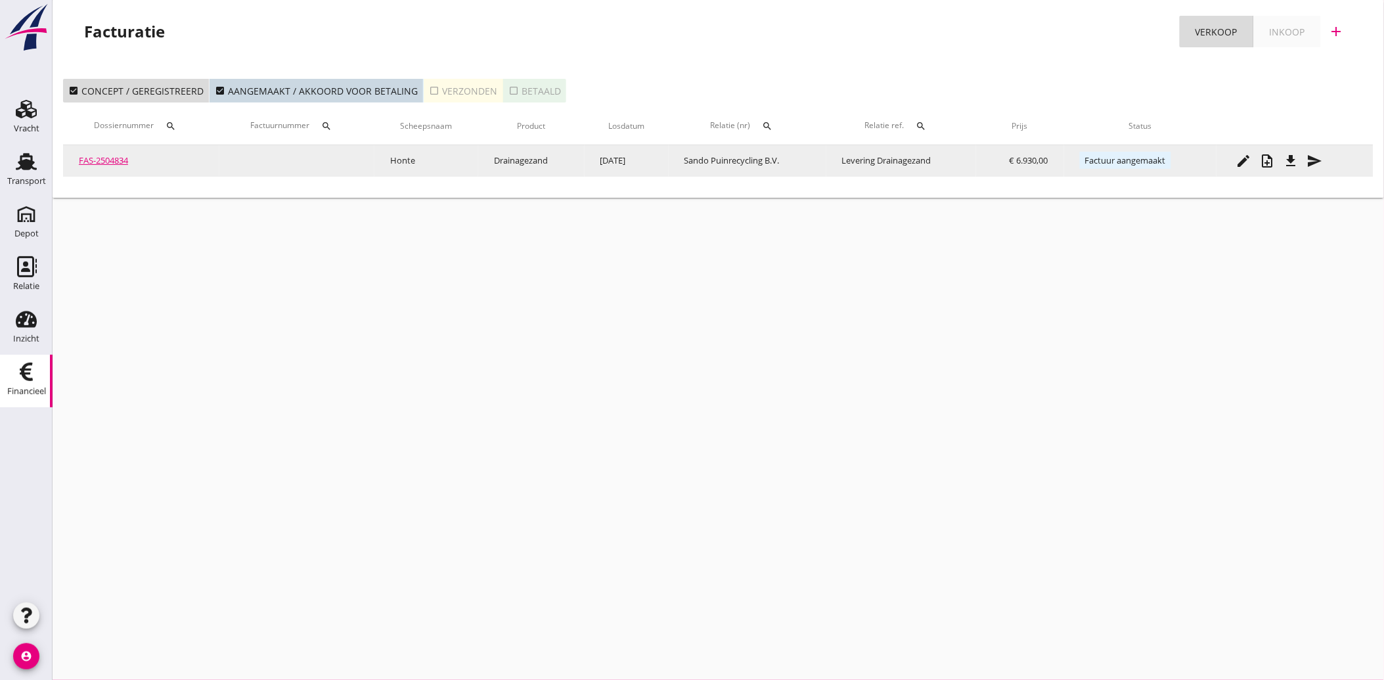
click at [1293, 158] on icon "file_download" at bounding box center [1292, 161] width 16 height 16
click at [1311, 160] on icon "send" at bounding box center [1315, 161] width 16 height 16
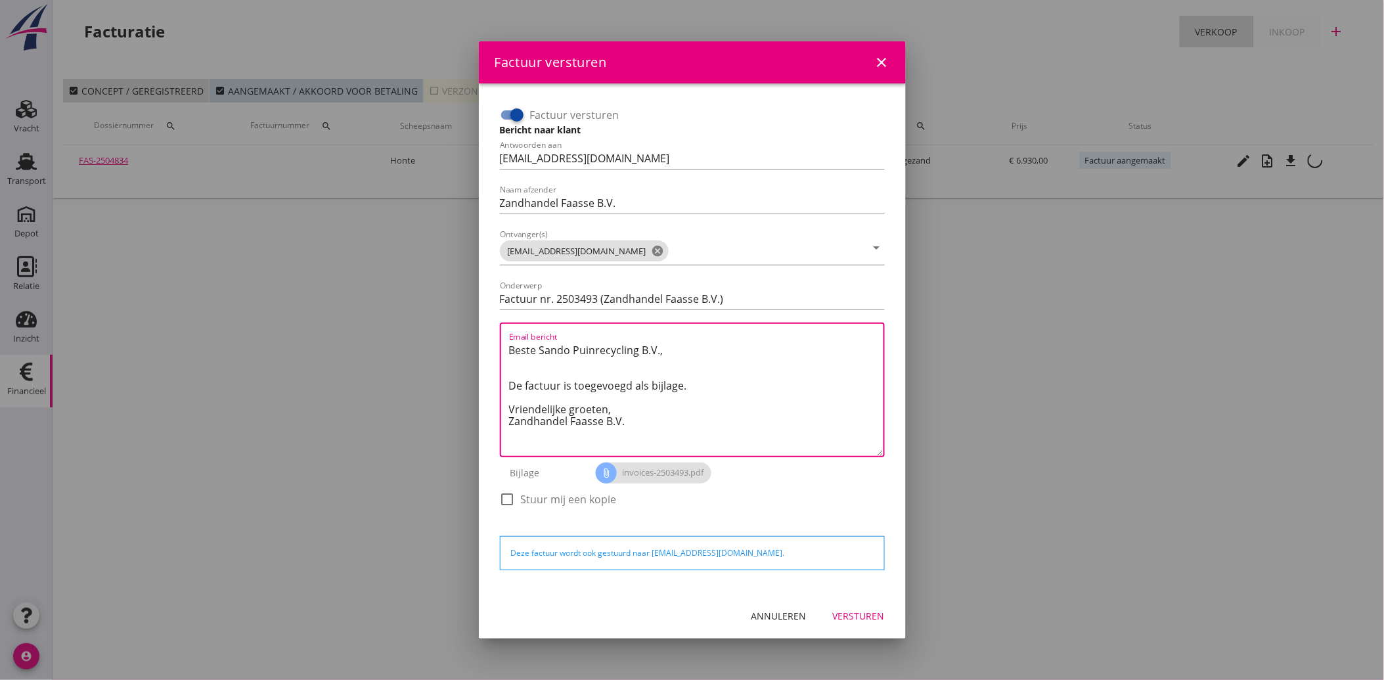
drag, startPoint x: 638, startPoint y: 422, endPoint x: 496, endPoint y: 346, distance: 160.7
click at [496, 346] on div "Factuur versturen Bericht naar klant Antwoorden aan administratie@faassegroep.n…" at bounding box center [692, 313] width 395 height 428
paste textarea "Geachte heer/mevrouw, Hierbij zenden wij u onze factuur i.v.m. de door ons aan …"
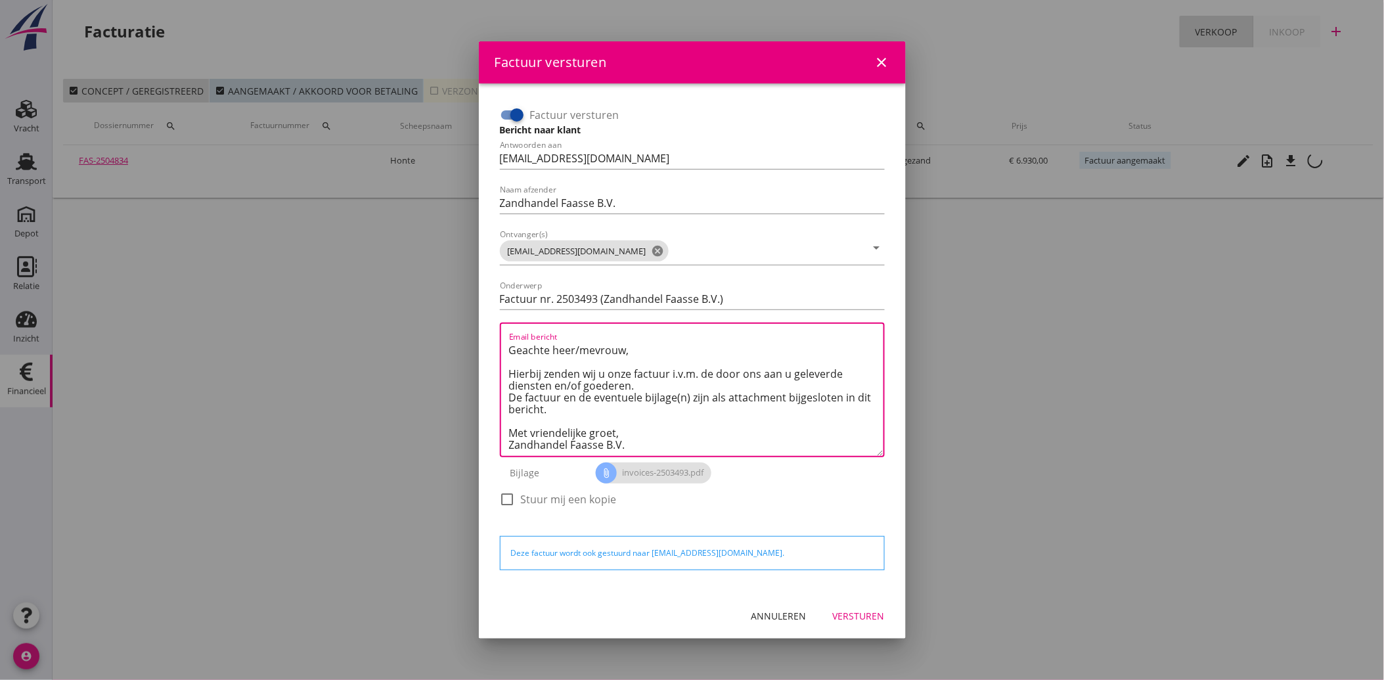
type textarea "Geachte heer/mevrouw, Hierbij zenden wij u onze factuur i.v.m. de door ons aan …"
click at [864, 614] on div "Versturen" at bounding box center [859, 616] width 52 height 14
